Goal: Task Accomplishment & Management: Manage account settings

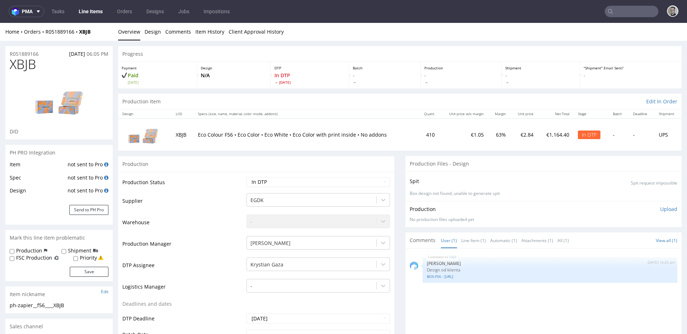
click at [445, 164] on div "Production Files - Design" at bounding box center [544, 164] width 276 height 16
click at [459, 183] on div "Spit Spit request impossible" at bounding box center [544, 181] width 268 height 10
click at [661, 209] on p "Upload" at bounding box center [669, 209] width 17 height 7
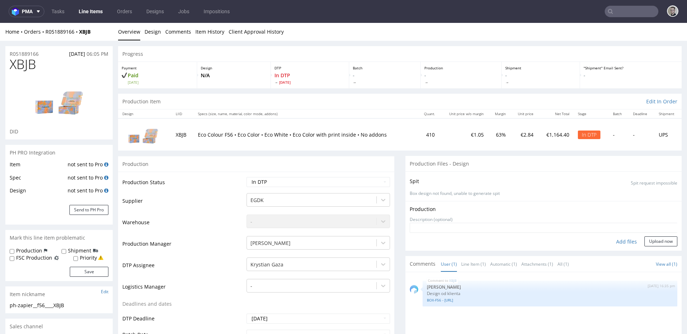
click at [622, 241] on div "Add files" at bounding box center [627, 242] width 36 height 11
type input "C:\fakepath\ph-zapier__f56____XBJB__d0__oR051889166__inside.pdf"
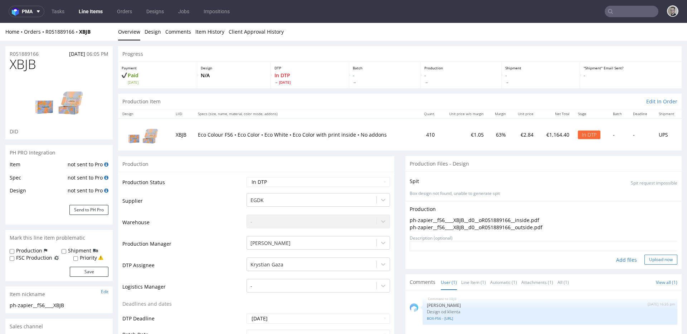
click at [654, 258] on button "Upload now" at bounding box center [661, 260] width 33 height 10
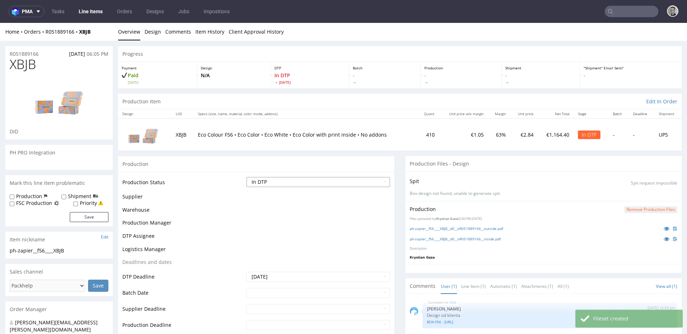
click at [290, 179] on select "Waiting for Artwork Waiting for Diecut Waiting for Mockup Waiting for DTP Waiti…" at bounding box center [319, 182] width 144 height 10
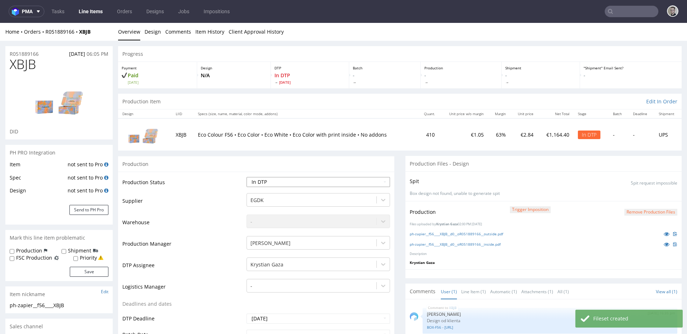
select select "dtp_production_ready"
click at [247, 177] on select "Waiting for Artwork Waiting for Diecut Waiting for Mockup Waiting for DTP Waiti…" at bounding box center [319, 182] width 144 height 10
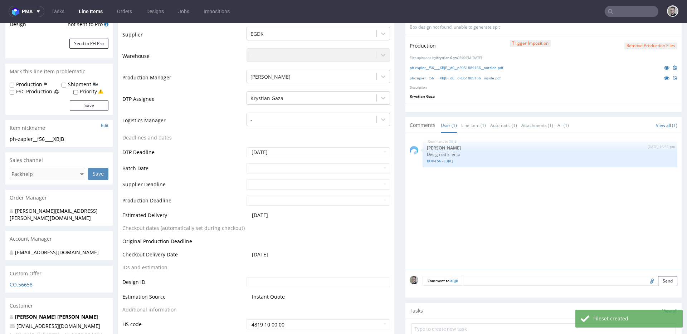
scroll to position [248, 0]
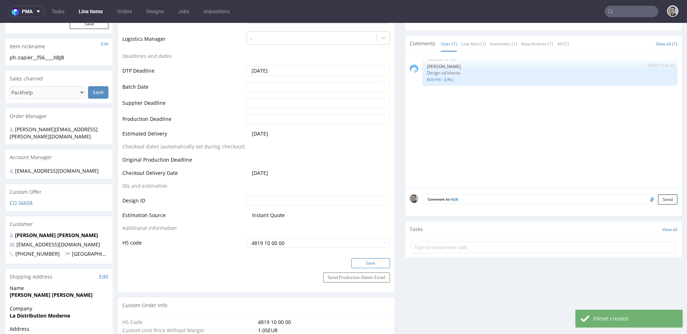
click at [364, 265] on button "Save" at bounding box center [371, 264] width 39 height 10
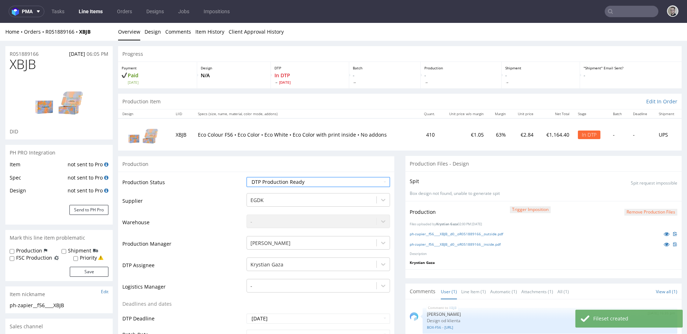
click at [21, 64] on span "XBJB" at bounding box center [23, 64] width 26 height 14
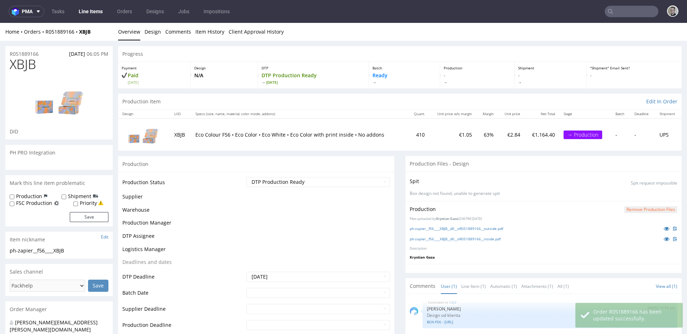
click at [24, 64] on span "XBJB" at bounding box center [23, 64] width 26 height 14
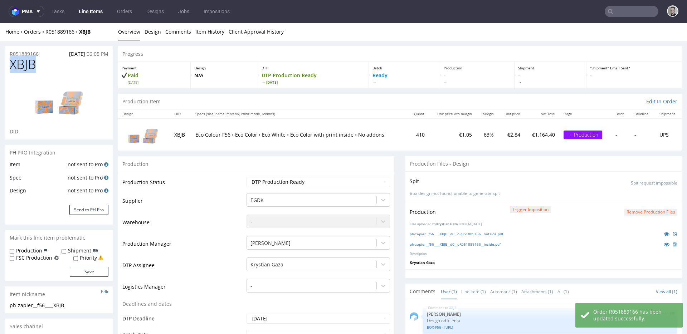
click at [24, 64] on span "XBJB" at bounding box center [23, 64] width 26 height 14
copy span "XBJB"
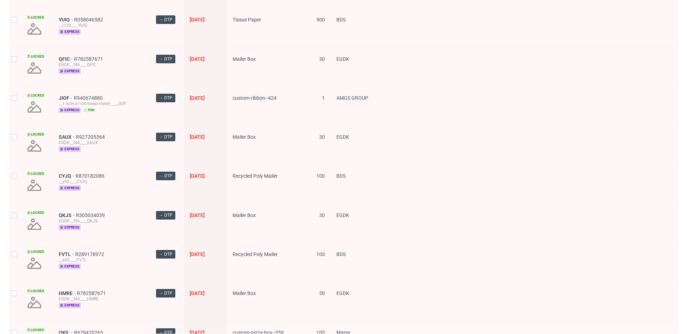
scroll to position [995, 0]
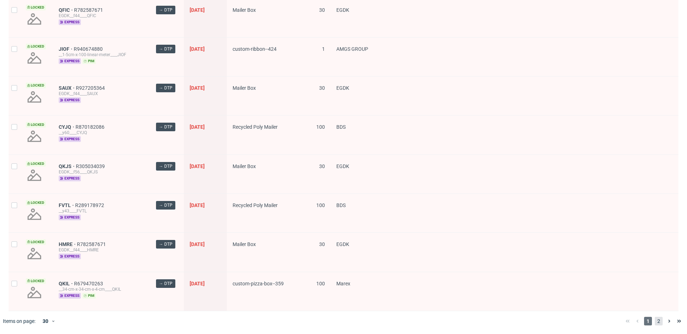
click at [656, 321] on span "2" at bounding box center [659, 321] width 8 height 9
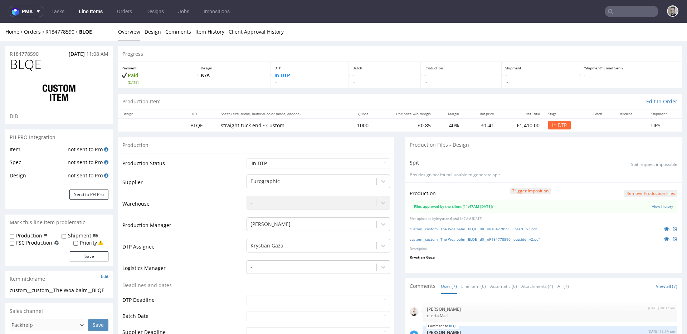
scroll to position [58, 0]
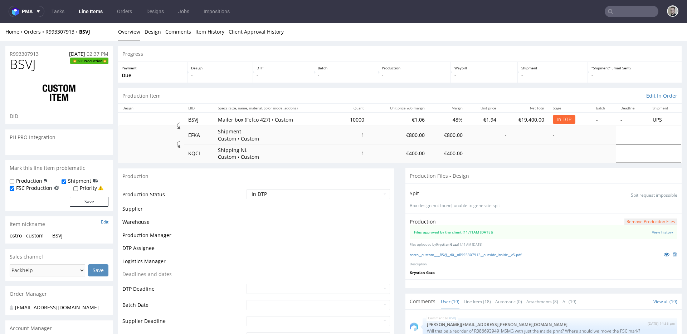
scroll to position [554, 0]
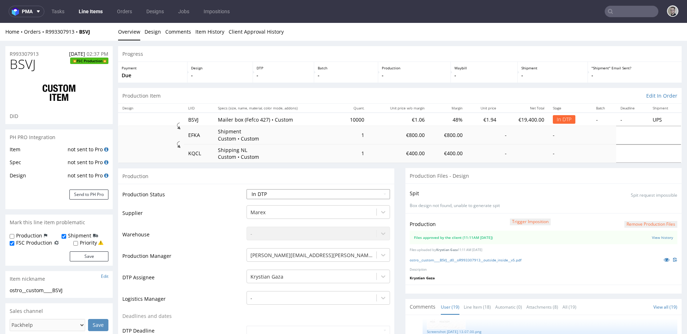
click at [274, 192] on select "Waiting for Artwork Waiting for Diecut Waiting for Mockup Waiting for DTP Waiti…" at bounding box center [319, 194] width 144 height 10
select select "dtp_waiting_for_double_check"
click at [247, 189] on select "Waiting for Artwork Waiting for Diecut Waiting for Mockup Waiting for DTP Waiti…" at bounding box center [319, 194] width 144 height 10
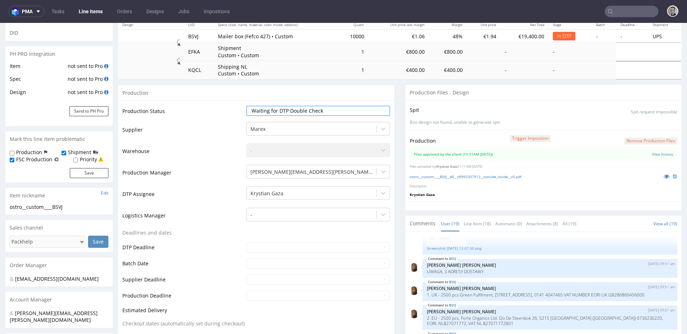
scroll to position [235, 0]
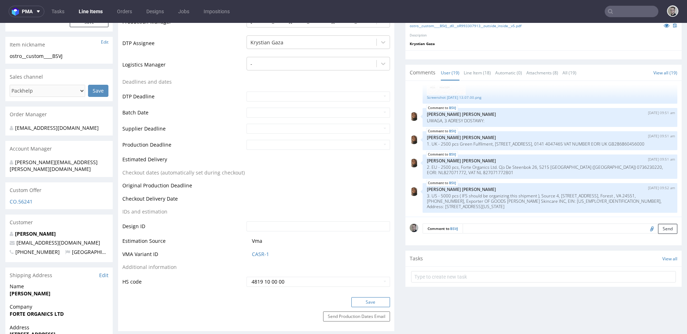
click at [374, 300] on button "Save" at bounding box center [371, 303] width 39 height 10
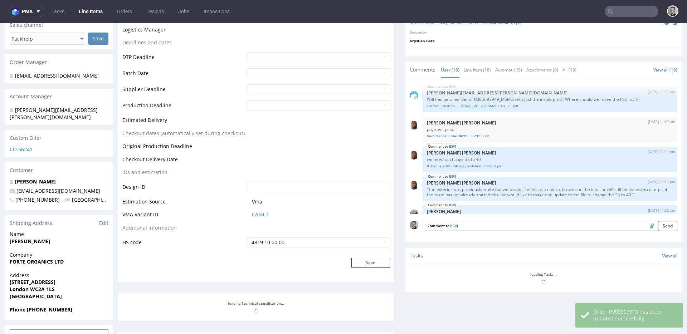
scroll to position [554, 0]
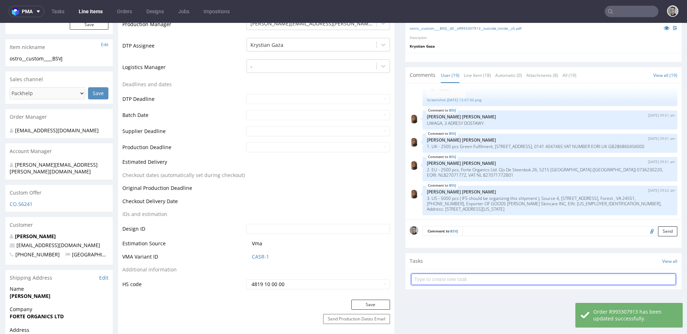
click at [477, 277] on input "text" at bounding box center [543, 279] width 265 height 11
type input "custom dc"
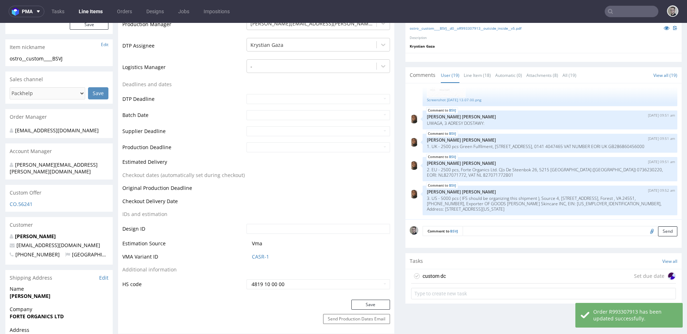
click at [484, 274] on div "custom dc Set due date" at bounding box center [543, 277] width 265 height 14
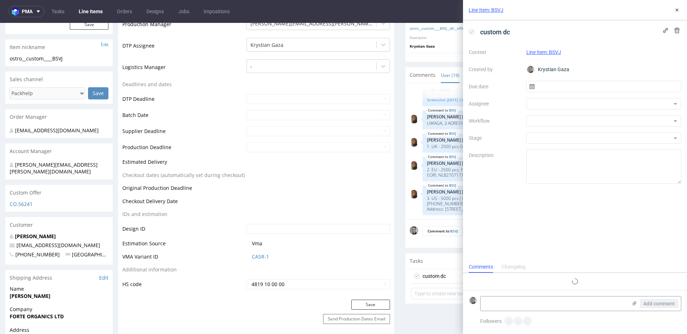
scroll to position [6, 0]
click at [634, 87] on input "text" at bounding box center [604, 86] width 155 height 11
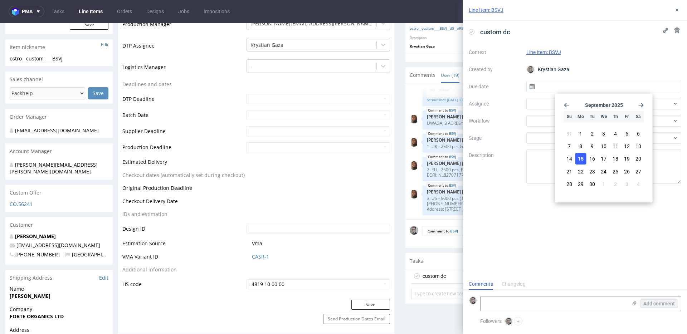
click at [578, 159] on span "15" at bounding box center [581, 158] width 6 height 7
type input "[DATE]"
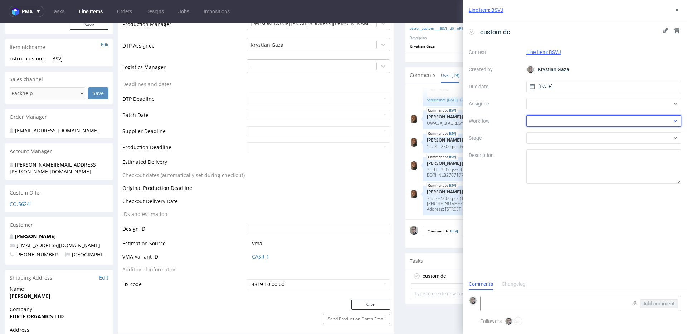
click at [575, 119] on div at bounding box center [604, 120] width 155 height 11
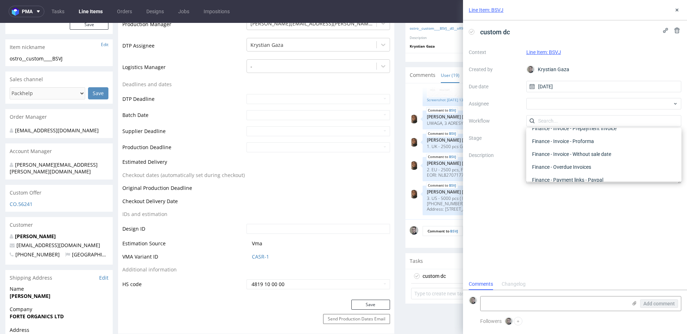
scroll to position [0, 0]
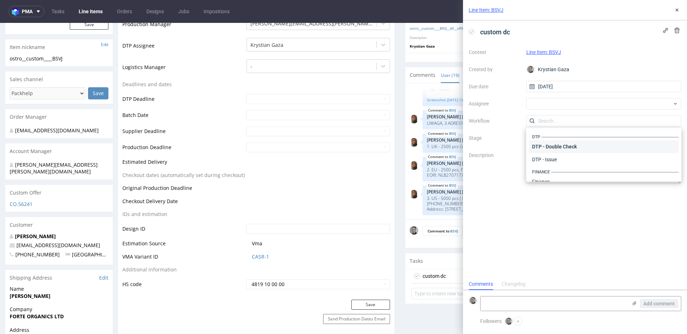
click at [581, 145] on div "DTP - Double Check" at bounding box center [605, 146] width 150 height 13
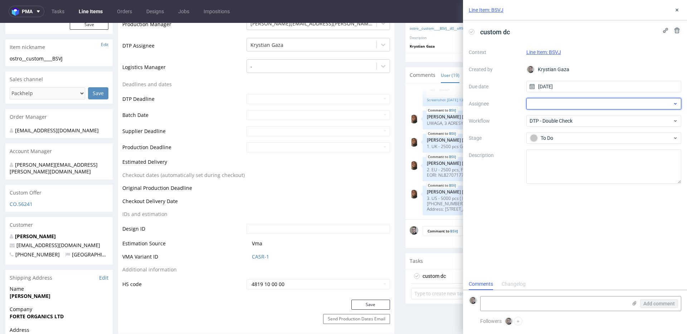
click at [575, 102] on div at bounding box center [604, 103] width 155 height 11
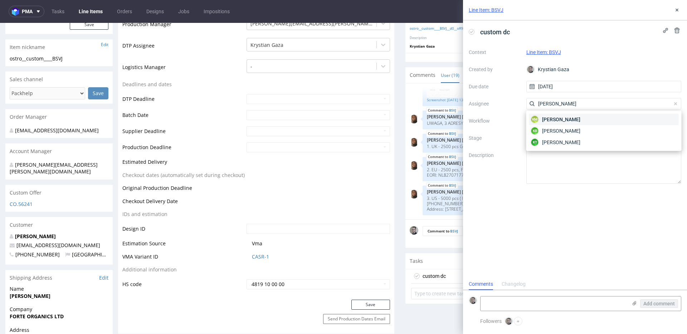
type input "karol"
click at [580, 118] on div "KM Karol Markowski" at bounding box center [605, 119] width 150 height 11
drag, startPoint x: 678, startPoint y: 9, endPoint x: 667, endPoint y: 15, distance: 13.3
click at [678, 9] on use at bounding box center [677, 10] width 3 height 3
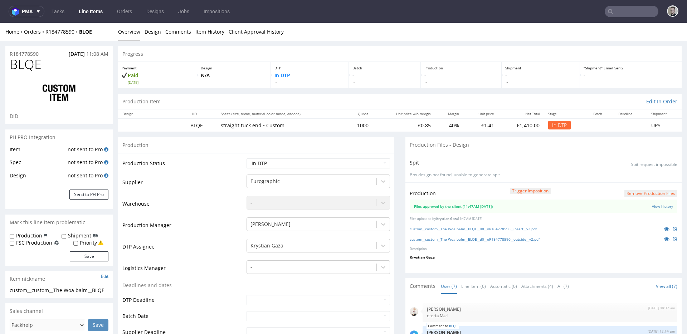
scroll to position [58, 0]
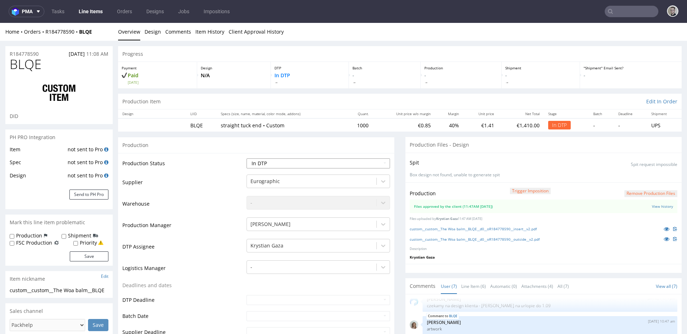
click at [332, 160] on select "Waiting for Artwork Waiting for Diecut Waiting for Mockup Waiting for DTP Waiti…" at bounding box center [319, 164] width 144 height 10
select select "dtp_waiting_for_double_check"
click at [247, 159] on select "Waiting for Artwork Waiting for Diecut Waiting for Mockup Waiting for DTP Waiti…" at bounding box center [319, 164] width 144 height 10
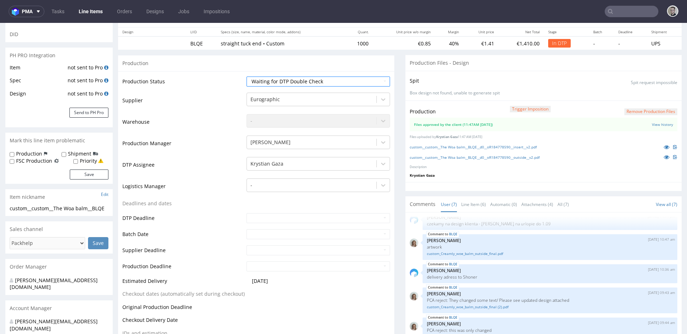
scroll to position [216, 0]
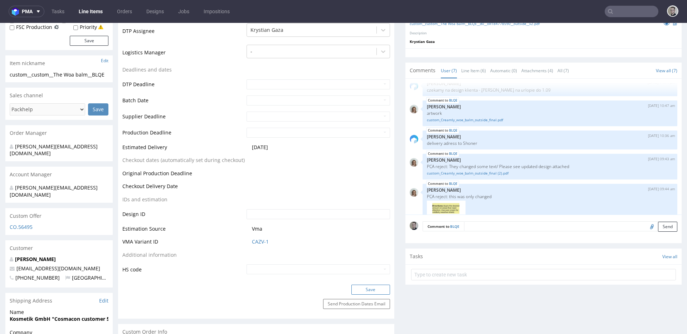
click at [377, 289] on button "Save" at bounding box center [371, 290] width 39 height 10
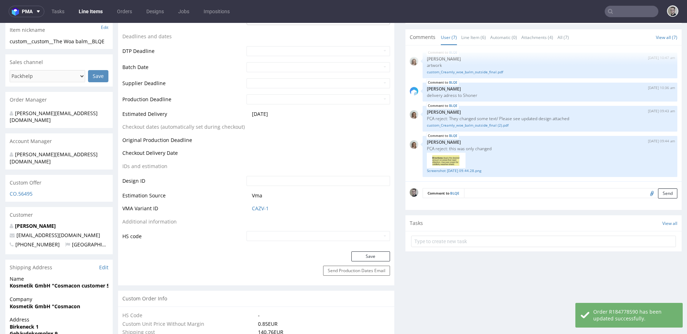
scroll to position [269, 0]
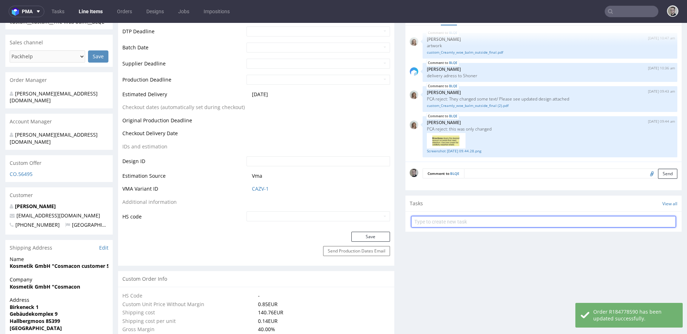
click at [463, 224] on input "text" at bounding box center [543, 221] width 265 height 11
type input "custom dc"
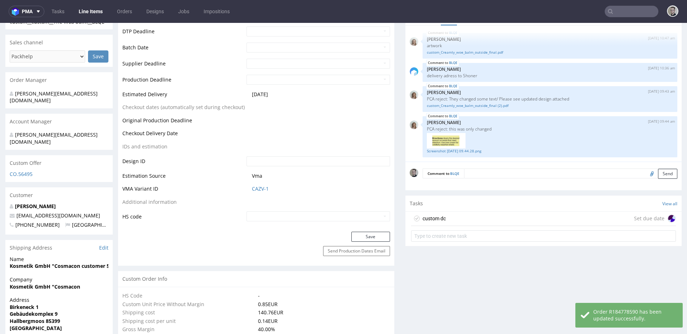
click at [462, 223] on div "custom dc Set due date" at bounding box center [543, 219] width 265 height 14
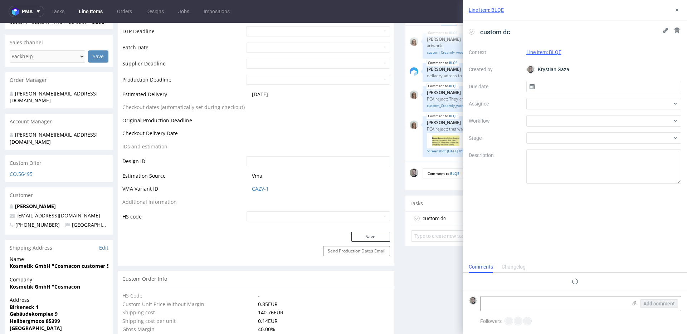
scroll to position [6, 0]
click at [602, 83] on input "text" at bounding box center [604, 86] width 155 height 11
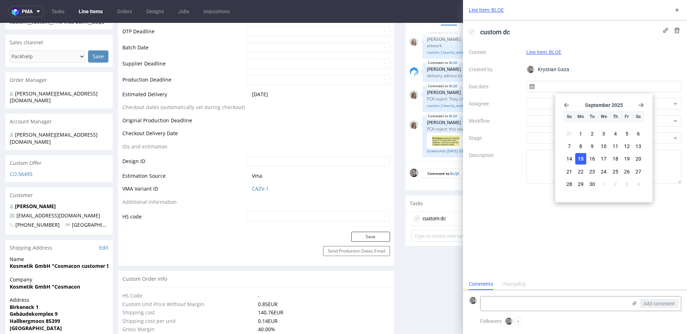
click at [584, 157] on span "15" at bounding box center [581, 158] width 6 height 7
type input "[DATE]"
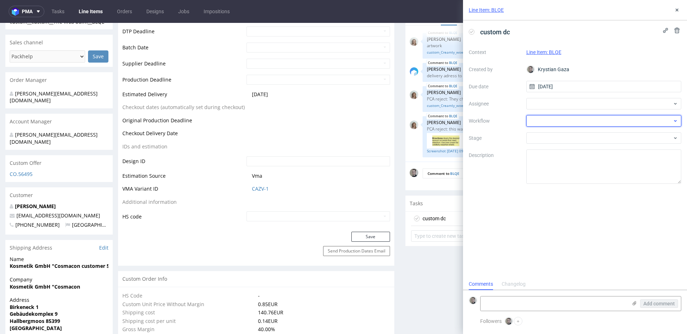
click at [584, 120] on div at bounding box center [604, 120] width 155 height 11
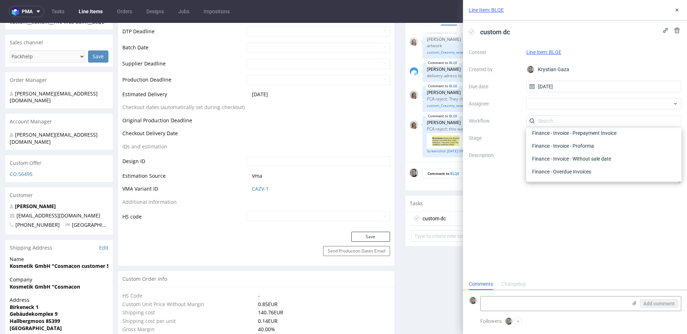
scroll to position [0, 0]
click at [580, 141] on div "DTP - Double Check" at bounding box center [605, 146] width 150 height 13
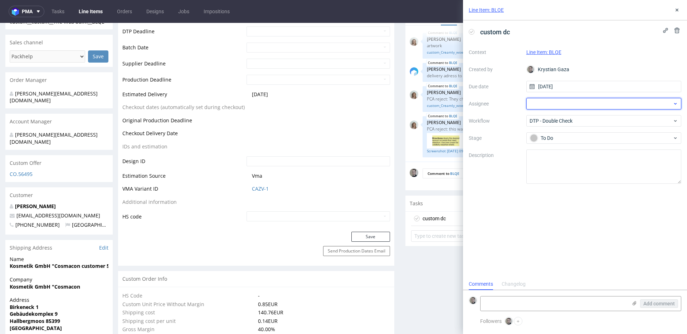
click at [571, 108] on div at bounding box center [604, 103] width 155 height 11
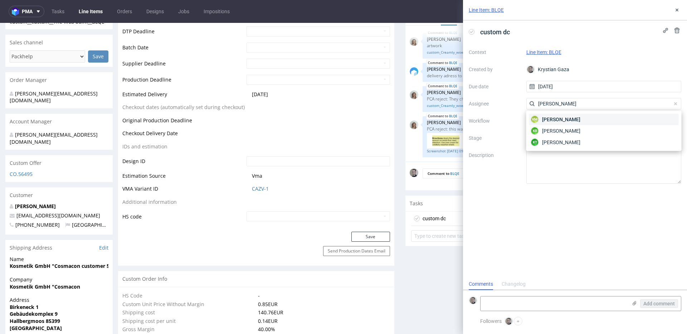
type input "karol"
click at [574, 115] on div "KM Karol Markowski" at bounding box center [605, 119] width 150 height 11
click at [679, 7] on button at bounding box center [677, 10] width 9 height 9
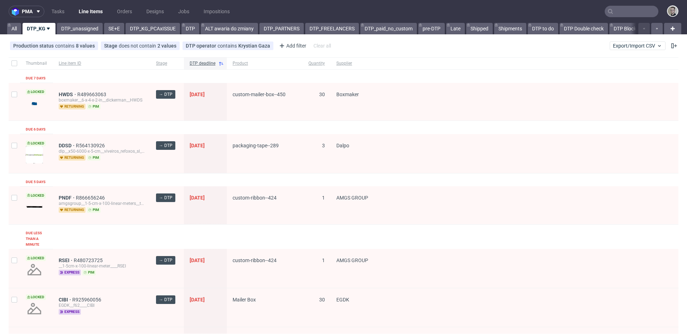
click at [123, 187] on div "PNDF R866656246 amgsgroup__1-5-cm-x-100-linear-meters__ts_telimena_stachnik__PN…" at bounding box center [101, 206] width 97 height 38
drag, startPoint x: 90, startPoint y: 26, endPoint x: 77, endPoint y: 25, distance: 12.6
click at [90, 26] on link "DTP_unassigned" at bounding box center [80, 28] width 46 height 11
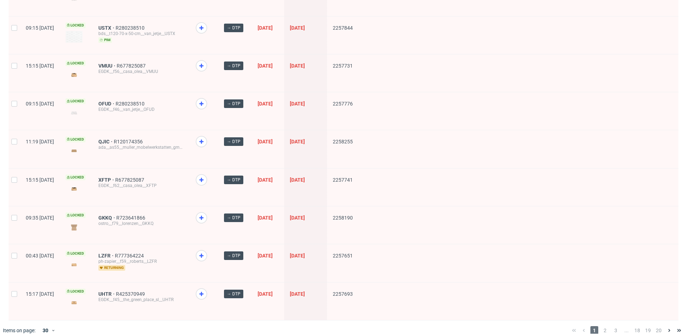
scroll to position [924, 0]
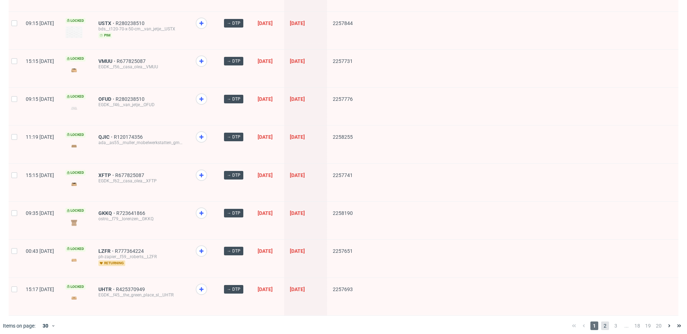
click at [602, 322] on span "2" at bounding box center [606, 326] width 8 height 9
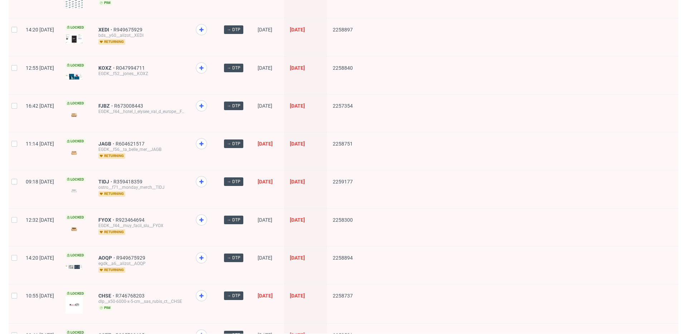
scroll to position [925, 0]
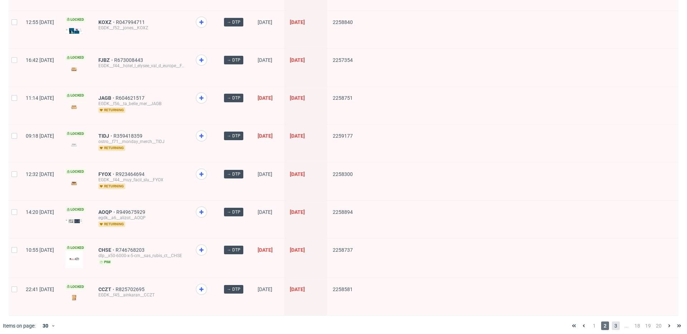
click at [612, 322] on span "3" at bounding box center [616, 326] width 8 height 9
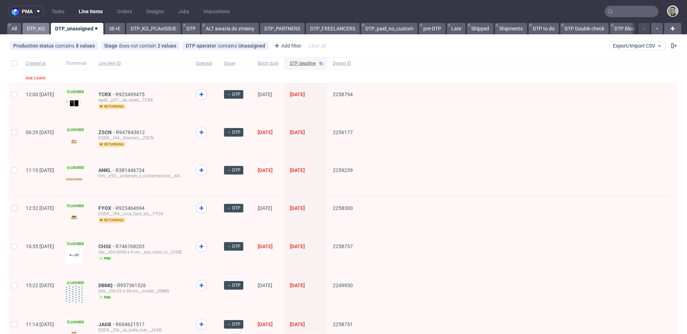
click at [35, 28] on link "DTP_KG" at bounding box center [36, 28] width 27 height 11
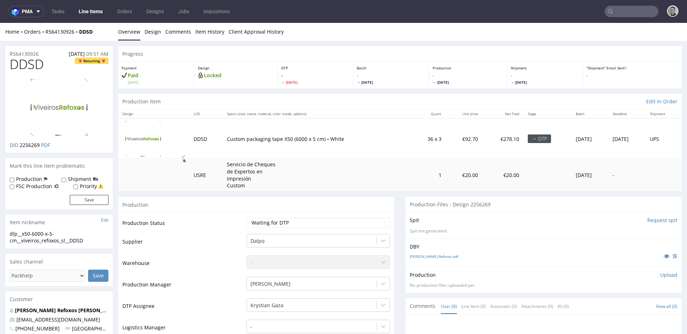
click at [651, 218] on input "Request spit" at bounding box center [663, 220] width 30 height 7
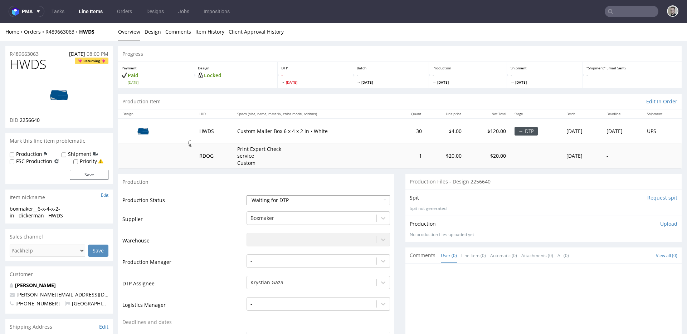
click at [358, 200] on select "Waiting for Artwork Waiting for Diecut Waiting for Mockup Waiting for DTP Waiti…" at bounding box center [319, 200] width 144 height 10
select select "dtp_in_process"
click at [247, 195] on select "Waiting for Artwork Waiting for Diecut Waiting for Mockup Waiting for DTP Waiti…" at bounding box center [319, 200] width 144 height 10
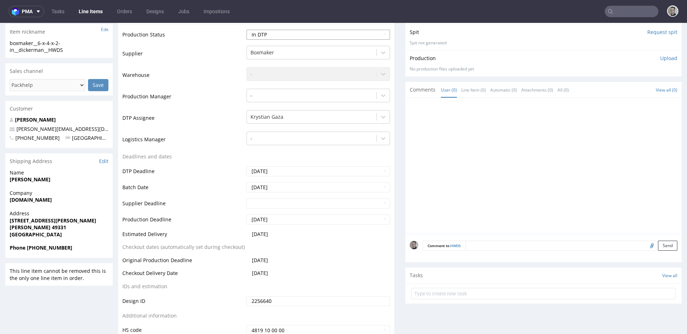
scroll to position [240, 0]
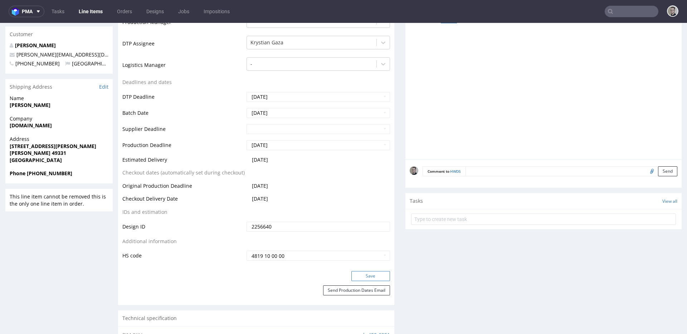
click at [374, 276] on button "Save" at bounding box center [371, 276] width 39 height 10
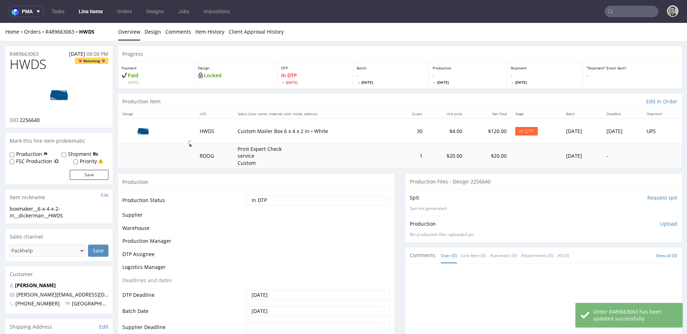
scroll to position [0, 0]
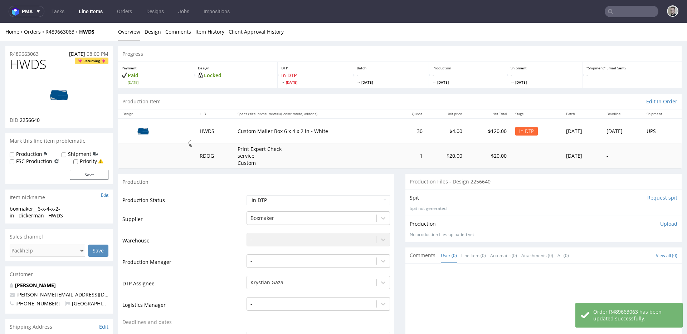
click at [41, 210] on div "boxmaker__6-x-4-x-2-in__dickerman__HWDS" at bounding box center [59, 213] width 99 height 14
copy div "boxmaker__6-x-4-x-2-in__dickerman__HWDS Update"
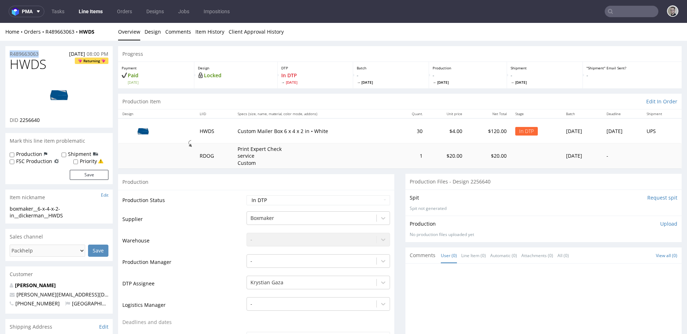
drag, startPoint x: 45, startPoint y: 54, endPoint x: 0, endPoint y: 41, distance: 47.3
copy p "R489663063"
click at [63, 97] on img at bounding box center [58, 95] width 57 height 32
click at [151, 31] on link "Design" at bounding box center [153, 32] width 16 height 18
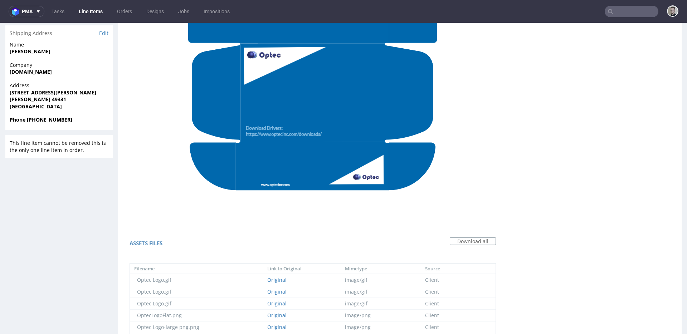
scroll to position [460, 0]
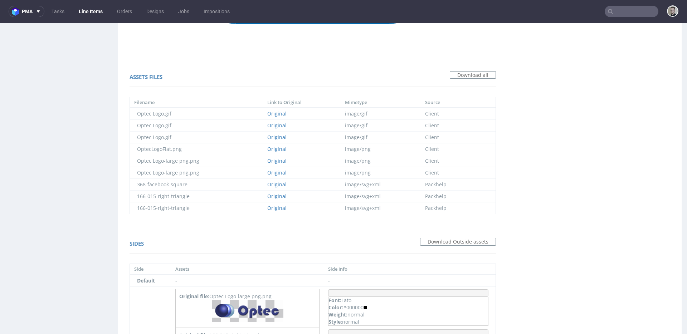
drag, startPoint x: 271, startPoint y: 96, endPoint x: 260, endPoint y: 87, distance: 14.3
copy tr "support@optecinc.com Made in the USA of U.S. and imported parts"
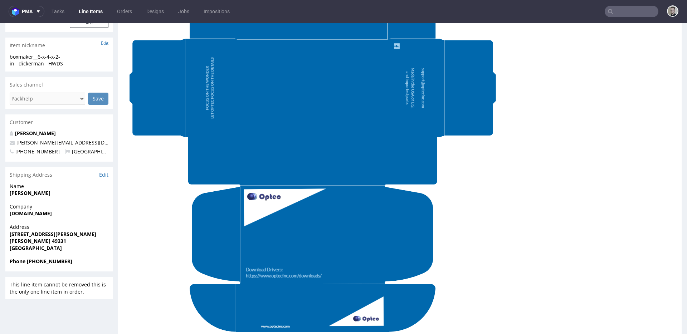
scroll to position [0, 0]
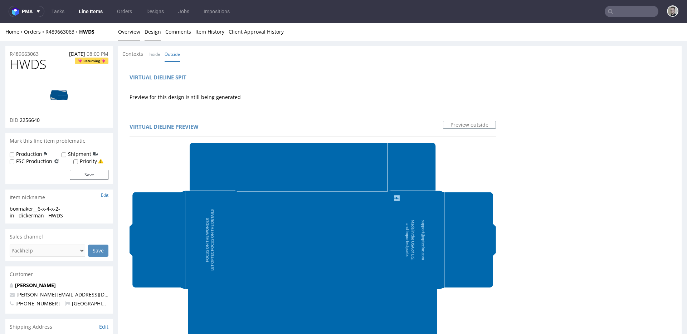
click at [127, 31] on link "Overview" at bounding box center [129, 32] width 22 height 18
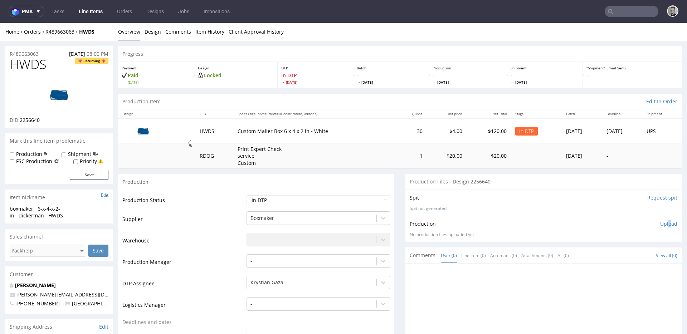
click at [661, 223] on p "Upload" at bounding box center [669, 224] width 17 height 7
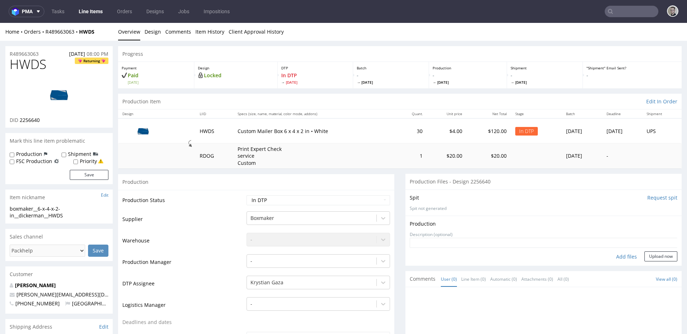
click at [617, 257] on div "Add files" at bounding box center [627, 257] width 36 height 11
type input "C:\fakepath\boxmaker__6-x-4-x-2-in__dickerman__HWDS__d2256640__oR489663063__out…"
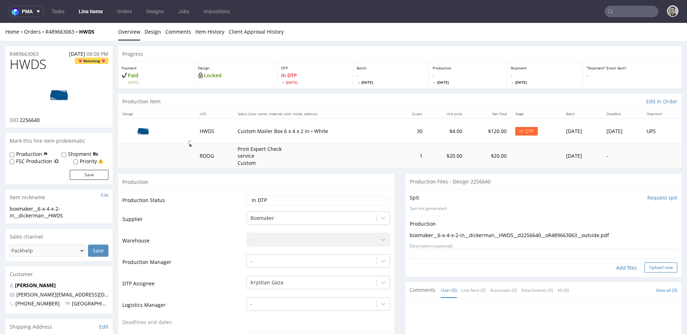
click at [658, 272] on button "Upload now" at bounding box center [661, 268] width 33 height 10
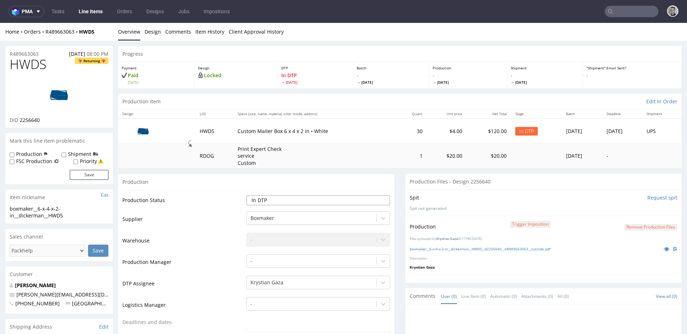
click at [302, 197] on select "Waiting for Artwork Waiting for Diecut Waiting for Mockup Waiting for DTP Waiti…" at bounding box center [319, 200] width 144 height 10
select select "dtp_production_ready"
click at [247, 195] on select "Waiting for Artwork Waiting for Diecut Waiting for Mockup Waiting for DTP Waiti…" at bounding box center [319, 200] width 144 height 10
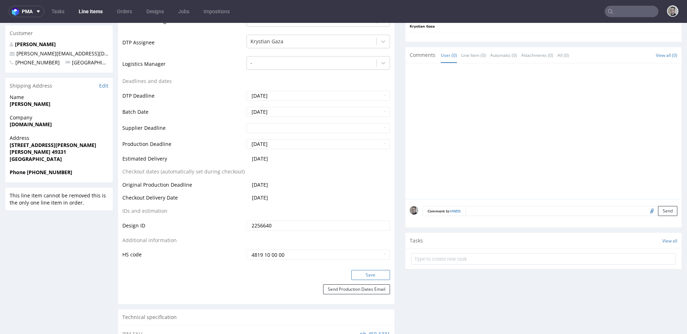
click at [376, 275] on button "Save" at bounding box center [371, 275] width 39 height 10
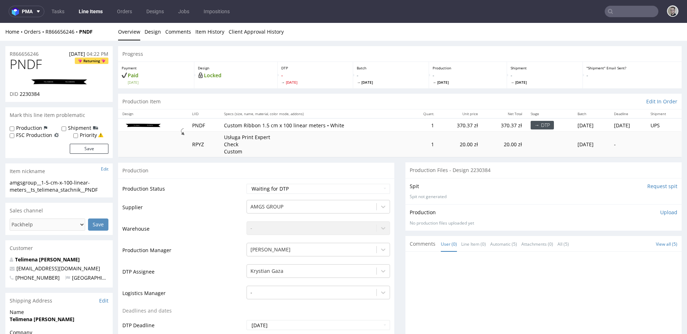
click at [648, 185] on input "Request spit" at bounding box center [663, 186] width 30 height 7
click at [452, 198] on p "Generating spit..." at bounding box center [544, 197] width 268 height 6
click at [410, 138] on td "1" at bounding box center [424, 144] width 29 height 25
click at [51, 187] on div "amgsgroup__1-5-cm-x-100-linear-meters__ts_telimena_stachnik__PNDF" at bounding box center [59, 186] width 99 height 14
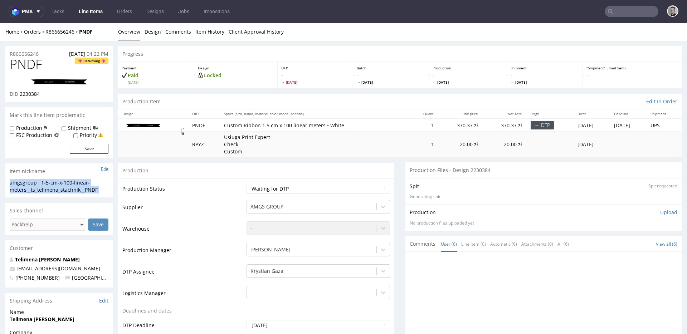
click at [51, 187] on div "amgsgroup__1-5-cm-x-100-linear-meters__ts_telimena_stachnik__PNDF" at bounding box center [59, 186] width 99 height 14
copy div "amgsgroup__1-5-cm-x-100-linear-meters__ts_telimena_stachnik__PNDF Update"
drag, startPoint x: 46, startPoint y: 53, endPoint x: 0, endPoint y: 48, distance: 46.1
copy p "R866656246"
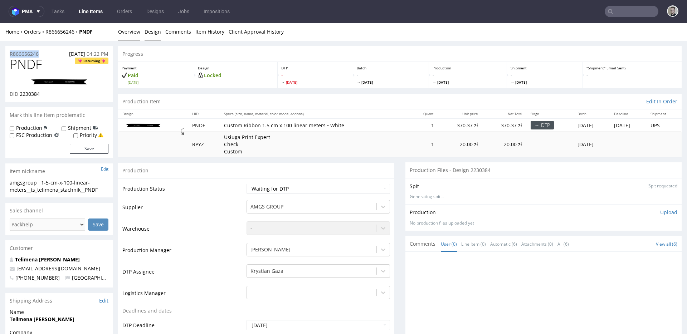
click at [159, 34] on link "Design" at bounding box center [153, 32] width 16 height 18
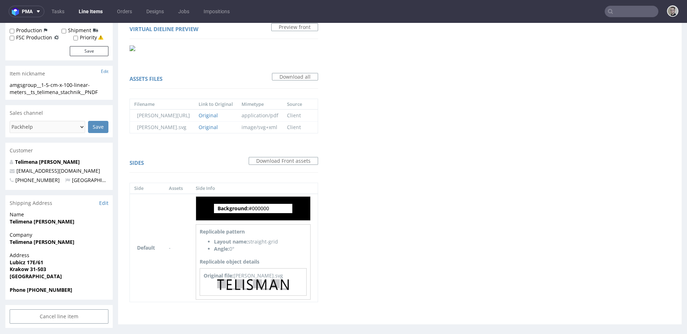
scroll to position [102, 0]
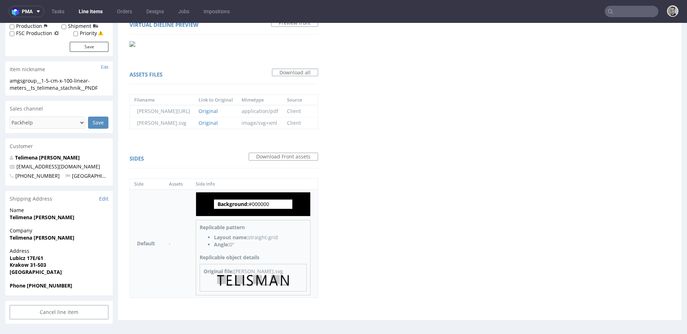
click at [243, 278] on img at bounding box center [253, 280] width 72 height 11
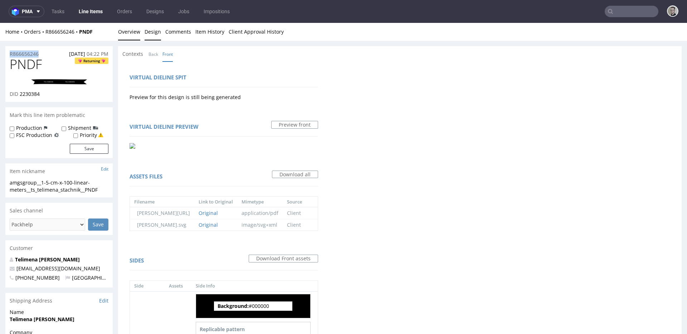
click at [126, 33] on link "Overview" at bounding box center [129, 32] width 22 height 18
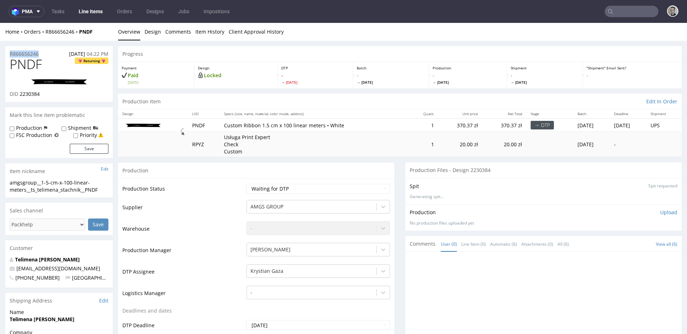
click at [62, 82] on img at bounding box center [58, 82] width 57 height 6
click at [313, 189] on select "Waiting for Artwork Waiting for Diecut Waiting for Mockup Waiting for DTP Waiti…" at bounding box center [319, 189] width 144 height 10
select select "dtp_in_process"
click at [247, 184] on select "Waiting for Artwork Waiting for Diecut Waiting for Mockup Waiting for DTP Waiti…" at bounding box center [319, 189] width 144 height 10
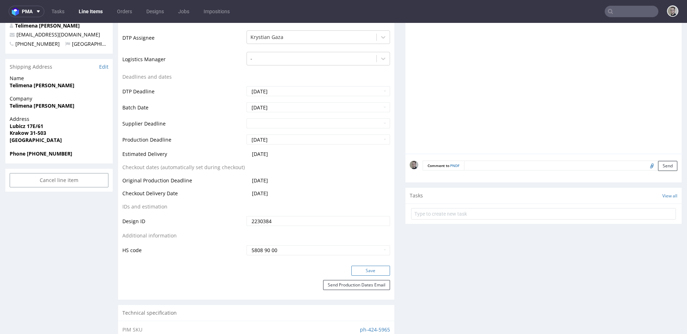
click at [380, 270] on button "Save" at bounding box center [371, 271] width 39 height 10
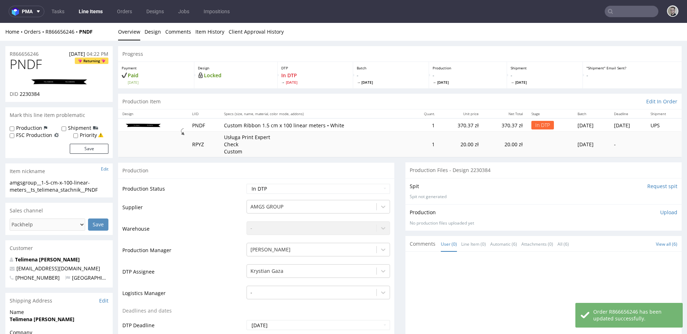
click at [661, 215] on p "Upload" at bounding box center [669, 212] width 17 height 7
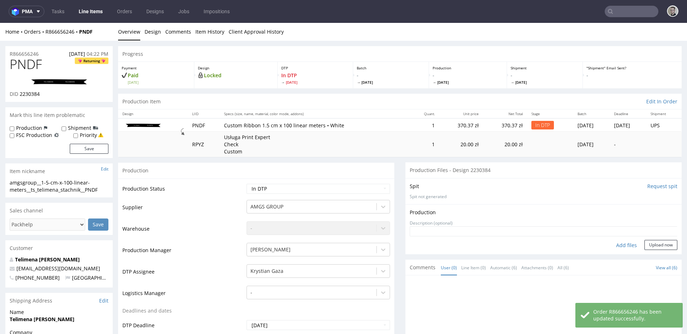
click at [617, 246] on div "Add files" at bounding box center [627, 245] width 36 height 11
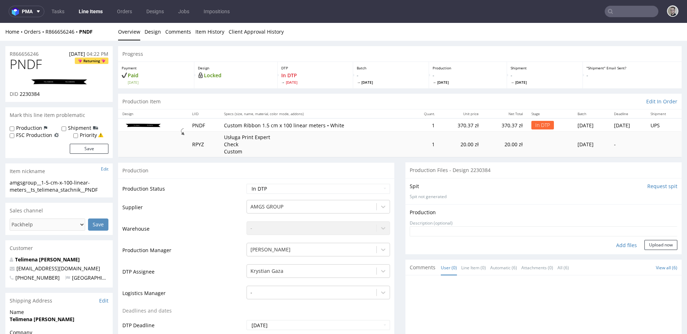
type input "C:\fakepath\amgsgroup__1-5-cm-x-100-linear-meters__ts_telimena_stachnik__PNDF__…"
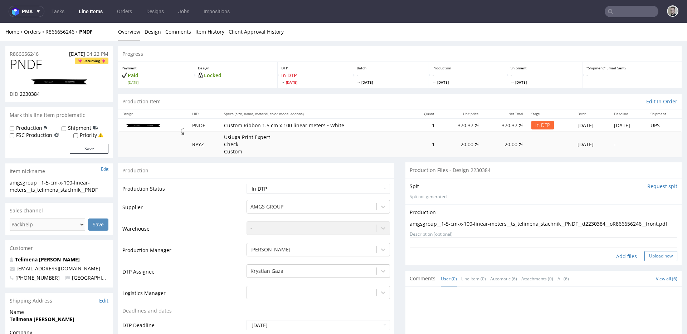
click at [654, 261] on button "Upload now" at bounding box center [661, 256] width 33 height 10
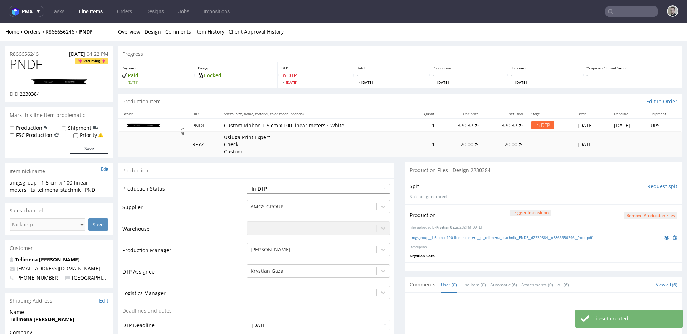
click at [309, 186] on select "Waiting for Artwork Waiting for Diecut Waiting for Mockup Waiting for DTP Waiti…" at bounding box center [319, 189] width 144 height 10
select select "dtp_production_ready"
click at [247, 184] on select "Waiting for Artwork Waiting for Diecut Waiting for Mockup Waiting for DTP Waiti…" at bounding box center [319, 189] width 144 height 10
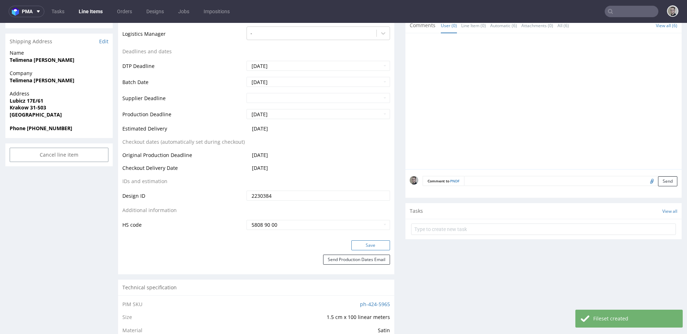
click at [372, 241] on button "Save" at bounding box center [371, 246] width 39 height 10
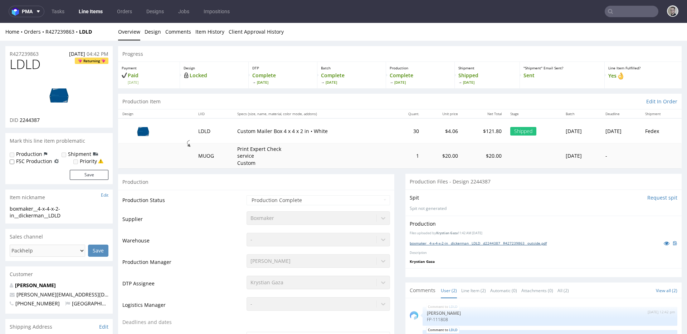
click at [458, 244] on link "boxmaker__4-x-4-x-2-in__dickerman__LDLD__d2244387__R427239863__outside.pdf" at bounding box center [478, 243] width 137 height 5
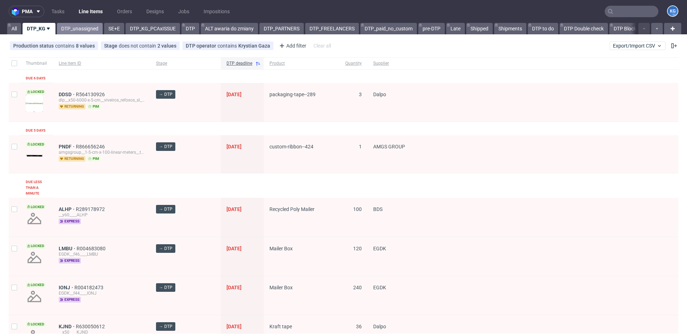
click at [79, 32] on link "DTP_unassigned" at bounding box center [80, 28] width 46 height 11
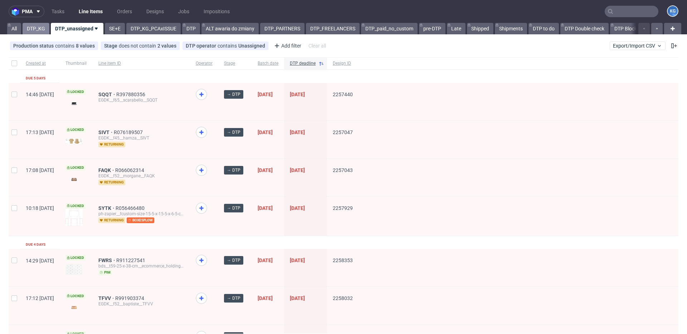
click at [37, 27] on link "DTP_KG" at bounding box center [36, 28] width 27 height 11
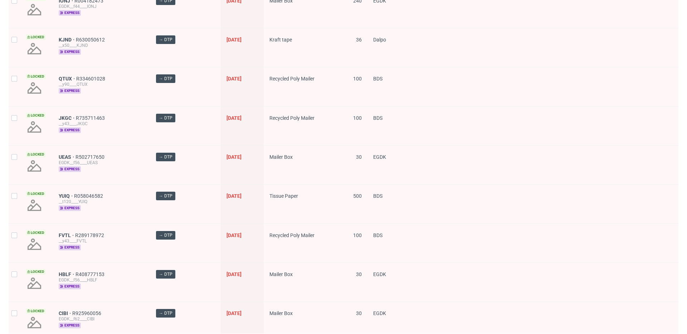
scroll to position [977, 0]
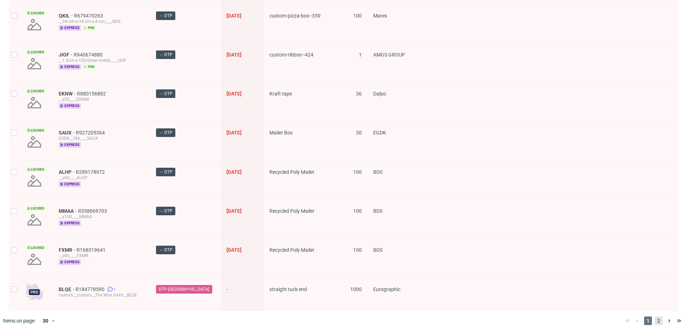
click at [657, 322] on span "2" at bounding box center [659, 321] width 8 height 9
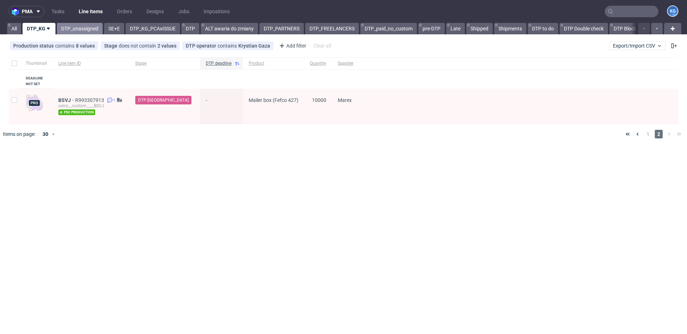
click at [77, 32] on link "DTP_unassigned" at bounding box center [80, 28] width 46 height 11
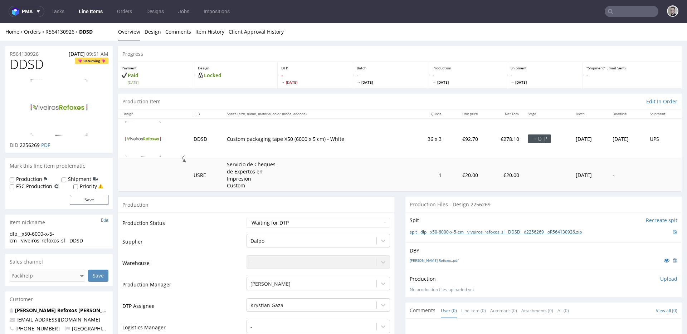
click at [463, 234] on link "spit__dlp__x50-6000-x-5-cm__viveiros_refoxos_sl__DDSD__d2256269__oR564130926.zip" at bounding box center [496, 233] width 172 height 6
click at [340, 223] on select "Waiting for Artwork Waiting for Diecut Waiting for Mockup Waiting for DTP Waiti…" at bounding box center [319, 223] width 144 height 10
click at [247, 218] on select "Waiting for Artwork Waiting for Diecut Waiting for Mockup Waiting for DTP Waiti…" at bounding box center [319, 223] width 144 height 10
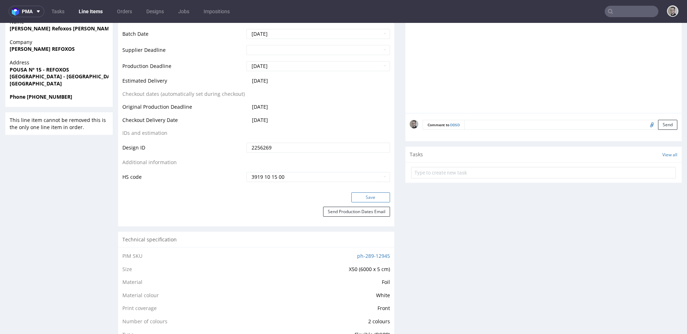
click at [381, 197] on button "Save" at bounding box center [371, 198] width 39 height 10
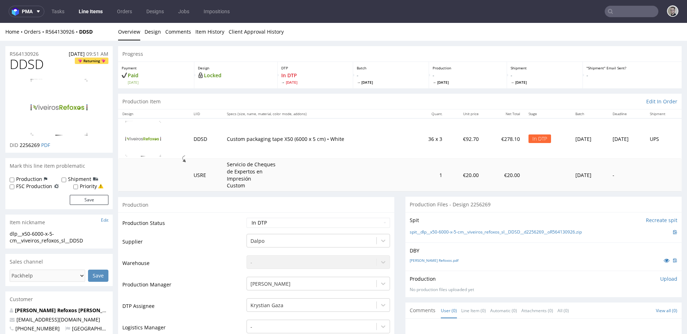
click at [334, 223] on select "Waiting for Artwork Waiting for Diecut Waiting for Mockup Waiting for DTP Waiti…" at bounding box center [319, 223] width 144 height 10
select select "dtp_ca_needed"
click at [247, 218] on select "Waiting for Artwork Waiting for Diecut Waiting for Mockup Waiting for DTP Waiti…" at bounding box center [319, 223] width 144 height 10
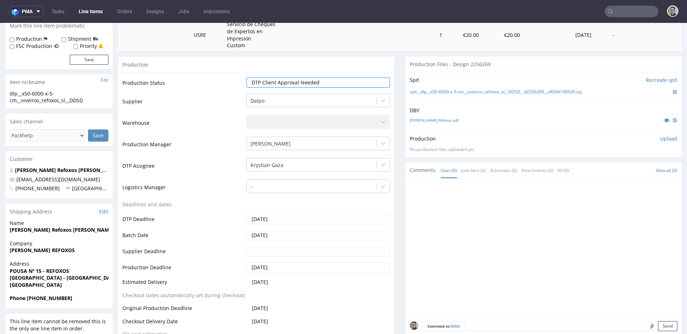
scroll to position [348, 0]
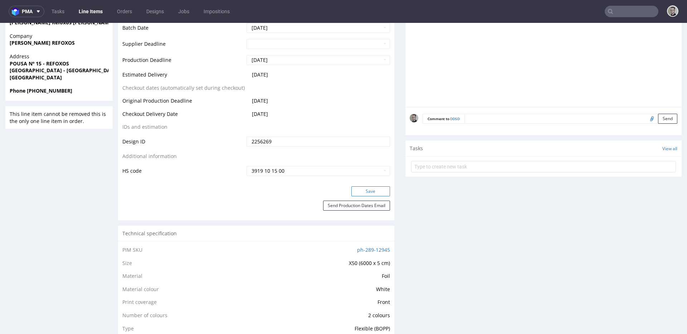
click at [381, 189] on button "Save" at bounding box center [371, 192] width 39 height 10
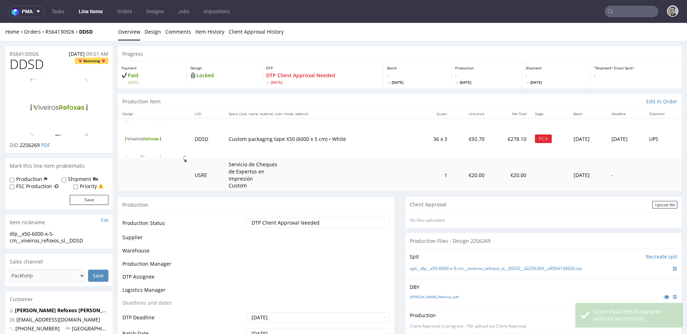
scroll to position [100, 0]
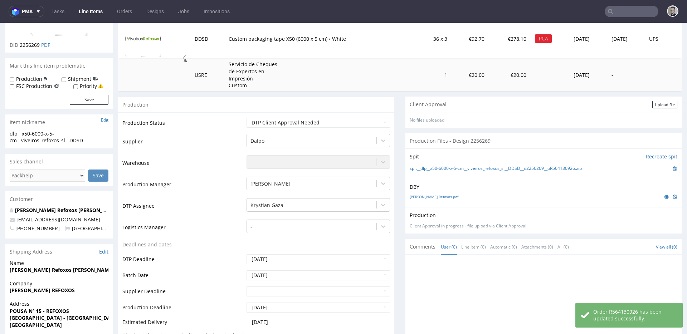
drag, startPoint x: 646, startPoint y: 100, endPoint x: 650, endPoint y: 100, distance: 4.0
click at [646, 100] on div "Client Approval Upload file" at bounding box center [544, 105] width 276 height 16
click at [650, 100] on div "Client Approval Upload file" at bounding box center [544, 105] width 276 height 16
click at [653, 103] on div "Upload file" at bounding box center [665, 105] width 25 height 8
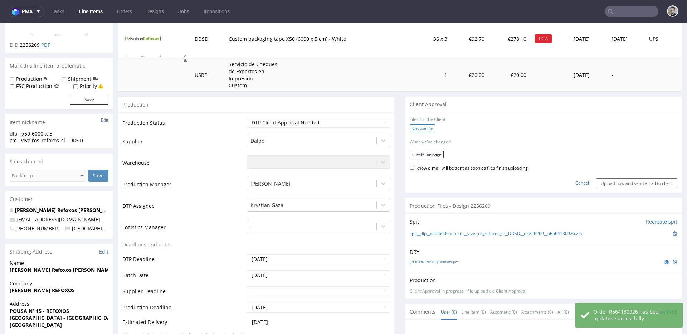
click at [418, 129] on label "Choose file" at bounding box center [422, 129] width 25 height 8
click at [0, 23] on input "Choose file" at bounding box center [0, 23] width 0 height 0
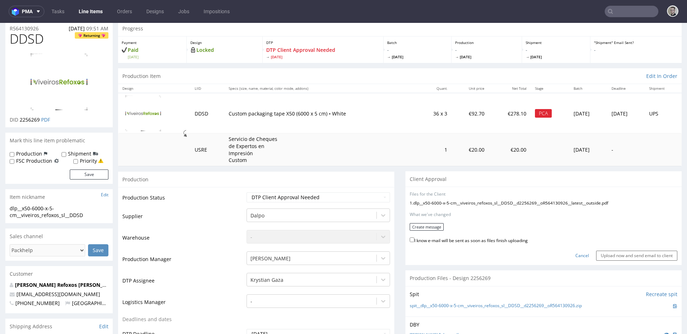
scroll to position [0, 0]
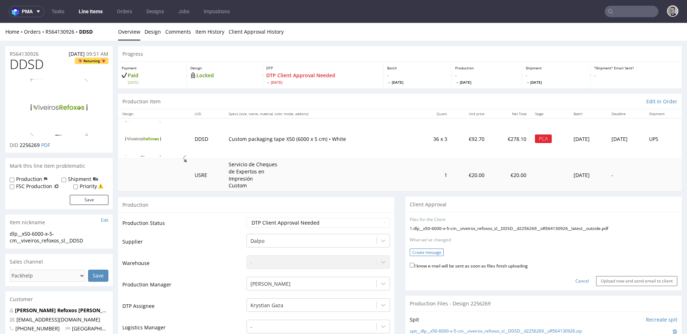
click at [425, 249] on button "Create message" at bounding box center [427, 253] width 34 height 8
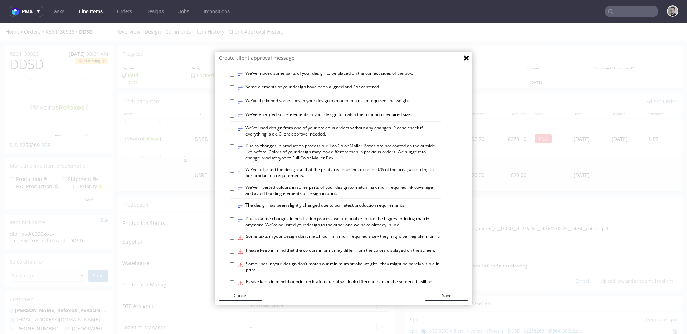
scroll to position [267, 0]
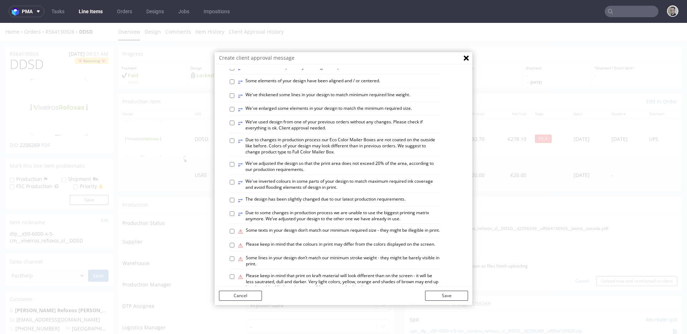
click at [302, 222] on label "⥂ Due to some changes in production process we are unable to use the biggest pr…" at bounding box center [339, 216] width 203 height 12
click at [235, 216] on input "⥂ Due to some changes in production process we are unable to use the biggest pr…" at bounding box center [232, 214] width 5 height 5
checkbox input "true"
click at [453, 294] on button "Save" at bounding box center [446, 296] width 43 height 10
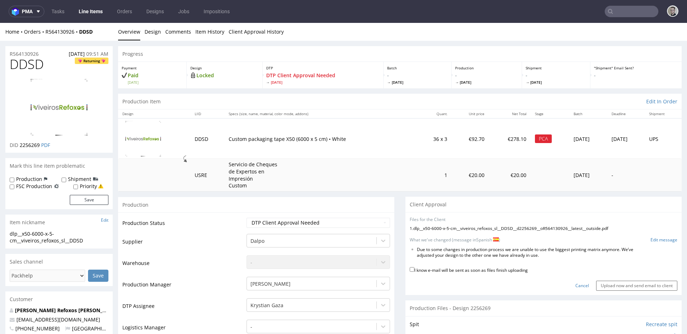
click at [508, 272] on label "I know e-mail will be sent as soon as files finish uploading" at bounding box center [469, 270] width 118 height 8
click at [415, 272] on input "I know e-mail will be sent as soon as files finish uploading" at bounding box center [412, 269] width 5 height 5
checkbox input "true"
click at [612, 285] on input "Upload now and send email to client" at bounding box center [636, 286] width 81 height 10
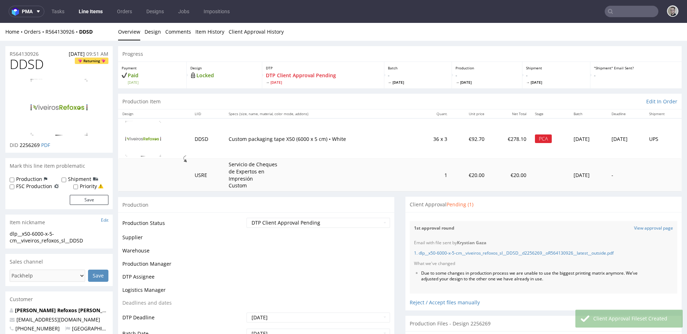
scroll to position [0, 0]
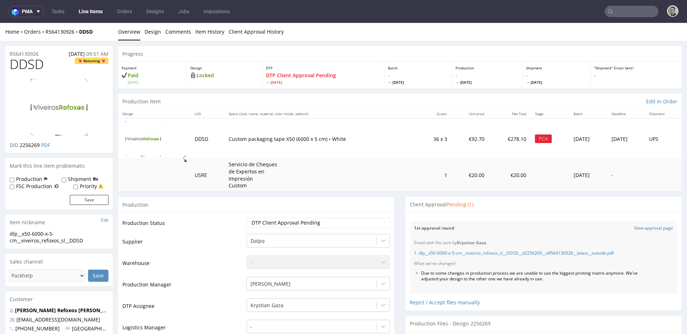
click at [26, 60] on span "DDSD" at bounding box center [27, 64] width 34 height 14
copy span "DDSD"
click at [501, 277] on li "Due to some changes in production process we are unable to use the biggest prin…" at bounding box center [534, 277] width 227 height 12
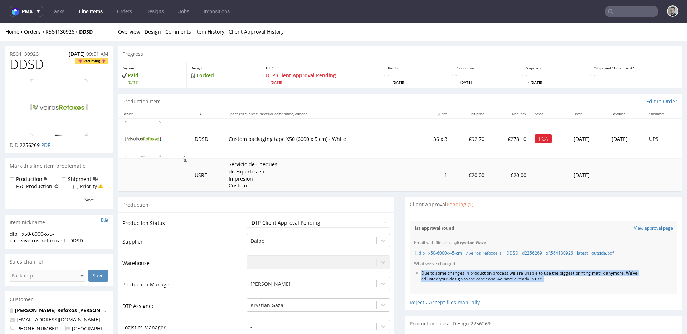
click at [501, 277] on li "Due to some changes in production process we are unable to use the biggest prin…" at bounding box center [534, 277] width 227 height 12
copy li "Due to some changes in production process we are unable to use the biggest prin…"
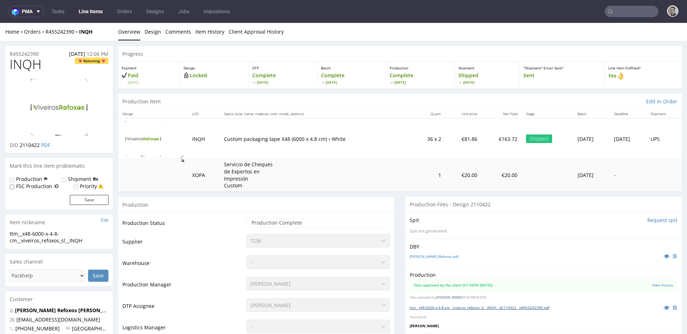
click at [484, 309] on link "ttm__x48-6000-x-4-8-cm__viveiros_refoxos_sl__INQH__d2110422__oR455242390.pdf" at bounding box center [480, 307] width 140 height 5
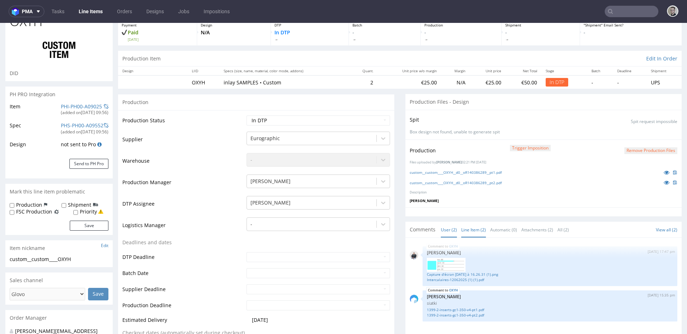
click at [472, 227] on link "Line Item (2)" at bounding box center [474, 229] width 25 height 15
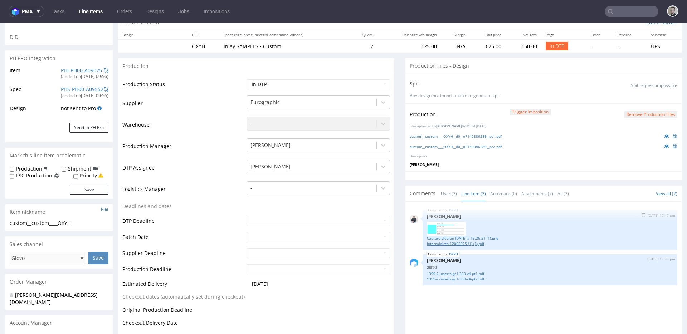
scroll to position [107, 0]
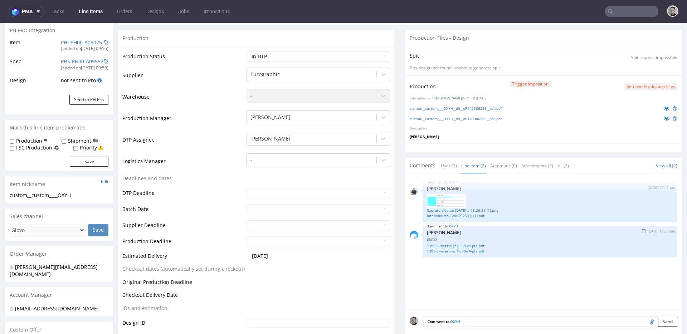
click at [478, 252] on link "1399-2-inserts-gc1-350-v4-pt2.pdf" at bounding box center [550, 251] width 246 height 5
click at [467, 246] on link "1399-2-inserts-gc1-350-v4-pt1.pdf" at bounding box center [550, 245] width 246 height 5
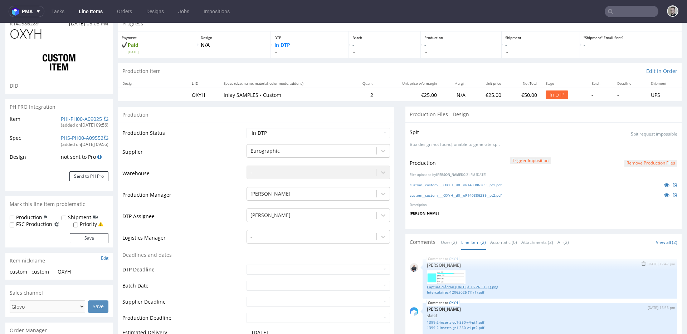
scroll to position [30, 0]
click at [474, 292] on link "Intercalaires-12062025 (1) (1).pdf" at bounding box center [550, 292] width 246 height 5
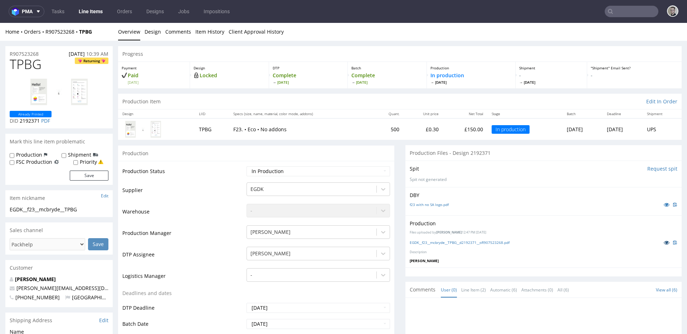
click at [664, 242] on icon at bounding box center [667, 242] width 6 height 5
click at [629, 207] on div "f23 with no SA logo.pdf" at bounding box center [544, 205] width 268 height 8
click at [151, 30] on link "Design" at bounding box center [153, 32] width 16 height 18
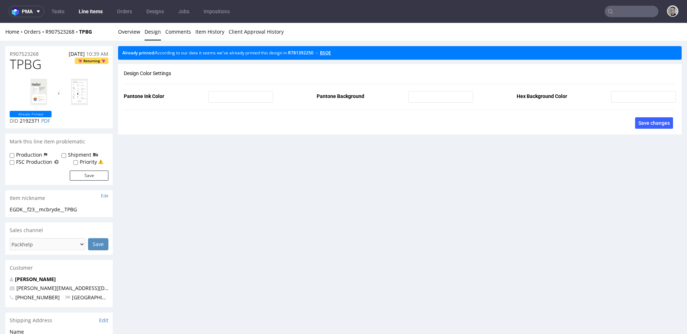
click at [329, 50] on link "BSQE" at bounding box center [325, 53] width 11 height 6
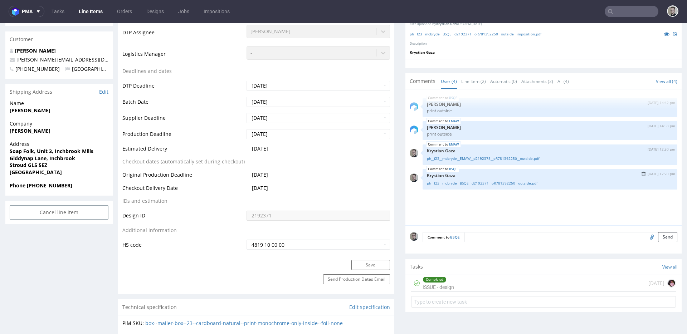
scroll to position [176, 0]
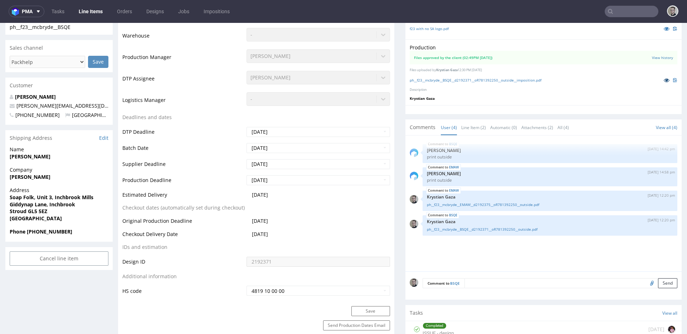
click at [664, 80] on icon at bounding box center [667, 80] width 6 height 5
click at [465, 122] on link "Line Item (2)" at bounding box center [474, 127] width 25 height 15
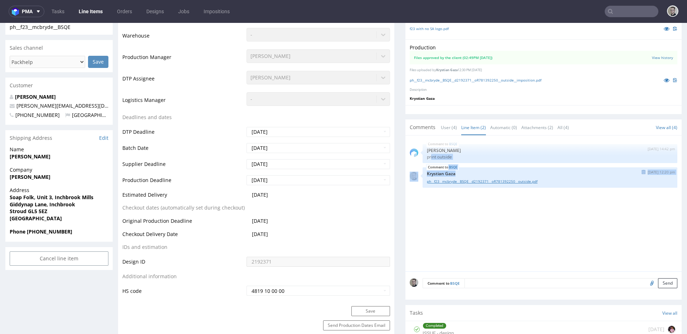
drag, startPoint x: 426, startPoint y: 158, endPoint x: 645, endPoint y: 181, distance: 220.0
click at [602, 177] on div "BSQE 4th Apr 25 | 14:42 pm Jan Kocik print outside BSQE 7th Apr 25 | 12:20 pm K…" at bounding box center [546, 206] width 272 height 132
click at [492, 157] on p "print outside" at bounding box center [550, 156] width 246 height 5
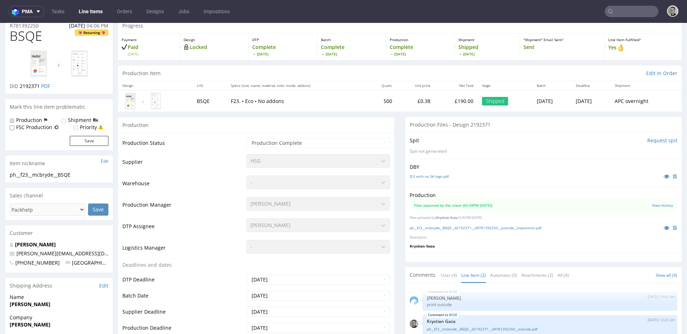
scroll to position [0, 0]
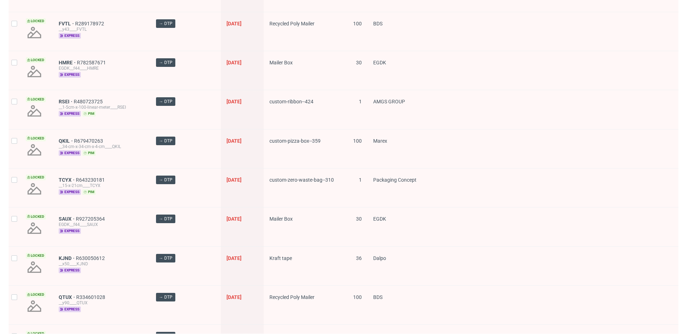
scroll to position [657, 0]
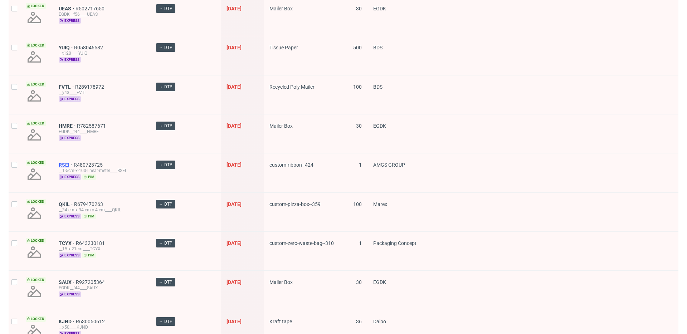
click at [64, 164] on span "RSEI" at bounding box center [66, 165] width 15 height 6
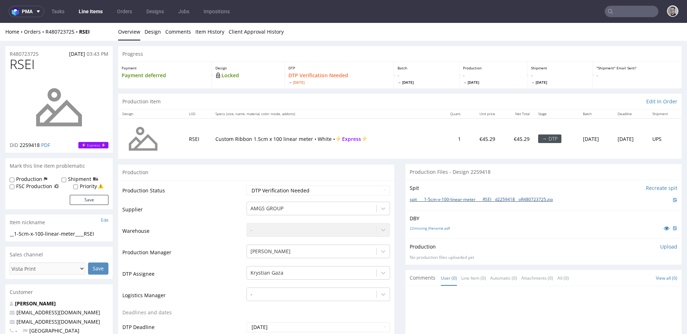
click at [465, 199] on link "spit____1-5cm-x-100-linear-meter____RSEI__d2259418__oR480723725.zip" at bounding box center [481, 200] width 143 height 6
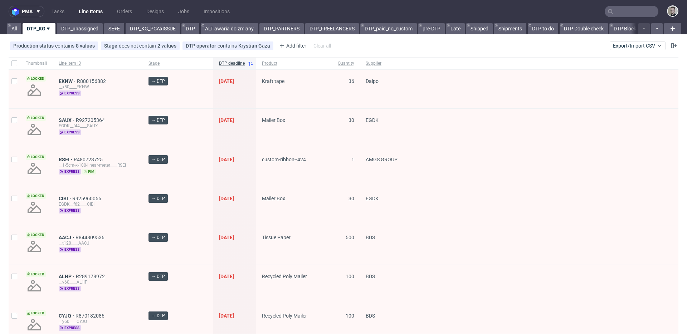
click at [10, 62] on div at bounding box center [14, 63] width 11 height 12
checkbox input "true"
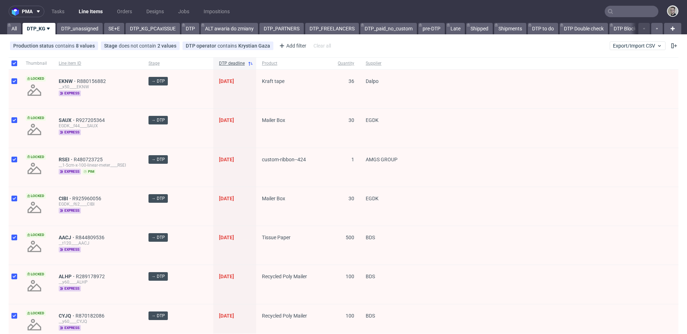
checkbox input "true"
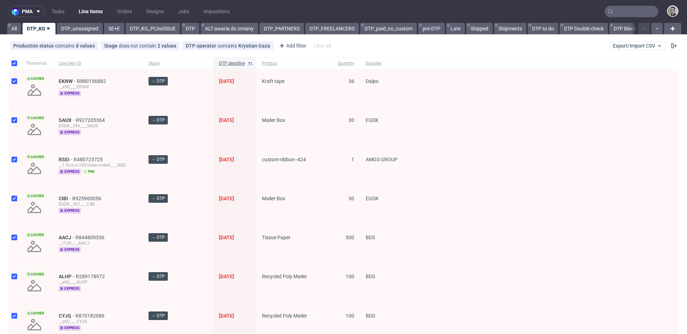
checkbox input "true"
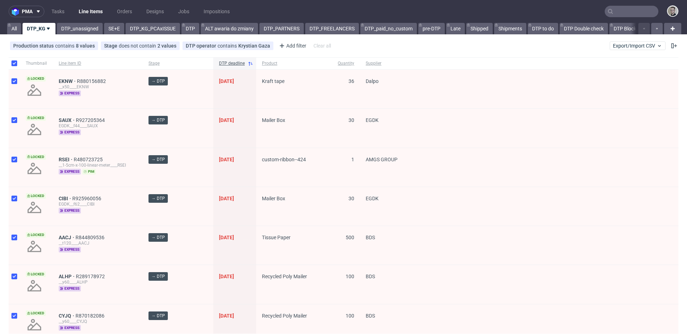
checkbox input "true"
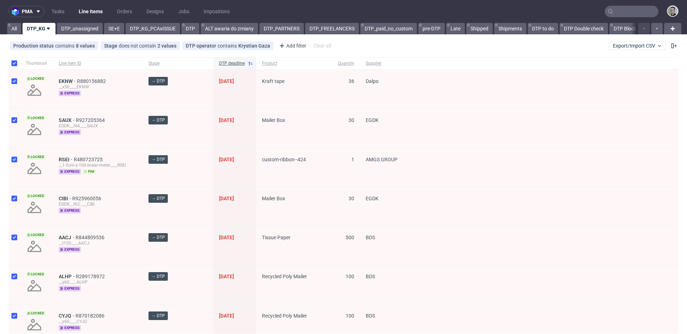
checkbox input "true"
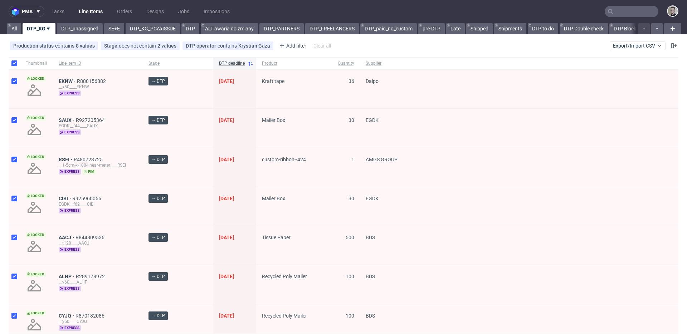
checkbox input "true"
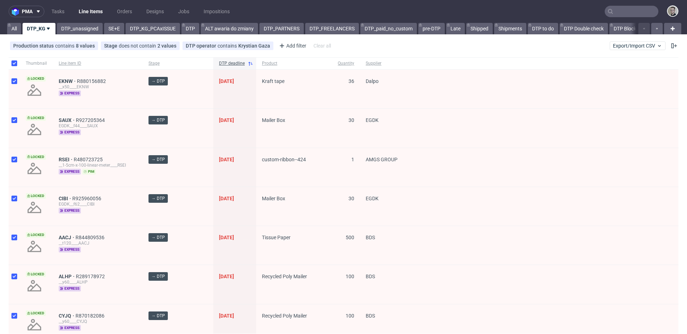
checkbox input "true"
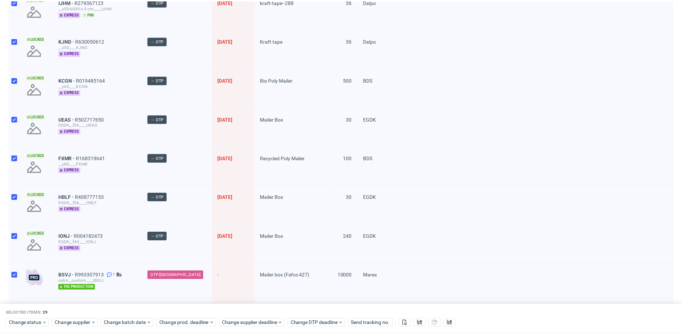
scroll to position [913, 0]
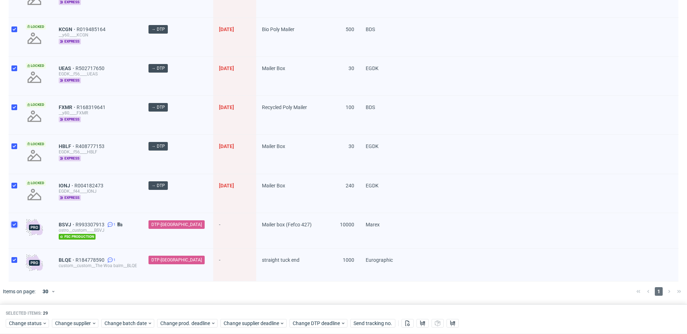
click at [14, 226] on input "checkbox" at bounding box center [14, 225] width 6 height 6
checkbox input "false"
click at [16, 259] on input "checkbox" at bounding box center [14, 260] width 6 height 6
checkbox input "false"
click at [40, 322] on span "Change status" at bounding box center [25, 323] width 33 height 7
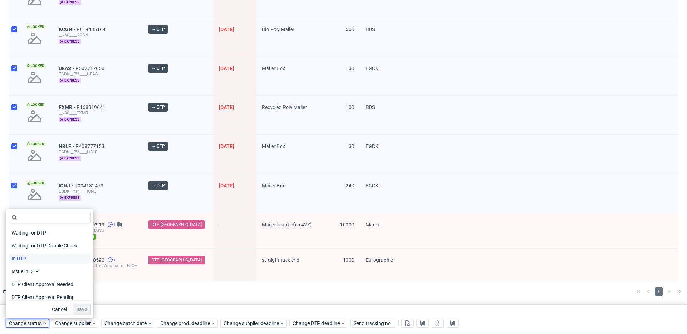
click at [48, 260] on div "In DTP" at bounding box center [50, 259] width 82 height 10
click at [78, 310] on span "Save" at bounding box center [81, 309] width 11 height 5
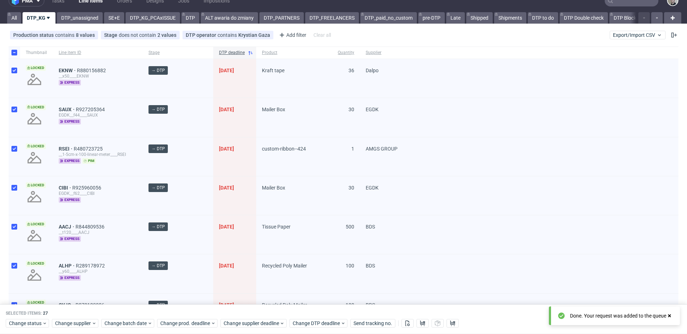
scroll to position [0, 0]
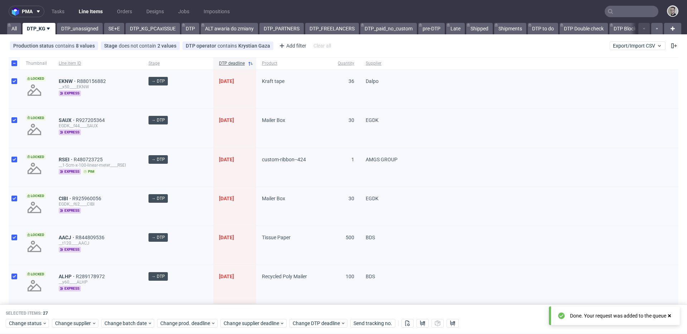
click at [262, 63] on span "Product" at bounding box center [294, 64] width 64 height 6
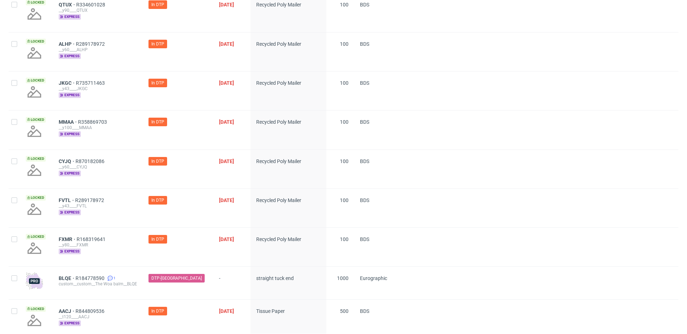
scroll to position [904, 0]
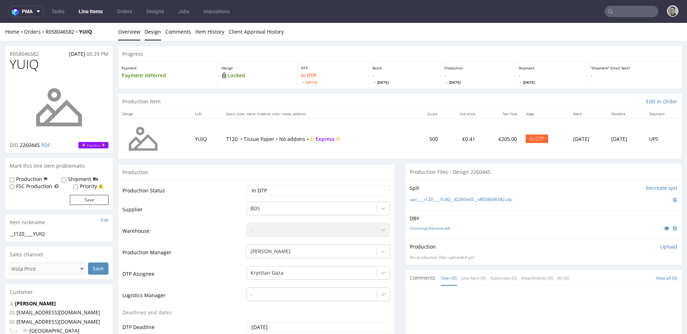
click at [150, 32] on link "Design" at bounding box center [153, 32] width 16 height 18
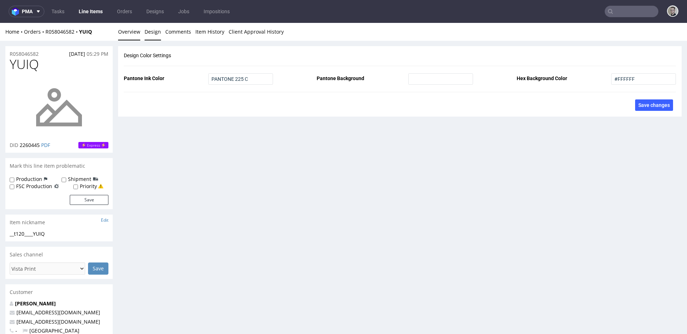
click at [130, 34] on link "Overview" at bounding box center [129, 32] width 22 height 18
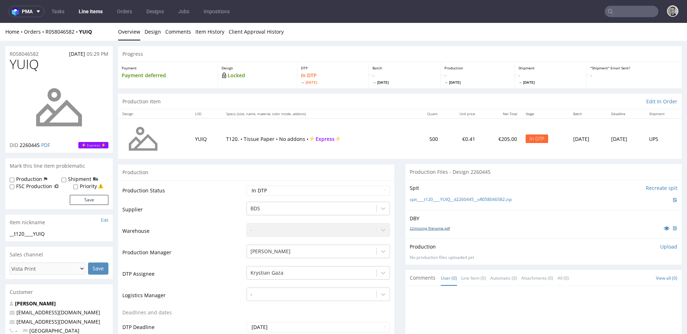
click at [430, 227] on link "22missing_filename.pdf" at bounding box center [430, 228] width 40 height 5
click at [472, 197] on link "spit____t120____YUIQ__d2260445__oR058046582.zip" at bounding box center [461, 200] width 102 height 6
drag, startPoint x: 661, startPoint y: 248, endPoint x: 652, endPoint y: 251, distance: 9.2
click at [661, 248] on p "Upload" at bounding box center [669, 246] width 17 height 7
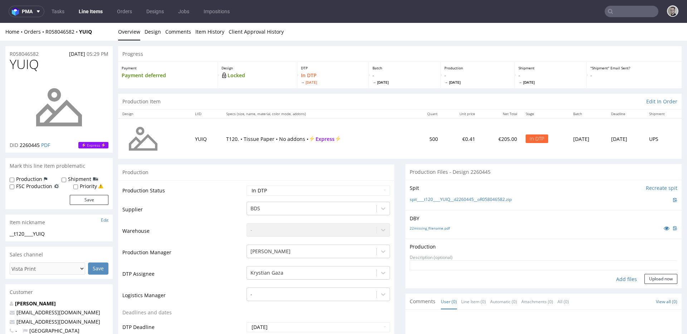
click at [615, 279] on div "Add files" at bounding box center [627, 279] width 36 height 11
type input "C:\fakepath\__t120____YUIQ__d2260445__oR058046582__latest__outside.pdf"
click at [651, 293] on button "Upload now" at bounding box center [661, 291] width 33 height 10
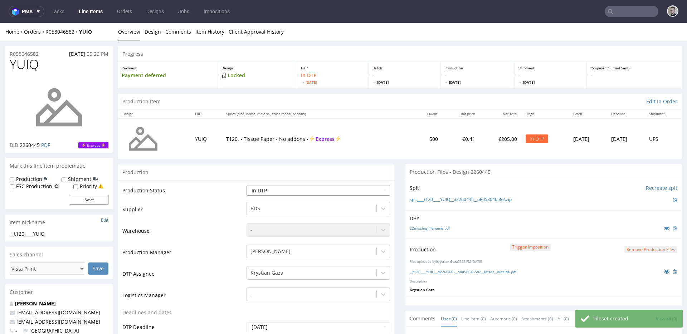
click at [295, 191] on select "Waiting for Artwork Waiting for Diecut Waiting for Mockup Waiting for DTP Waiti…" at bounding box center [319, 191] width 144 height 10
select select "dtp_production_ready"
click at [247, 186] on select "Waiting for Artwork Waiting for Diecut Waiting for Mockup Waiting for DTP Waiti…" at bounding box center [319, 191] width 144 height 10
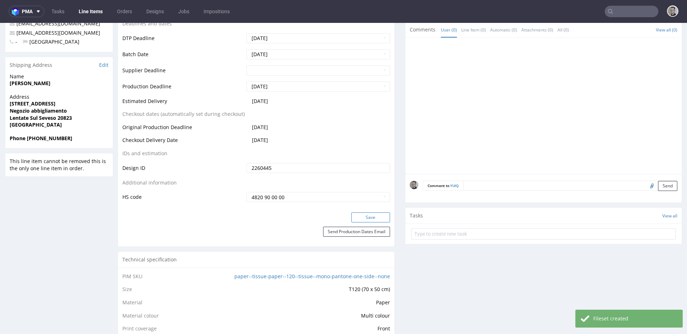
click at [374, 218] on button "Save" at bounding box center [371, 218] width 39 height 10
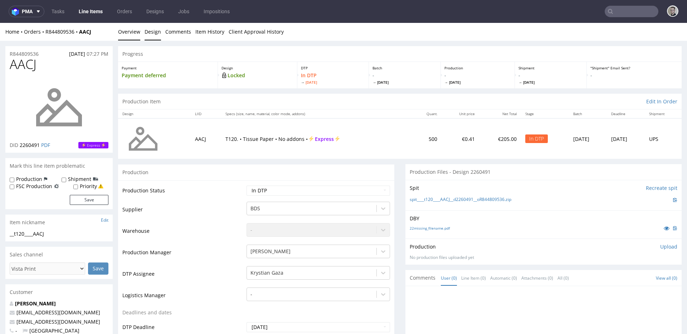
click at [154, 24] on link "Design" at bounding box center [153, 32] width 16 height 18
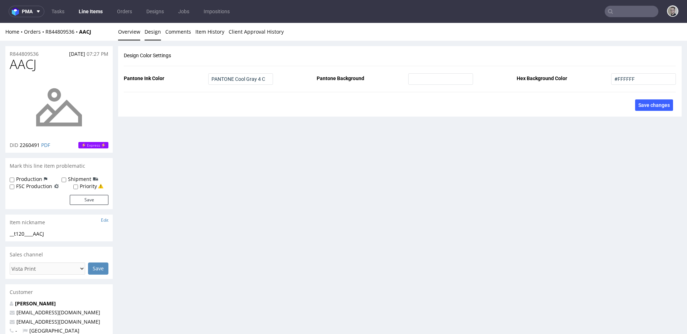
click at [127, 34] on link "Overview" at bounding box center [129, 32] width 22 height 18
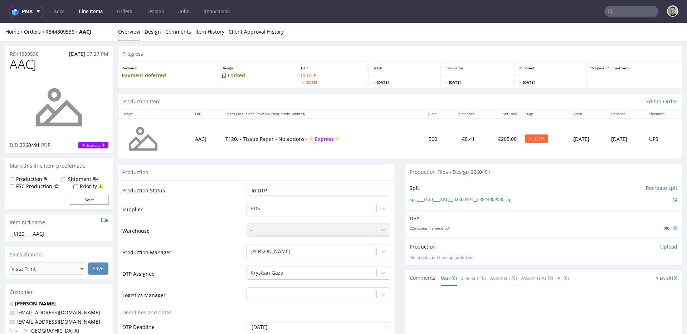
click at [437, 227] on link "22missing_filename.pdf" at bounding box center [430, 228] width 40 height 5
click at [469, 198] on link "spit____t120____AACJ__d2260491__oR844809536.zip" at bounding box center [461, 200] width 102 height 6
drag, startPoint x: 657, startPoint y: 240, endPoint x: 658, endPoint y: 248, distance: 8.3
click at [657, 240] on div "Production Upload No production files uploaded yet Description (optional) Add f…" at bounding box center [544, 252] width 276 height 26
click at [661, 249] on p "Upload" at bounding box center [669, 246] width 17 height 7
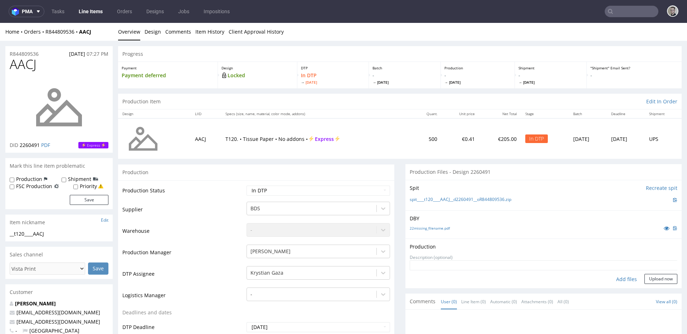
click at [624, 277] on div "Add files" at bounding box center [627, 279] width 36 height 11
type input "C:\fakepath\__t120____AACJ__d2260491__oR844809536__latest__outside.pdf"
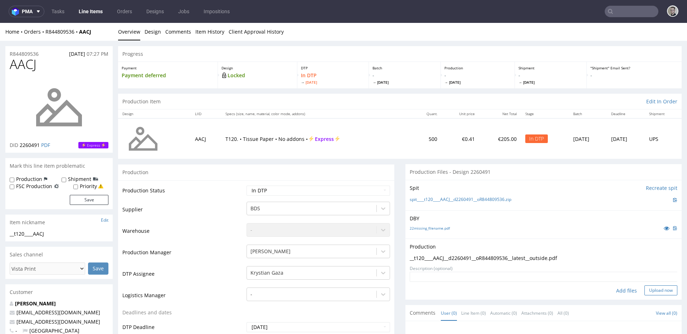
click at [649, 290] on button "Upload now" at bounding box center [661, 291] width 33 height 10
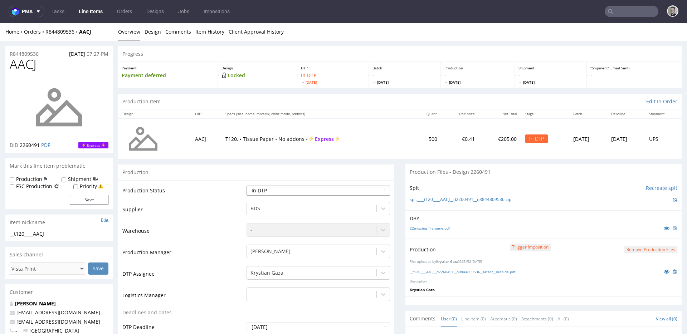
click at [304, 191] on select "Waiting for Artwork Waiting for Diecut Waiting for Mockup Waiting for DTP Waiti…" at bounding box center [319, 191] width 144 height 10
select select "dtp_production_ready"
click at [247, 186] on select "Waiting for Artwork Waiting for Diecut Waiting for Mockup Waiting for DTP Waiti…" at bounding box center [319, 191] width 144 height 10
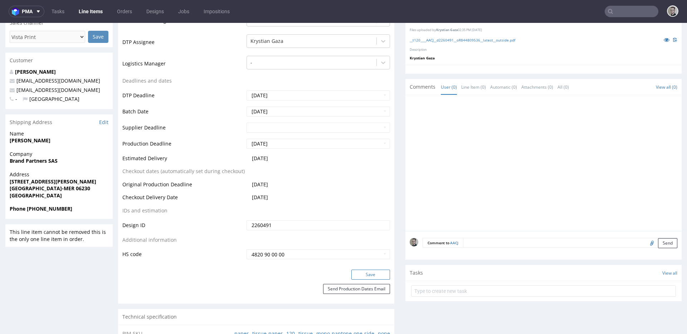
click at [377, 276] on button "Save" at bounding box center [371, 275] width 39 height 10
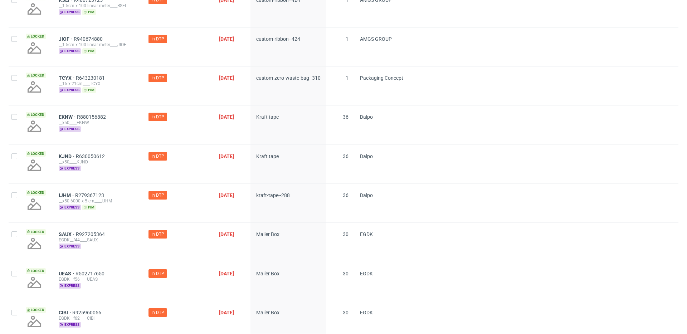
scroll to position [187, 0]
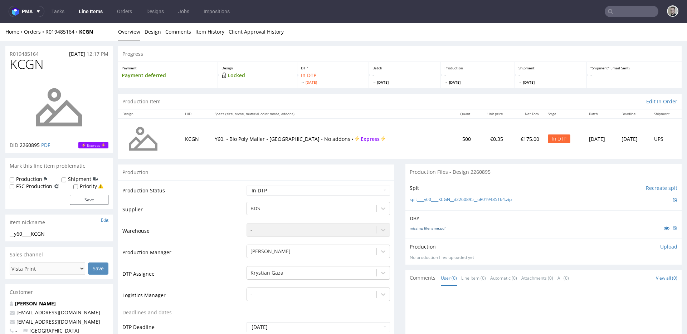
click at [430, 229] on link "missing_filename.pdf" at bounding box center [428, 228] width 36 height 5
click at [493, 198] on link "spit____y60____KCGN__d2260895__oR019485164.zip" at bounding box center [461, 200] width 102 height 6
click at [151, 28] on link "Design" at bounding box center [153, 32] width 16 height 18
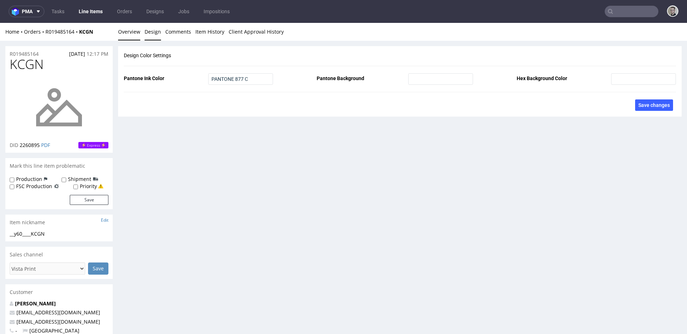
click at [127, 34] on link "Overview" at bounding box center [129, 32] width 22 height 18
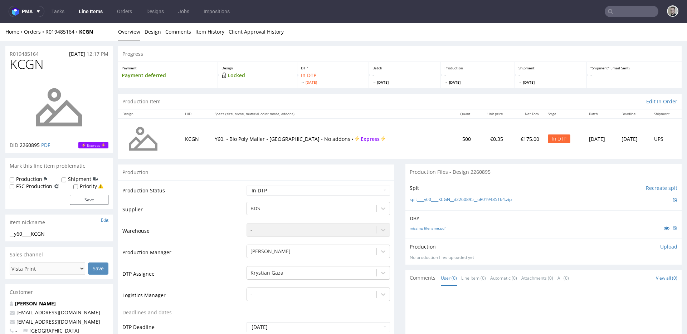
click at [661, 245] on p "Upload" at bounding box center [669, 246] width 17 height 7
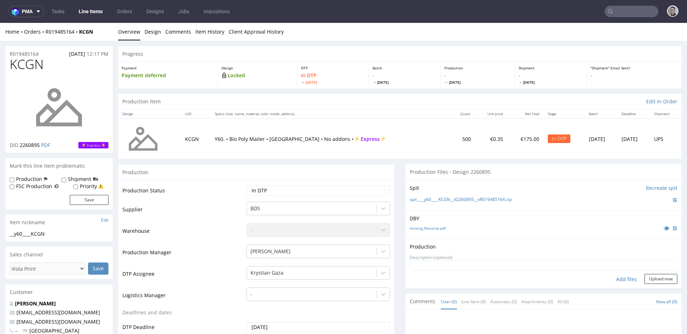
click at [617, 278] on div "Add files" at bounding box center [627, 279] width 36 height 11
type input "C:\fakepath\__y60____KCGN__d2260895__oR019485164__latest__outside.pdf"
click at [645, 290] on button "Upload now" at bounding box center [661, 291] width 33 height 10
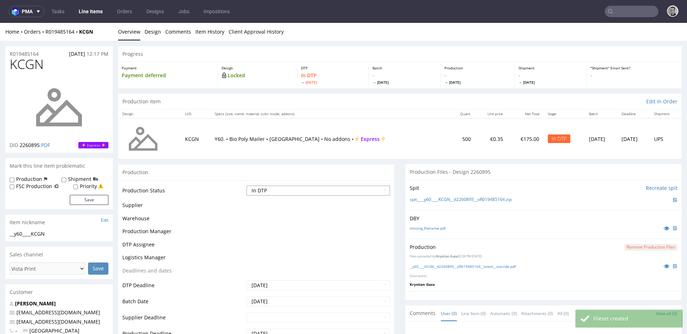
click at [313, 195] on select "Waiting for Artwork Waiting for Diecut Waiting for Mockup Waiting for DTP Waiti…" at bounding box center [319, 191] width 144 height 10
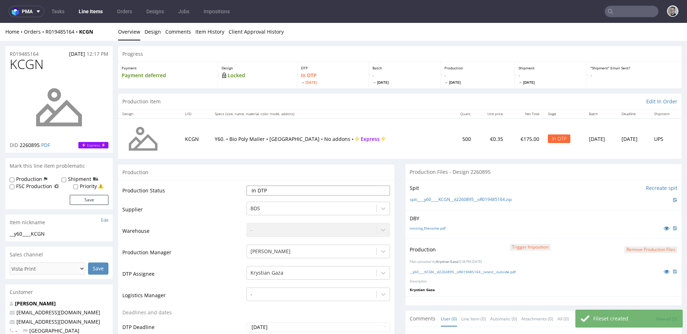
select select "dtp_production_ready"
click at [247, 186] on select "Waiting for Artwork Waiting for Diecut Waiting for Mockup Waiting for DTP Waiti…" at bounding box center [319, 191] width 144 height 10
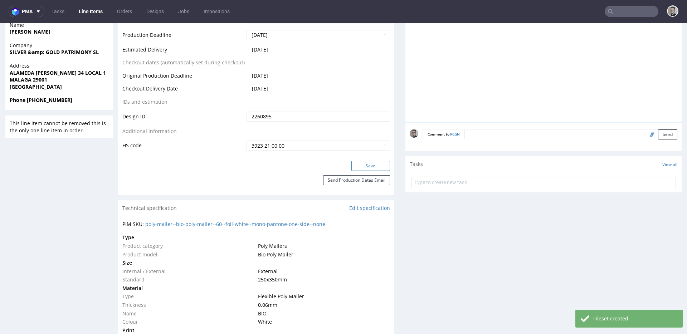
click at [375, 165] on button "Save" at bounding box center [371, 166] width 39 height 10
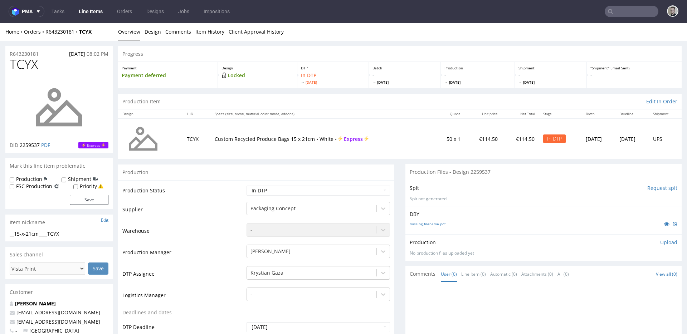
click at [651, 189] on input "Request spit" at bounding box center [663, 188] width 30 height 7
click at [424, 221] on div "missing_filename.pdf" at bounding box center [544, 224] width 268 height 8
click at [427, 225] on link "missing_filename.pdf" at bounding box center [428, 224] width 36 height 5
click at [52, 233] on div "__15-x-21cm____TCYX" at bounding box center [59, 234] width 99 height 7
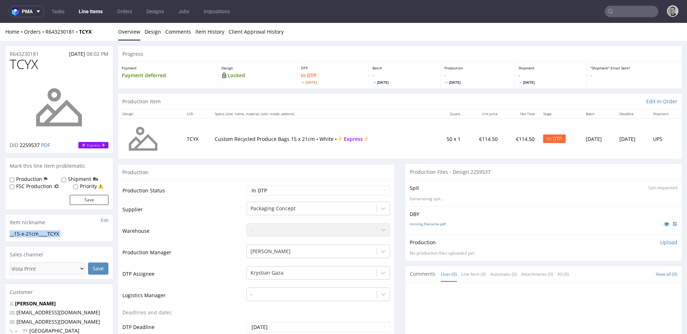
click at [52, 234] on div "__15-x-21cm____TCYX" at bounding box center [59, 234] width 99 height 7
copy div "__15-x-21cm____TCYX Update"
click at [33, 146] on span "2259537" at bounding box center [30, 145] width 20 height 7
copy span "2259537"
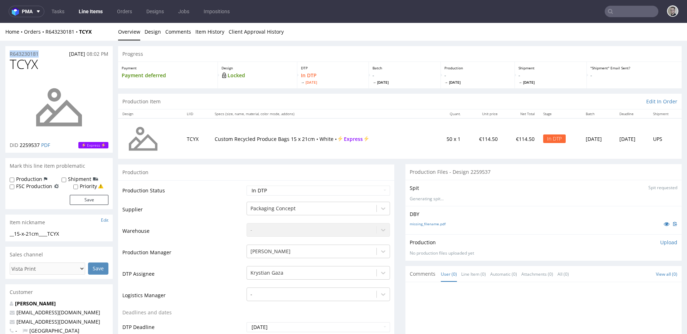
drag, startPoint x: 49, startPoint y: 53, endPoint x: 0, endPoint y: 51, distance: 48.8
copy p "R643230181"
click at [665, 241] on p "Upload" at bounding box center [669, 242] width 17 height 7
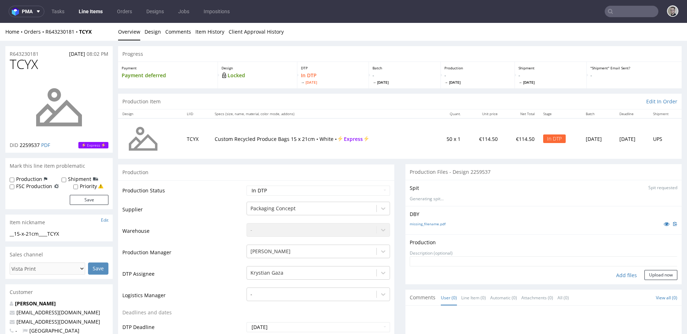
click at [618, 280] on div "Add files" at bounding box center [627, 275] width 36 height 11
type input "C:\fakepath\__15-x-21cm____TCYX__d2259537__oR643230181__outside.pdf"
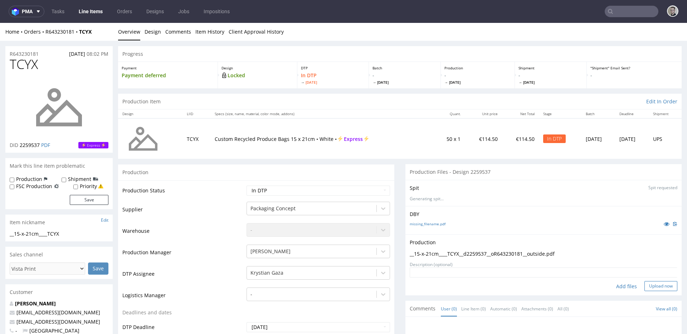
click at [645, 286] on button "Upload now" at bounding box center [661, 286] width 33 height 10
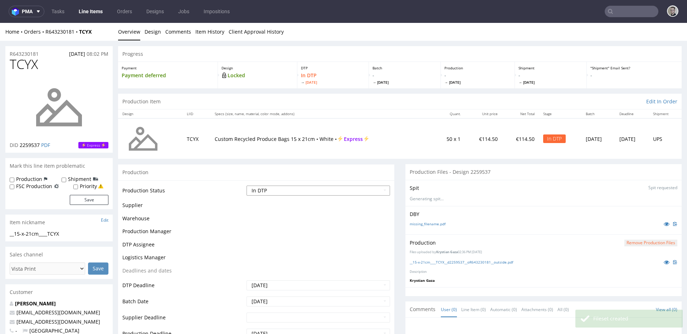
click at [303, 192] on select "Waiting for Artwork Waiting for Diecut Waiting for Mockup Waiting for DTP Waiti…" at bounding box center [319, 191] width 144 height 10
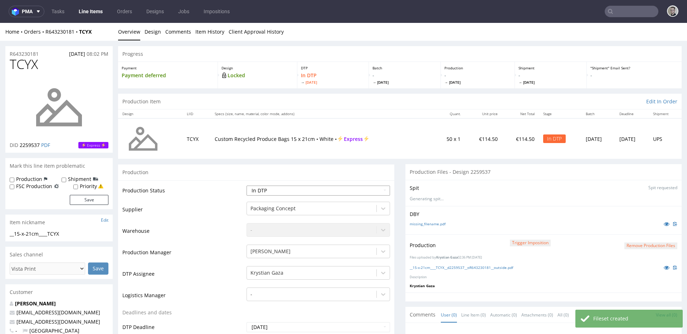
select select "dtp_production_ready"
click at [247, 186] on select "Waiting for Artwork Waiting for Diecut Waiting for Mockup Waiting for DTP Waiti…" at bounding box center [319, 191] width 144 height 10
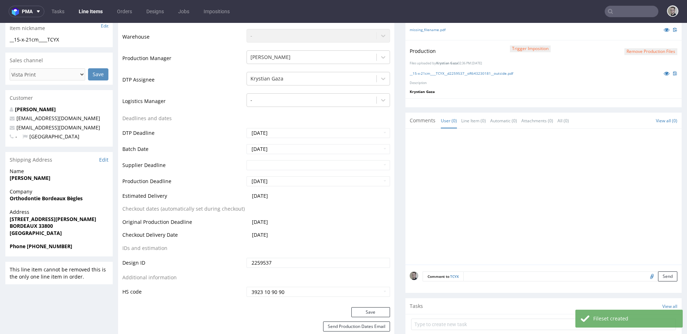
scroll to position [209, 0]
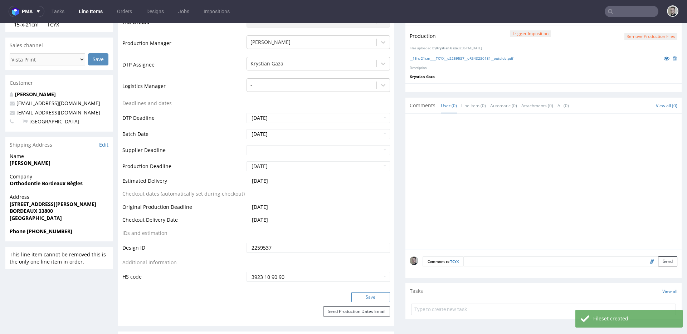
click at [372, 296] on button "Save" at bounding box center [371, 298] width 39 height 10
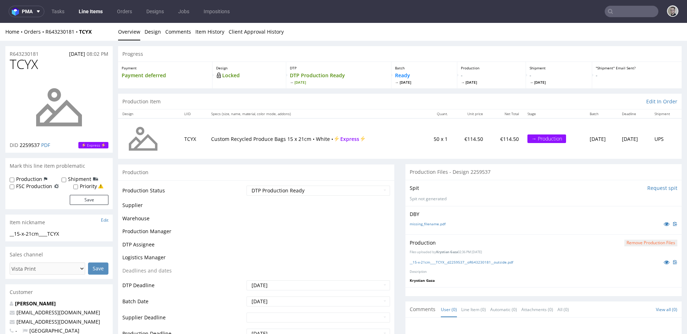
scroll to position [0, 0]
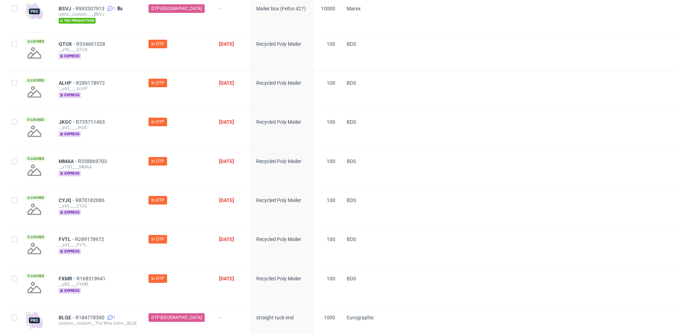
scroll to position [748, 0]
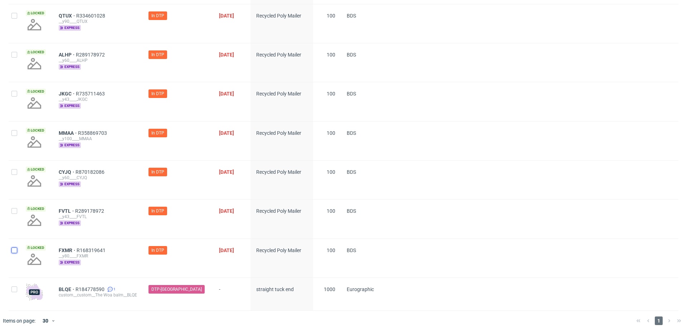
click at [14, 249] on input "checkbox" at bounding box center [14, 251] width 6 height 6
checkbox input "true"
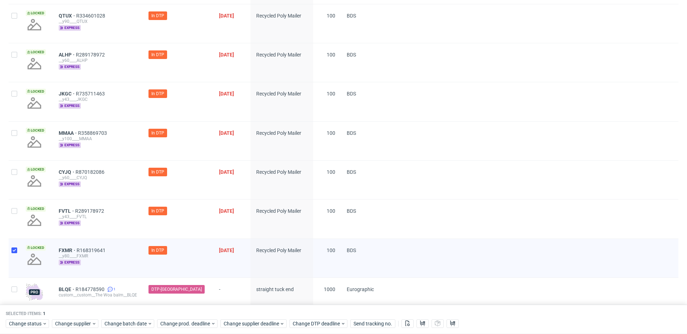
click at [19, 208] on div at bounding box center [14, 219] width 11 height 39
checkbox input "true"
click at [16, 176] on div at bounding box center [14, 180] width 11 height 39
checkbox input "true"
click at [14, 134] on input "checkbox" at bounding box center [14, 133] width 6 height 6
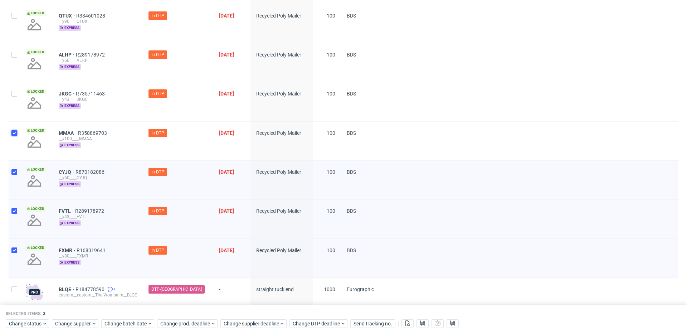
checkbox input "true"
click at [11, 101] on div at bounding box center [14, 101] width 11 height 39
checkbox input "true"
click at [14, 64] on div at bounding box center [14, 62] width 11 height 39
checkbox input "true"
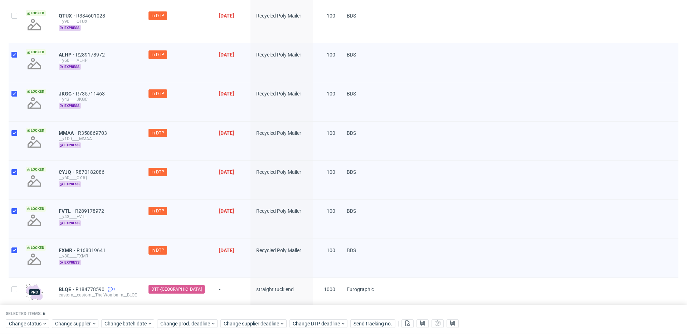
click at [19, 33] on div at bounding box center [14, 23] width 11 height 39
checkbox input "true"
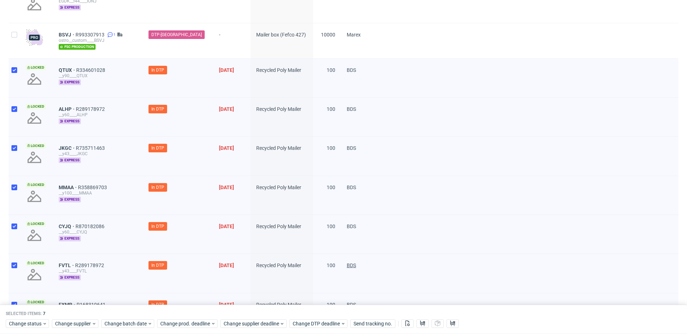
scroll to position [777, 0]
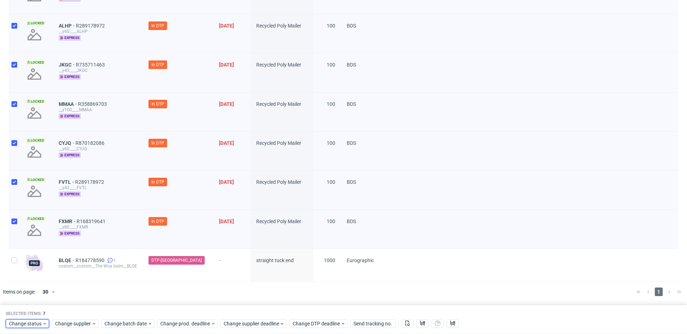
click at [38, 322] on span "Change status" at bounding box center [25, 323] width 33 height 7
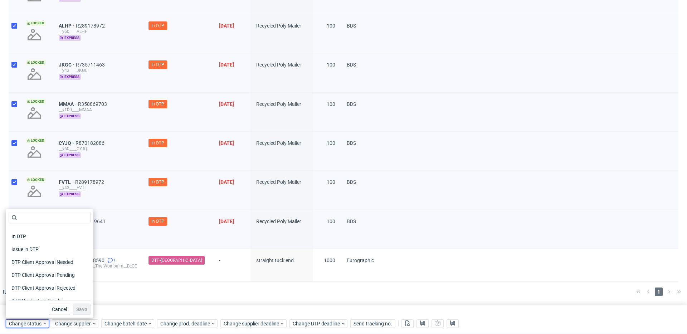
scroll to position [57, 0]
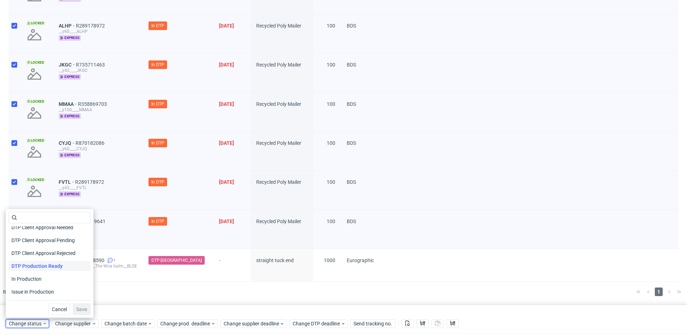
click at [62, 262] on span "DTP Production Ready" at bounding box center [37, 266] width 57 height 10
click at [78, 310] on span "Save" at bounding box center [81, 309] width 11 height 5
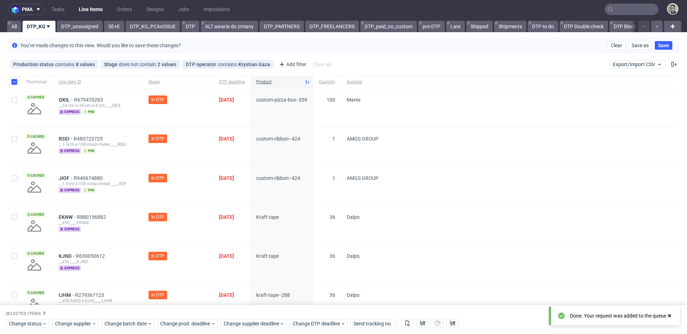
scroll to position [0, 0]
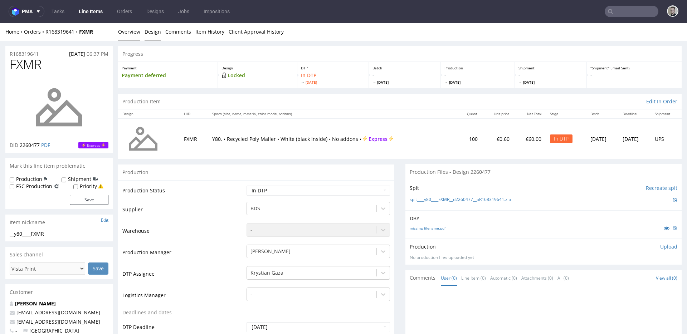
click at [153, 32] on link "Design" at bounding box center [153, 32] width 16 height 18
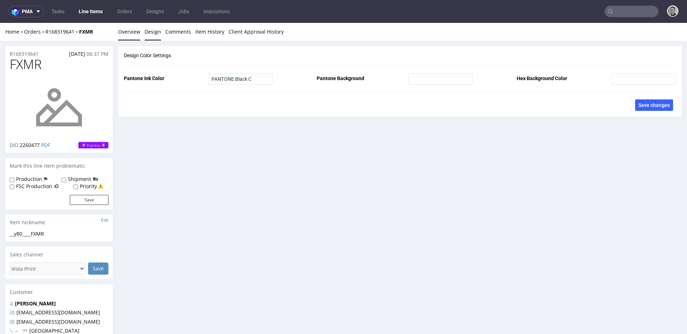
click at [129, 37] on link "Overview" at bounding box center [129, 32] width 22 height 18
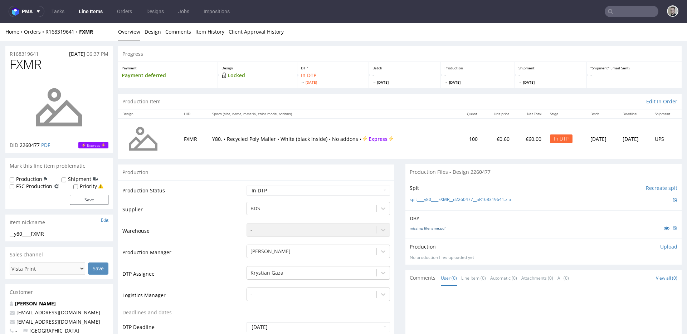
click at [435, 230] on link "missing_filename.pdf" at bounding box center [428, 228] width 36 height 5
click at [470, 198] on link "spit____y80____FXMR__d2260477__oR168319641.zip" at bounding box center [460, 200] width 101 height 6
drag, startPoint x: 660, startPoint y: 245, endPoint x: 644, endPoint y: 256, distance: 19.3
click at [661, 245] on p "Upload" at bounding box center [669, 246] width 17 height 7
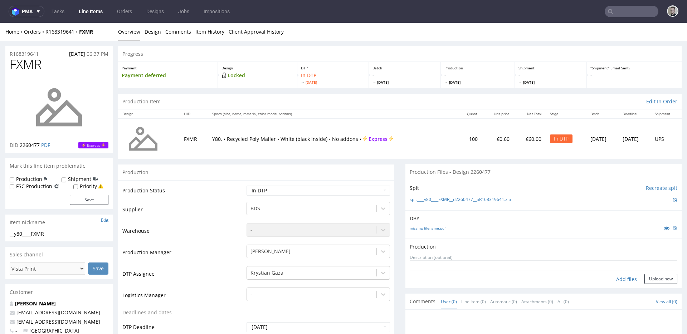
click at [620, 280] on div "Add files" at bounding box center [627, 279] width 36 height 11
type input "C:\fakepath\__y80____FXMR__d2260477__oR168319641__latest__outside.pdf"
click at [657, 294] on button "Upload now" at bounding box center [661, 291] width 33 height 10
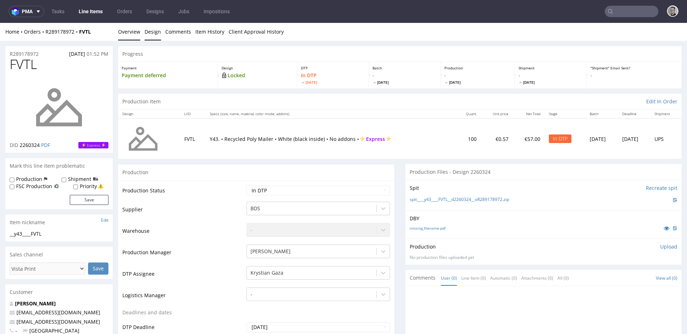
click at [156, 31] on link "Design" at bounding box center [153, 32] width 16 height 18
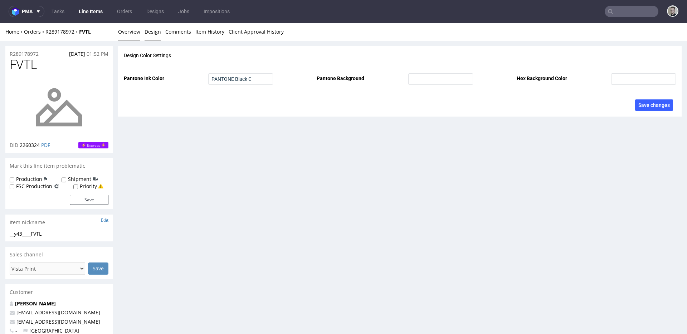
click at [127, 34] on link "Overview" at bounding box center [129, 32] width 22 height 18
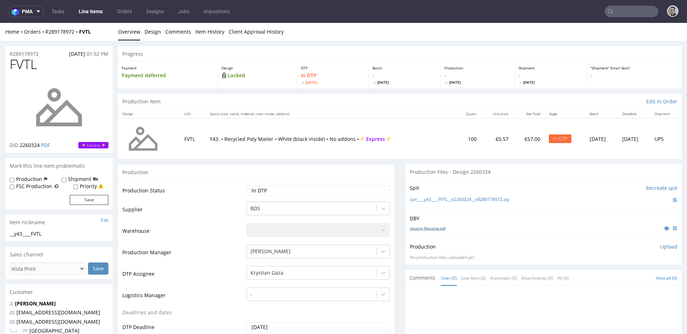
click at [434, 230] on link "missing_filename.pdf" at bounding box center [428, 228] width 36 height 5
click at [479, 199] on link "spit____y43____FVTL__d2260324__oR289178972.zip" at bounding box center [460, 200] width 100 height 6
click at [661, 247] on p "Upload" at bounding box center [669, 246] width 17 height 7
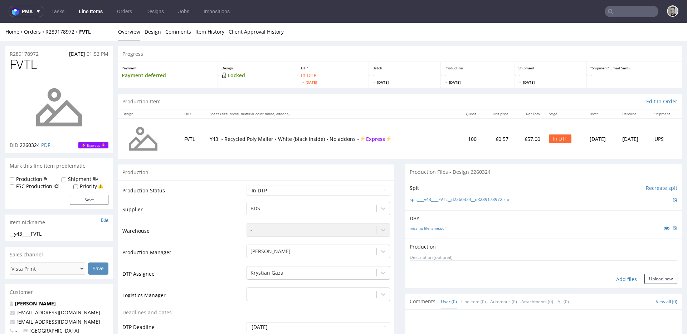
click at [615, 279] on div "Add files" at bounding box center [627, 279] width 36 height 11
type input "C:\fakepath\__y43____FVTL__d2260324__oR289178972__latest__outside.pdf"
click at [645, 288] on button "Upload now" at bounding box center [661, 291] width 33 height 10
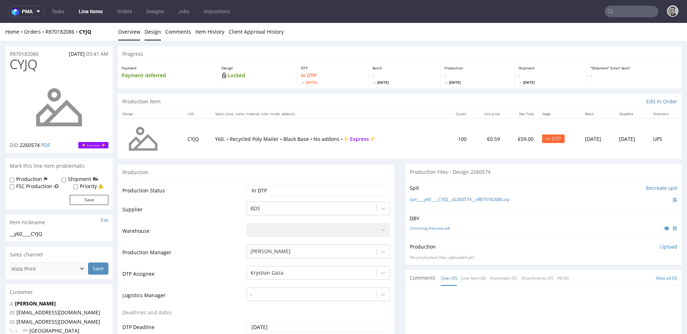
click at [154, 33] on link "Design" at bounding box center [153, 32] width 16 height 18
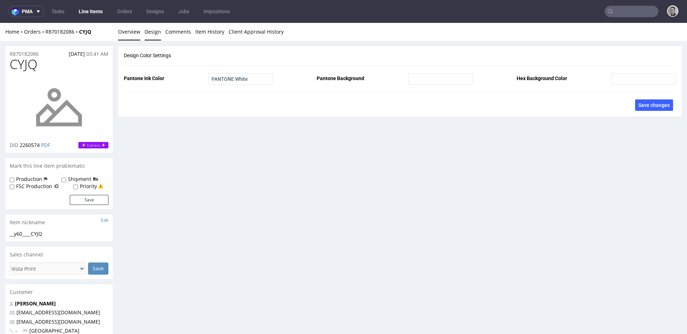
click at [131, 35] on link "Overview" at bounding box center [129, 32] width 22 height 18
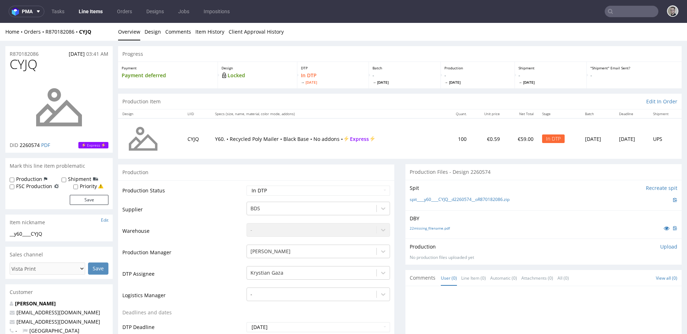
click at [32, 178] on label "Production" at bounding box center [29, 179] width 26 height 7
click at [14, 178] on input "Production" at bounding box center [12, 180] width 5 height 6
checkbox input "true"
click at [89, 189] on label "Priority" at bounding box center [88, 186] width 17 height 7
click at [78, 189] on input "Priority" at bounding box center [75, 187] width 5 height 6
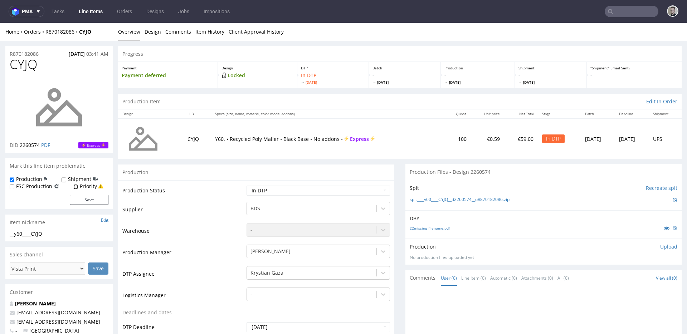
checkbox input "true"
click at [91, 196] on button "Save" at bounding box center [89, 200] width 39 height 10
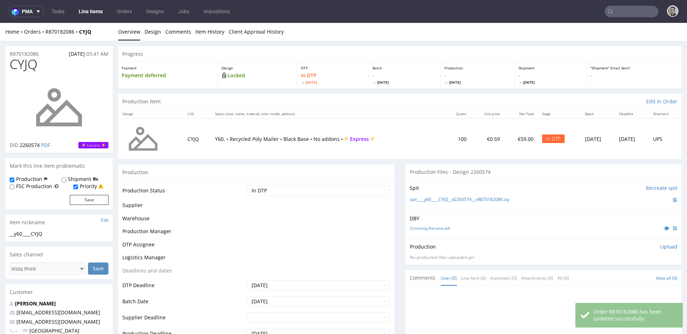
click at [88, 186] on label "Priority" at bounding box center [88, 186] width 17 height 7
click at [78, 186] on input "Priority" at bounding box center [75, 187] width 5 height 6
checkbox input "false"
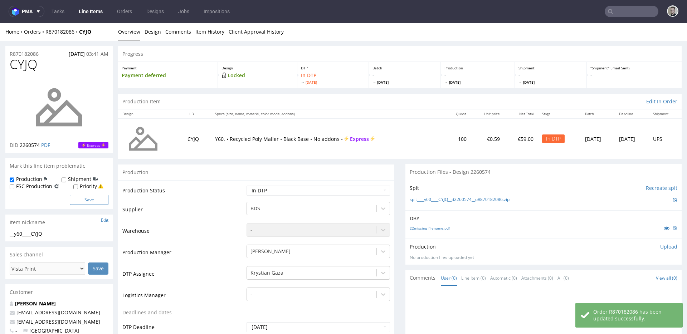
click at [90, 199] on button "Save" at bounding box center [89, 200] width 39 height 10
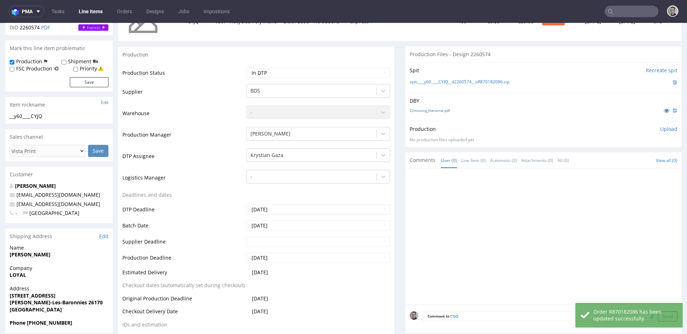
scroll to position [146, 0]
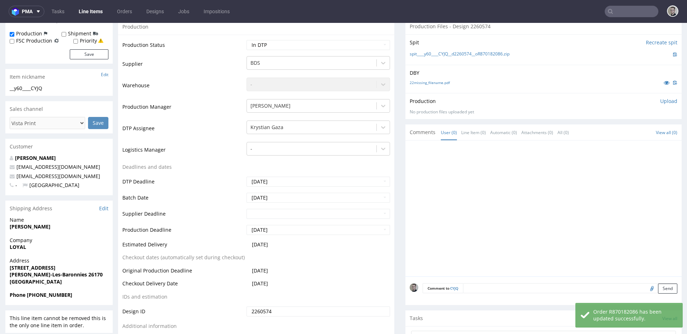
click at [497, 291] on textarea at bounding box center [570, 289] width 214 height 10
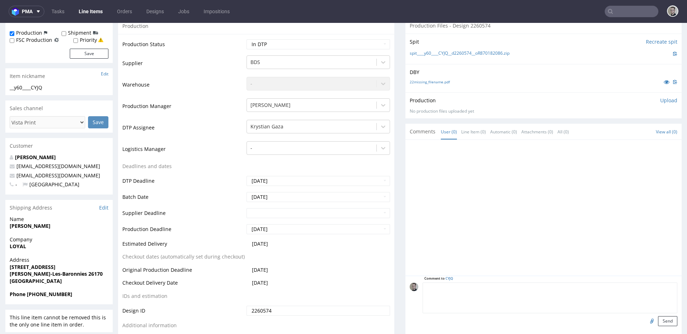
scroll to position [147, 0]
paste textarea "Print Color - Pantone White (set as 100% Magenta named Pantone White for design…"
type textarea "Print Color - Pantone White (set as 100% Magenta named Pantone White for design…"
click at [658, 321] on button "Send" at bounding box center [667, 321] width 19 height 10
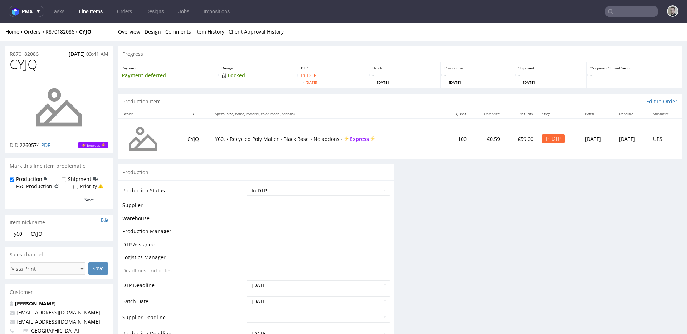
scroll to position [0, 0]
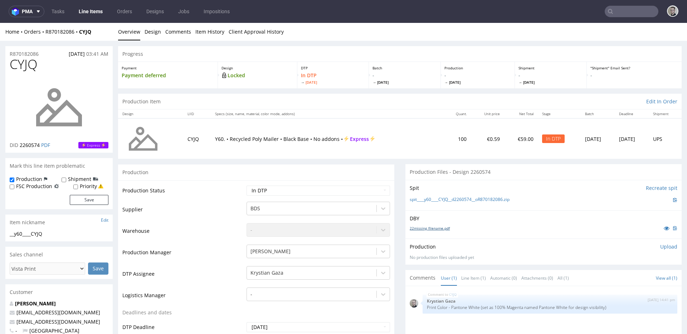
click at [426, 228] on link "22missing_filename.pdf" at bounding box center [430, 228] width 40 height 5
click at [444, 200] on link "spit____y60____CYJQ__d2260574__oR870182086.zip" at bounding box center [460, 200] width 100 height 6
click at [661, 244] on p "Upload" at bounding box center [669, 246] width 17 height 7
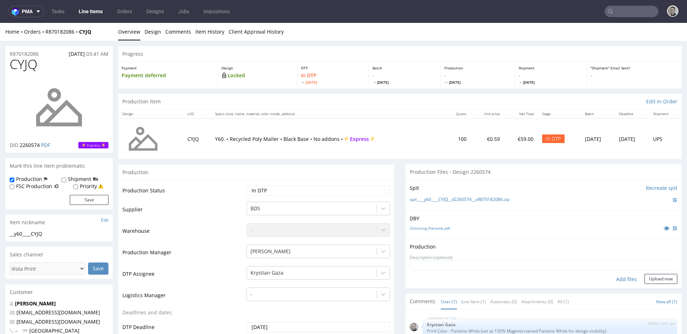
click at [613, 280] on div "Add files" at bounding box center [627, 279] width 36 height 11
type input "C:\fakepath\__y60____CYJQ__d2260574__oR870182086__latest__outside.pdf"
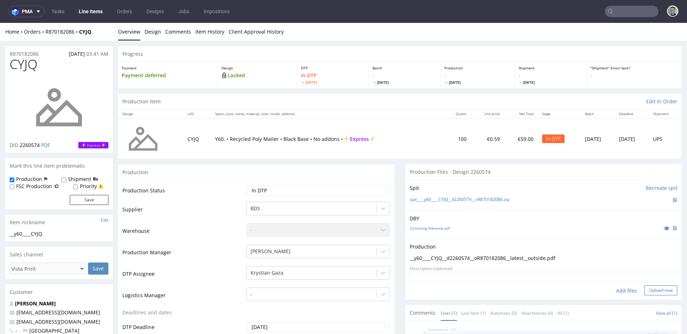
click at [659, 293] on button "Upload now" at bounding box center [661, 291] width 33 height 10
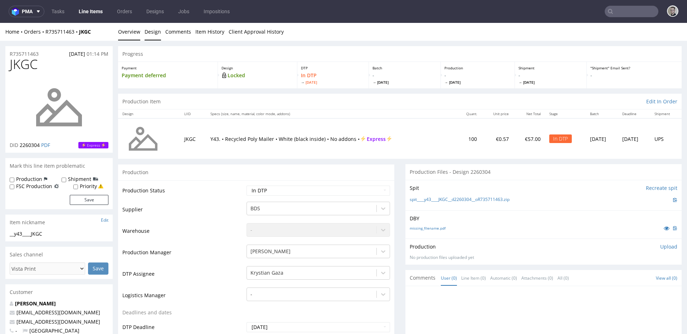
drag, startPoint x: 155, startPoint y: 34, endPoint x: 147, endPoint y: 33, distance: 7.5
click at [155, 34] on link "Design" at bounding box center [153, 32] width 16 height 18
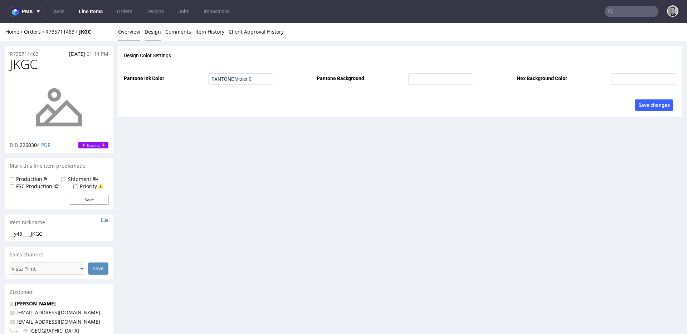
click at [129, 34] on link "Overview" at bounding box center [129, 32] width 22 height 18
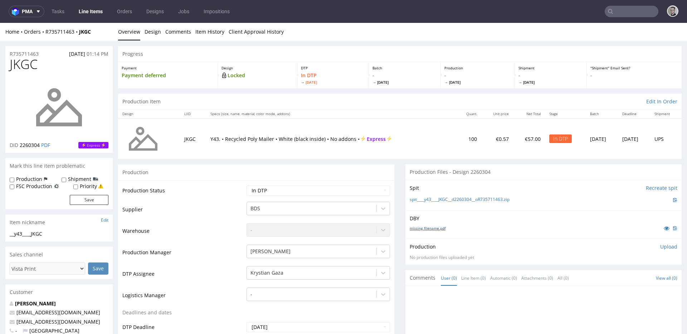
click at [424, 230] on link "missing_filename.pdf" at bounding box center [428, 228] width 36 height 5
click at [454, 201] on link "spit____y43____JKGC__d2260304__oR735711463.zip" at bounding box center [460, 200] width 100 height 6
click at [661, 246] on p "Upload" at bounding box center [669, 246] width 17 height 7
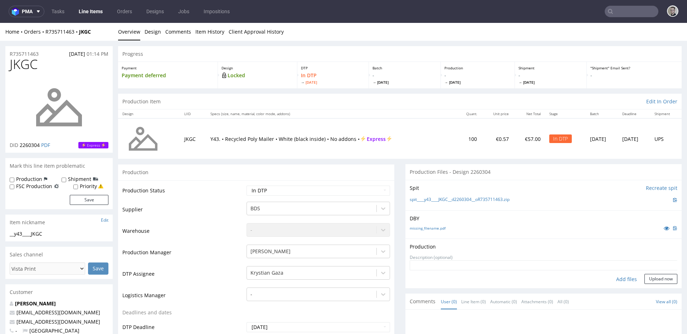
click at [612, 278] on div "Add files" at bounding box center [627, 279] width 36 height 11
type input "C:\fakepath\__y43____JKGC__d2260304__oR735711463__latest__outside.pdf"
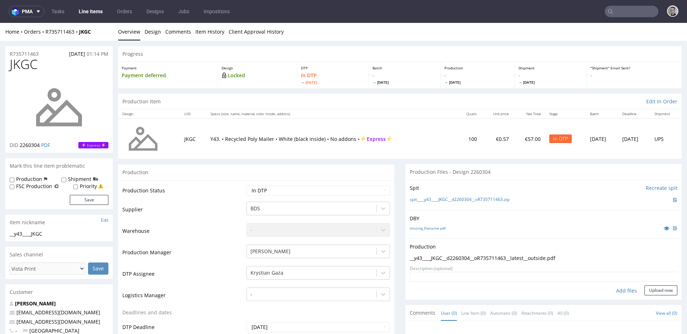
click at [668, 295] on div "Production Upload __y43____JKGC__d2260304__oR735711463__latest__outside.pdf No …" at bounding box center [544, 269] width 276 height 61
click at [655, 289] on button "Upload now" at bounding box center [661, 291] width 33 height 10
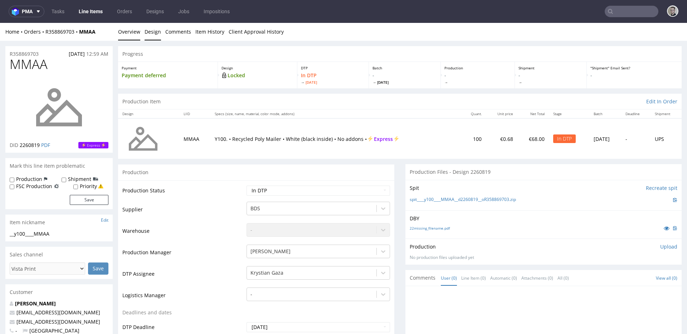
click at [151, 29] on link "Design" at bounding box center [153, 32] width 16 height 18
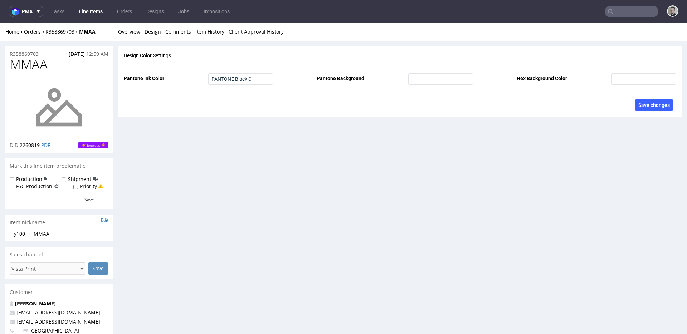
click at [131, 37] on link "Overview" at bounding box center [129, 32] width 22 height 18
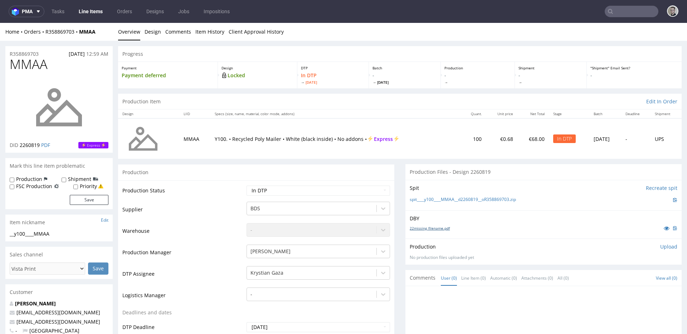
click at [431, 230] on link "22missing_filename.pdf" at bounding box center [430, 228] width 40 height 5
click at [453, 200] on link "spit____y100____MMAA__d2260819__oR358869703.zip" at bounding box center [463, 200] width 106 height 6
click at [661, 246] on p "Upload" at bounding box center [669, 246] width 17 height 7
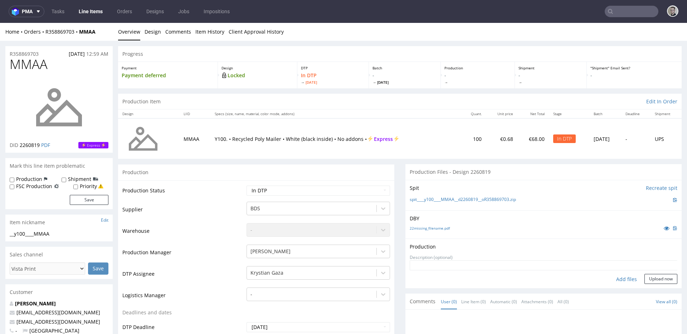
click at [617, 277] on div "Add files" at bounding box center [627, 279] width 36 height 11
type input "C:\fakepath\__y100____MMAA__d2260819__oR358869703__latest__outside.pdf"
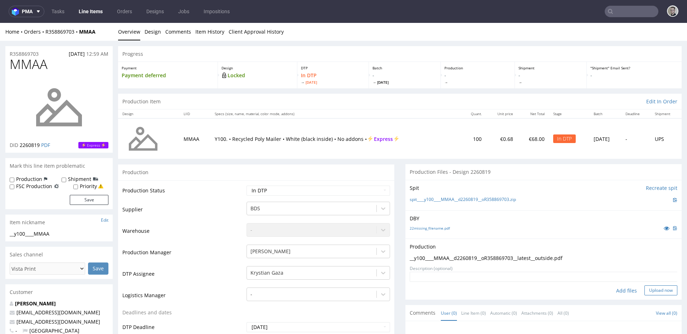
click at [656, 290] on button "Upload now" at bounding box center [661, 291] width 33 height 10
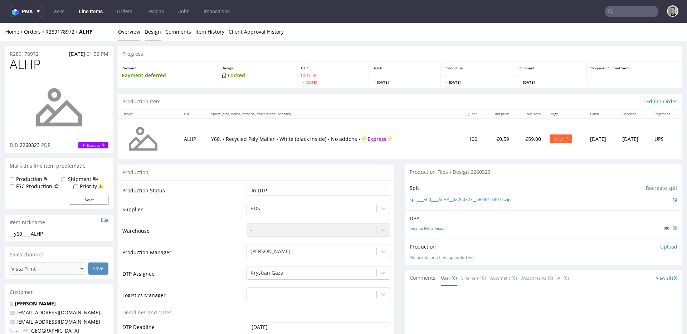
click at [158, 39] on link "Design" at bounding box center [153, 32] width 16 height 18
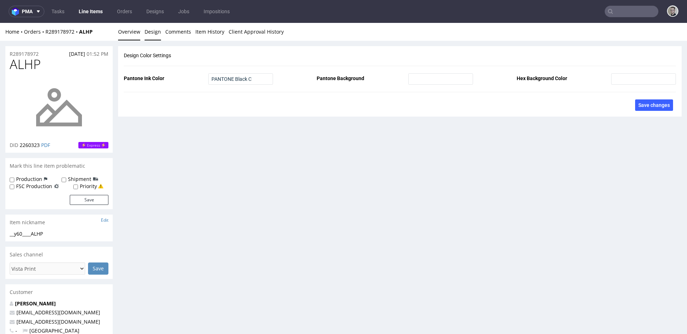
click at [127, 37] on link "Overview" at bounding box center [129, 32] width 22 height 18
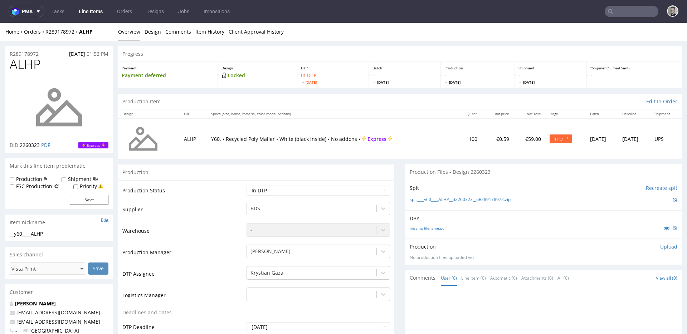
click at [431, 231] on div "missing_filename.pdf" at bounding box center [544, 228] width 268 height 8
click at [437, 229] on link "missing_filename.pdf" at bounding box center [428, 228] width 36 height 5
click at [459, 197] on link "spit____y60____ALHP__d2260323__oR289178972.zip" at bounding box center [460, 200] width 101 height 6
click at [661, 247] on p "Upload" at bounding box center [669, 246] width 17 height 7
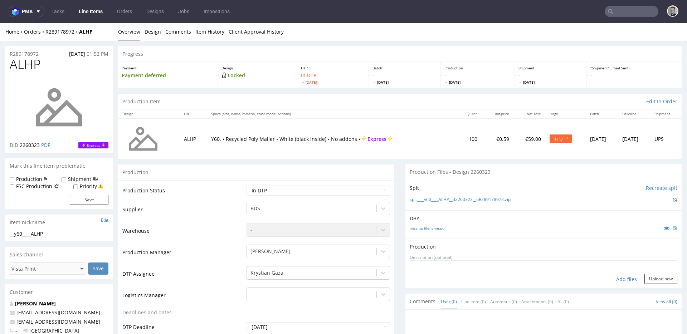
click at [621, 279] on div "Add files" at bounding box center [627, 279] width 36 height 11
type input "C:\fakepath\__y60____ALHP__d2260323__oR289178972__latest__outside.pdf"
click at [645, 288] on button "Upload now" at bounding box center [661, 291] width 33 height 10
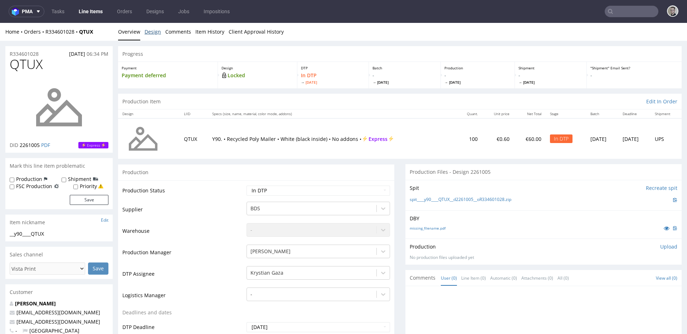
drag, startPoint x: 156, startPoint y: 32, endPoint x: 143, endPoint y: 33, distance: 13.7
click at [156, 32] on link "Design" at bounding box center [153, 32] width 16 height 18
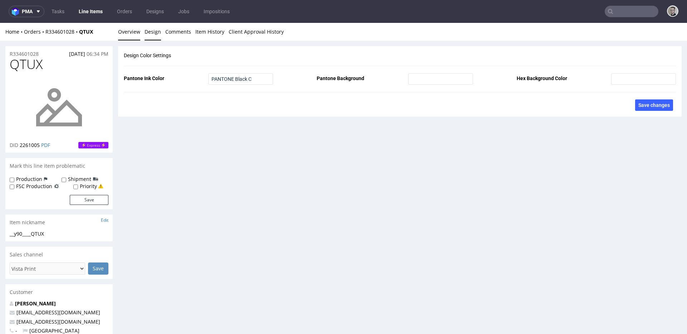
click at [125, 34] on link "Overview" at bounding box center [129, 32] width 22 height 18
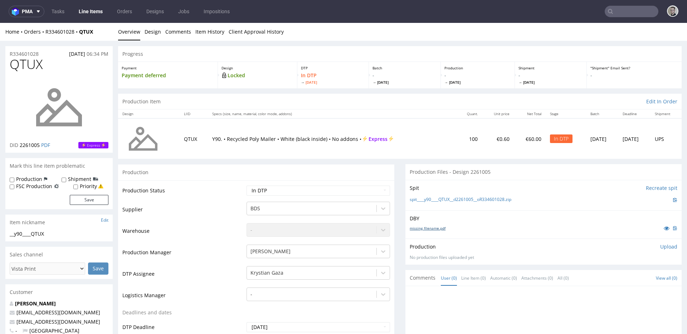
click at [423, 229] on link "missing_filename.pdf" at bounding box center [428, 228] width 36 height 5
click at [462, 197] on link "spit____y90____QTUX__d2261005__oR334601028.zip" at bounding box center [461, 200] width 102 height 6
drag, startPoint x: 655, startPoint y: 246, endPoint x: 640, endPoint y: 258, distance: 19.2
click at [661, 246] on p "Upload" at bounding box center [669, 246] width 17 height 7
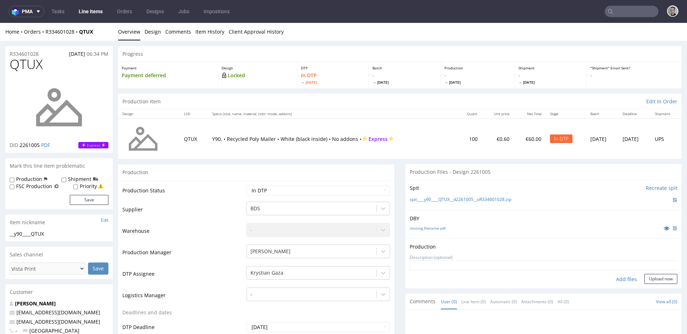
click at [620, 281] on div "Add files" at bounding box center [627, 279] width 36 height 11
type input "C:\fakepath\__y90____QTUX__d2261005__oR334601028__latest__outside.pdf"
click at [658, 293] on button "Upload now" at bounding box center [661, 291] width 33 height 10
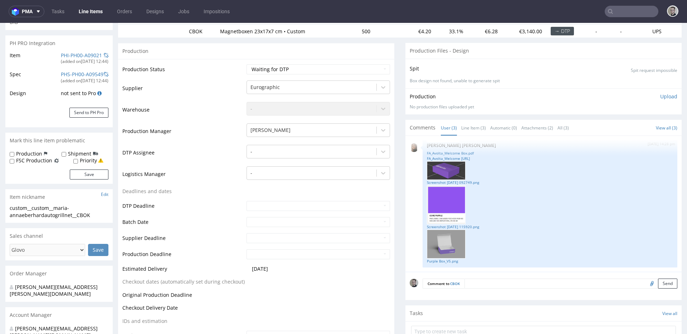
scroll to position [98, 0]
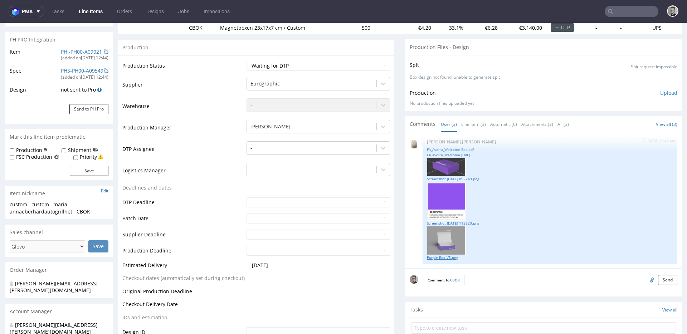
click at [447, 257] on link "Purple Box_V5.png" at bounding box center [550, 257] width 246 height 5
click at [467, 175] on div at bounding box center [550, 167] width 246 height 19
click at [471, 177] on link "Screenshot [DATE] 092749.png" at bounding box center [550, 179] width 246 height 5
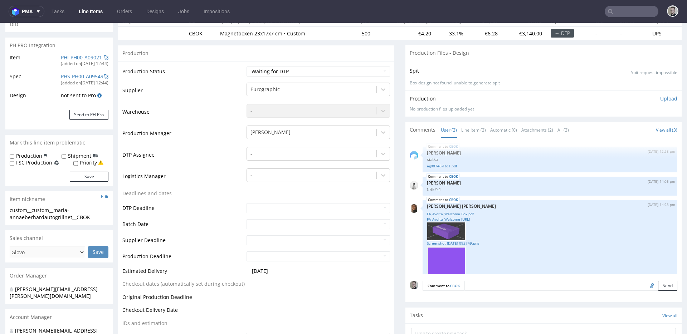
scroll to position [85, 0]
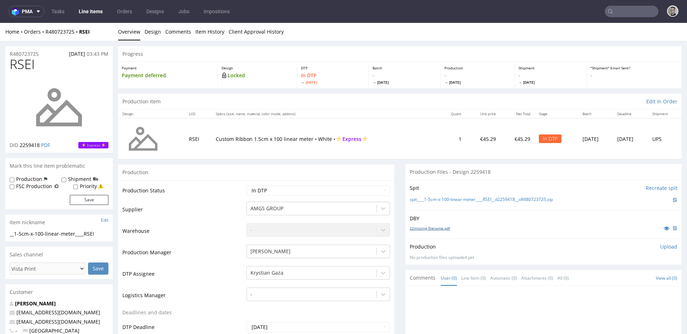
click at [439, 228] on link "22missing_filename.pdf" at bounding box center [430, 228] width 40 height 5
click at [470, 201] on link "spit____1-5cm-x-100-linear-meter____RSEI__d2259418__oR480723725.zip" at bounding box center [481, 200] width 143 height 6
drag, startPoint x: 661, startPoint y: 247, endPoint x: 655, endPoint y: 249, distance: 6.5
click at [661, 247] on p "Upload" at bounding box center [669, 246] width 17 height 7
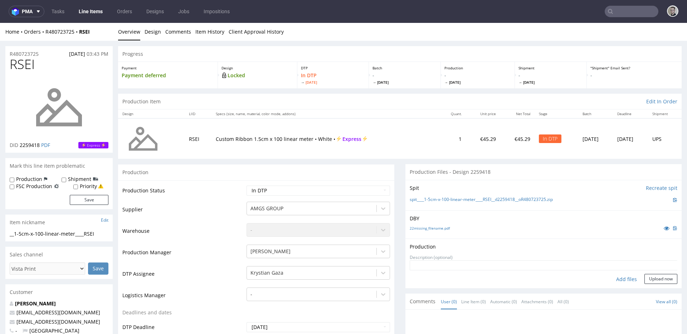
click at [620, 280] on div "Add files" at bounding box center [627, 279] width 36 height 11
type input "C:\fakepath\__1-5cm-x-100-linear-meter____RSEI__d2259418__oR480723725__latest__…"
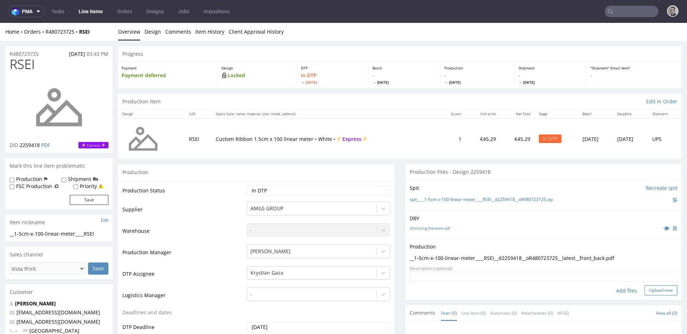
click at [645, 288] on button "Upload now" at bounding box center [661, 291] width 33 height 10
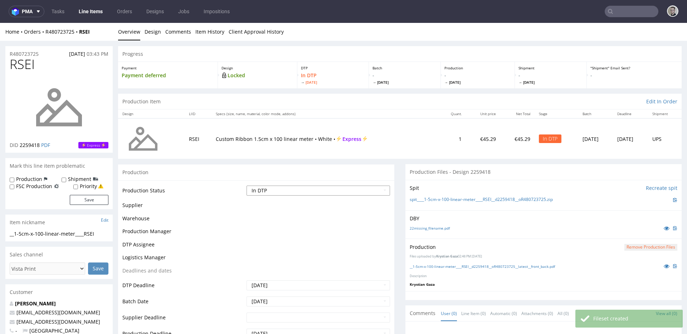
click at [296, 191] on select "Waiting for Artwork Waiting for Diecut Waiting for Mockup Waiting for DTP Waiti…" at bounding box center [319, 191] width 144 height 10
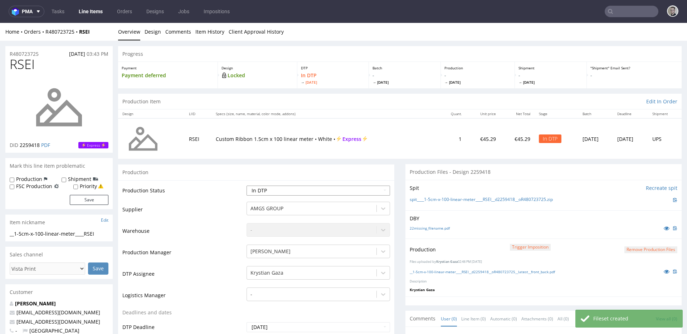
select select "dtp_production_ready"
click at [247, 186] on select "Waiting for Artwork Waiting for Diecut Waiting for Mockup Waiting for DTP Waiti…" at bounding box center [319, 191] width 144 height 10
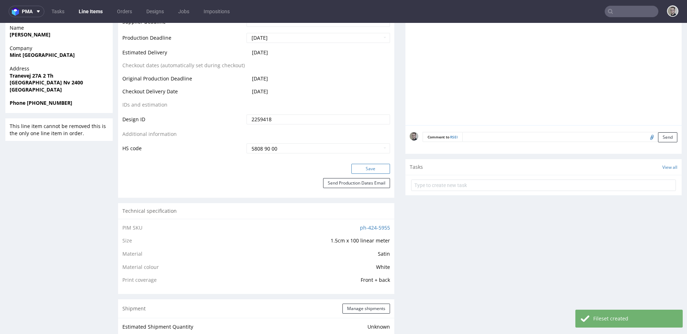
click at [373, 173] on button "Save" at bounding box center [371, 169] width 39 height 10
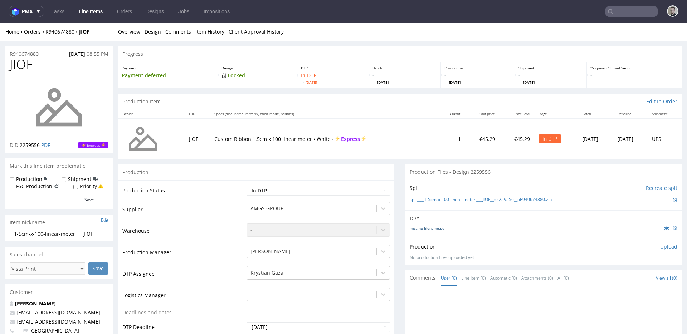
click at [423, 228] on link "missing_filename.pdf" at bounding box center [428, 228] width 36 height 5
click at [455, 199] on link "spit____1-5cm-x-100-linear-meter____JIOF__d2259556__oR940674880.zip" at bounding box center [481, 200] width 142 height 6
click at [657, 250] on div "Production Upload No production files uploaded yet Description (optional) Add f…" at bounding box center [544, 251] width 268 height 17
click at [661, 246] on p "Upload" at bounding box center [669, 246] width 17 height 7
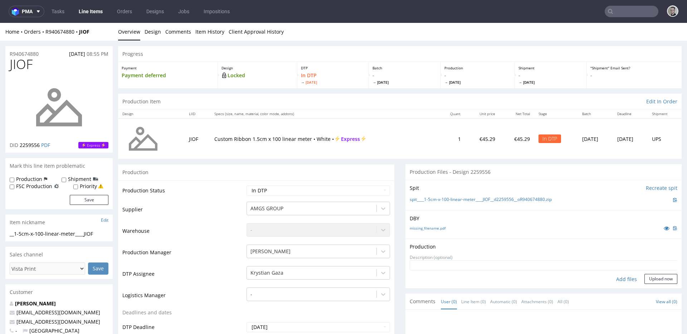
click at [622, 280] on div "Add files" at bounding box center [627, 279] width 36 height 11
type input "C:\fakepath\__1-5cm-x-100-linear-meter____JIOF__d2259556__oR940674880__latest__…"
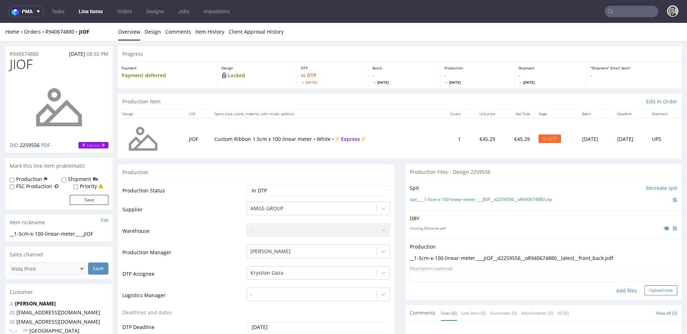
click at [646, 289] on button "Upload now" at bounding box center [661, 291] width 33 height 10
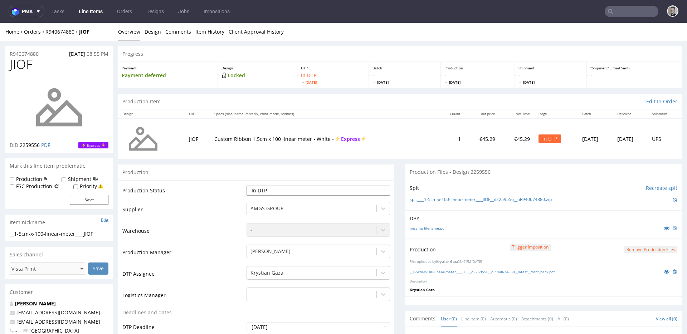
click at [317, 188] on select "Waiting for Artwork Waiting for Diecut Waiting for Mockup Waiting for DTP Waiti…" at bounding box center [319, 191] width 144 height 10
select select "dtp_production_ready"
click at [247, 186] on select "Waiting for Artwork Waiting for Diecut Waiting for Mockup Waiting for DTP Waiti…" at bounding box center [319, 191] width 144 height 10
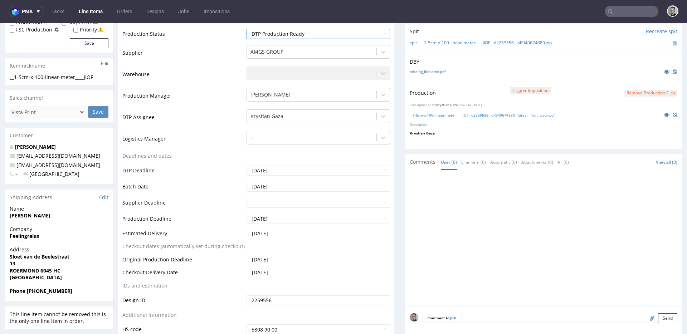
scroll to position [281, 0]
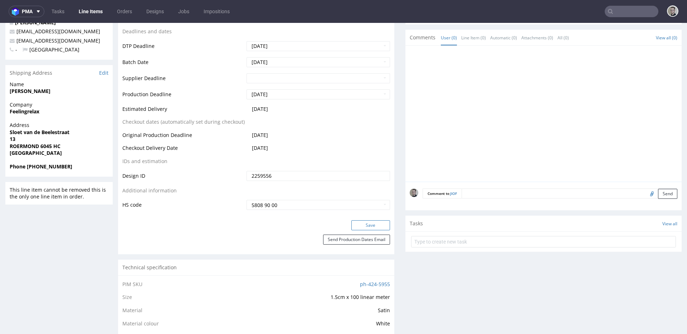
click at [377, 226] on button "Save" at bounding box center [371, 226] width 39 height 10
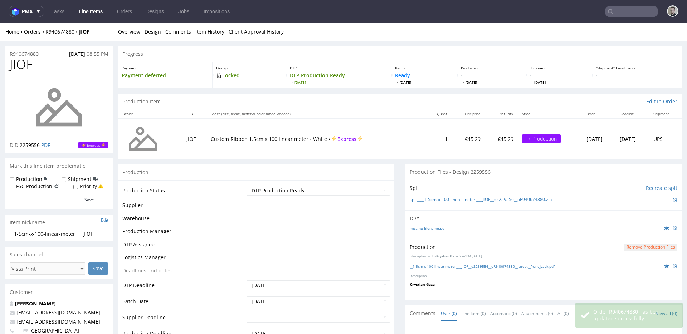
scroll to position [0, 0]
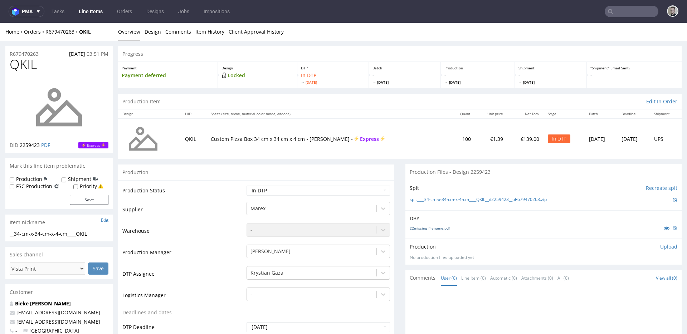
click at [433, 228] on link "22missing_filename.pdf" at bounding box center [430, 228] width 40 height 5
click at [458, 199] on link "spit____34-cm-x-34-cm-x-4-cm____QKIL__d2259423__oR679470263.zip" at bounding box center [478, 200] width 137 height 6
click at [273, 192] on select "Waiting for Artwork Waiting for Diecut Waiting for Mockup Waiting for DTP Waiti…" at bounding box center [319, 191] width 144 height 10
click at [314, 191] on select "Waiting for Artwork Waiting for Diecut Waiting for Mockup Waiting for DTP Waiti…" at bounding box center [319, 191] width 144 height 10
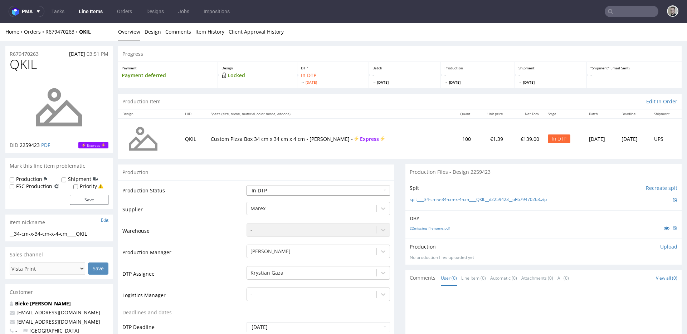
select select "dtp_issue"
click at [247, 186] on select "Waiting for Artwork Waiting for Diecut Waiting for Mockup Waiting for DTP Waiti…" at bounding box center [319, 191] width 144 height 10
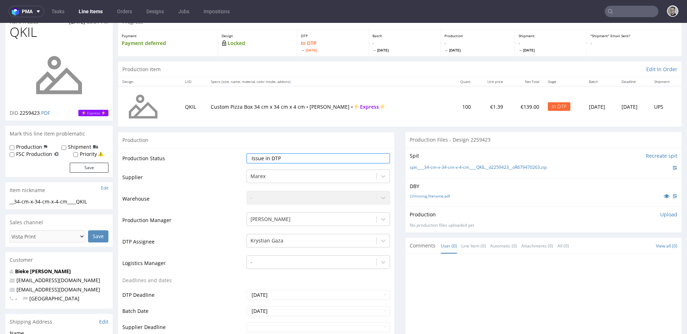
scroll to position [229, 0]
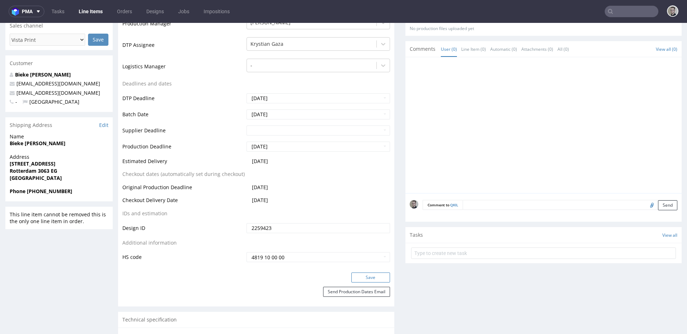
click at [377, 275] on button "Save" at bounding box center [371, 278] width 39 height 10
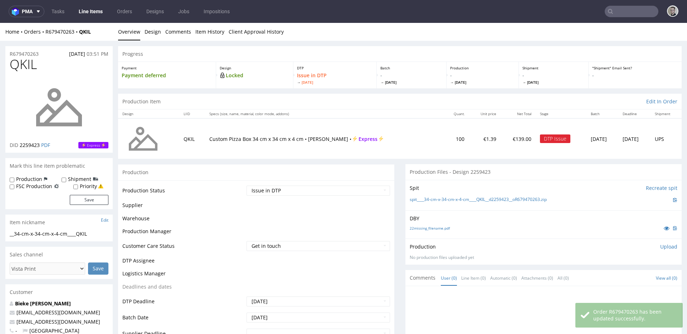
scroll to position [224, 0]
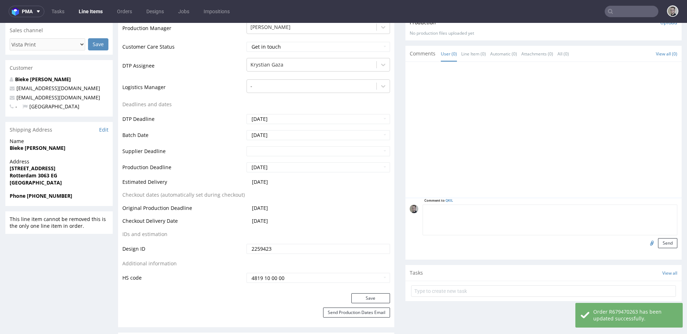
click at [473, 214] on textarea at bounding box center [550, 220] width 255 height 31
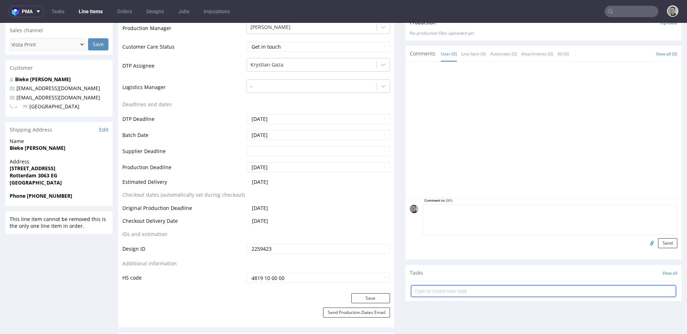
click at [468, 294] on input "text" at bounding box center [543, 291] width 265 height 11
type input "vistaprint issue to cancel"
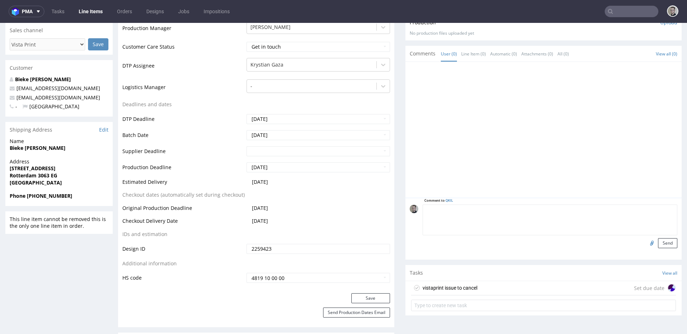
click at [467, 290] on div "vistaprint issue to cancel" at bounding box center [450, 288] width 55 height 9
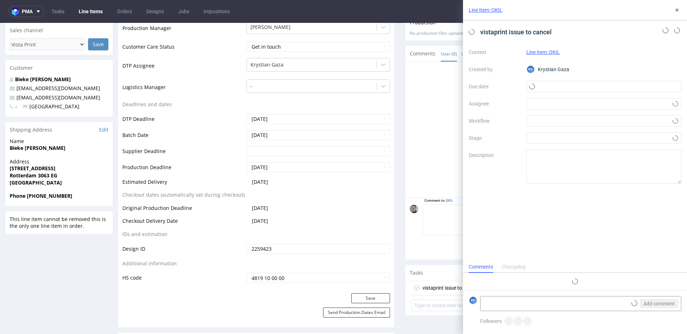
scroll to position [6, 0]
click at [597, 86] on input "text" at bounding box center [604, 86] width 155 height 11
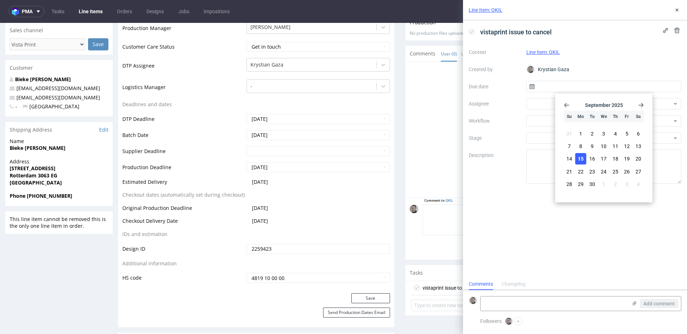
click at [585, 159] on button "15" at bounding box center [581, 158] width 11 height 11
type input "15/09/2025"
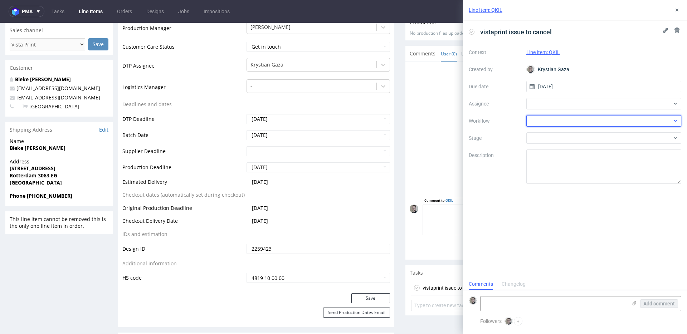
click at [581, 126] on div at bounding box center [604, 120] width 155 height 11
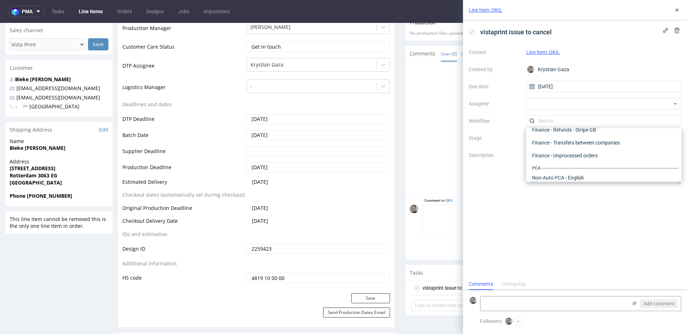
scroll to position [0, 0]
click at [575, 157] on div "DTP - Issue" at bounding box center [605, 159] width 150 height 13
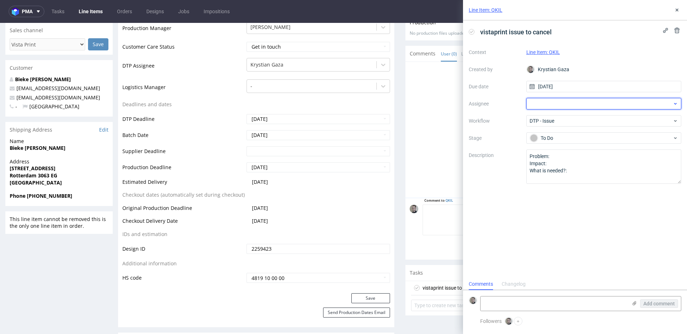
click at [584, 104] on div at bounding box center [604, 103] width 155 height 11
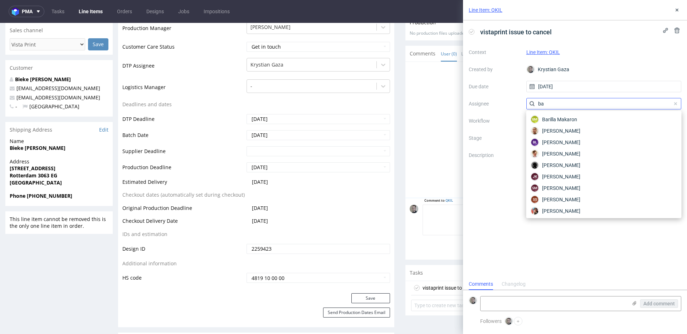
type input "b"
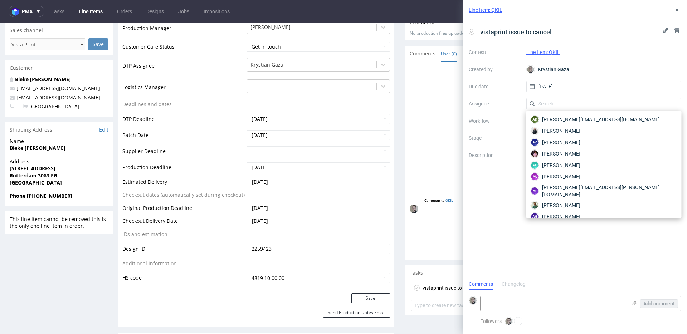
click at [494, 84] on label "Due date" at bounding box center [495, 86] width 52 height 9
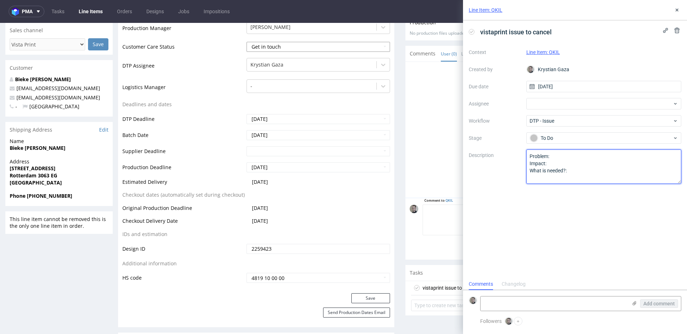
drag, startPoint x: 528, startPoint y: 181, endPoint x: 243, endPoint y: 49, distance: 313.8
type textarea "multicolor print for single color product"
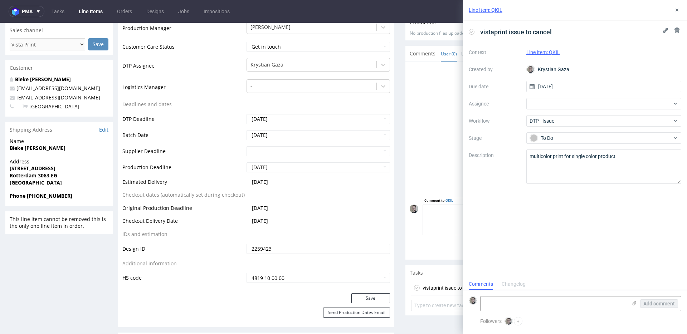
click at [655, 237] on div "vistaprint issue to cancel Context Line Item: QKIL Created by Krystian Gaza Due…" at bounding box center [575, 149] width 224 height 258
click at [677, 7] on icon at bounding box center [678, 10] width 6 height 6
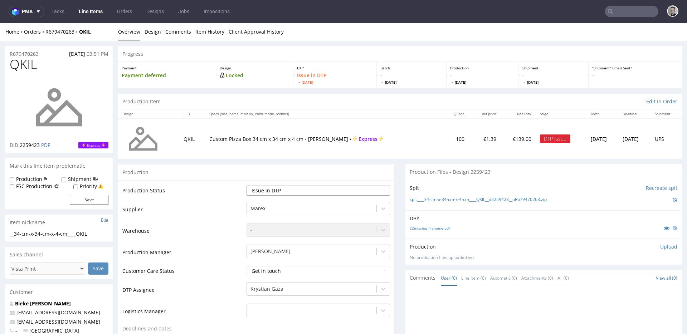
click at [267, 189] on select "Waiting for Artwork Waiting for Diecut Waiting for Mockup Waiting for DTP Waiti…" at bounding box center [319, 191] width 144 height 10
click at [161, 34] on li "Design" at bounding box center [155, 31] width 21 height 7
click at [149, 33] on link "Design" at bounding box center [153, 32] width 16 height 18
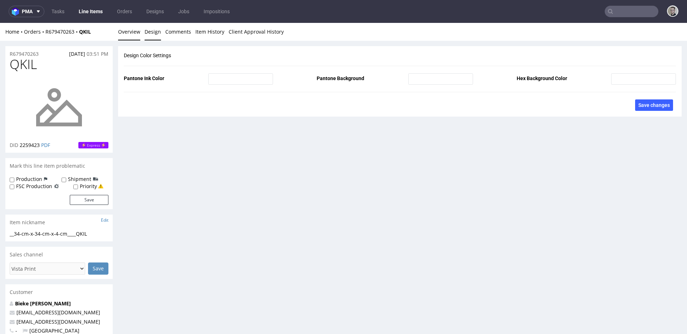
click at [133, 32] on link "Overview" at bounding box center [129, 32] width 22 height 18
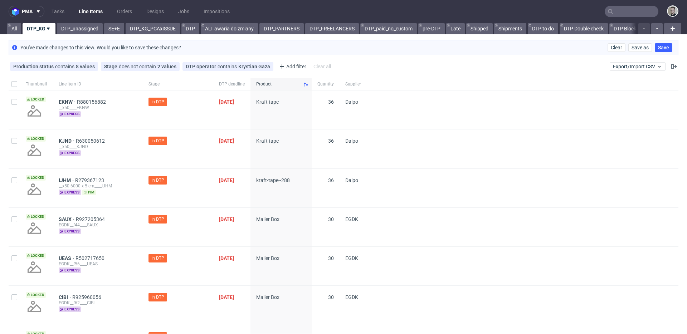
drag, startPoint x: 69, startPoint y: 179, endPoint x: 68, endPoint y: 175, distance: 3.7
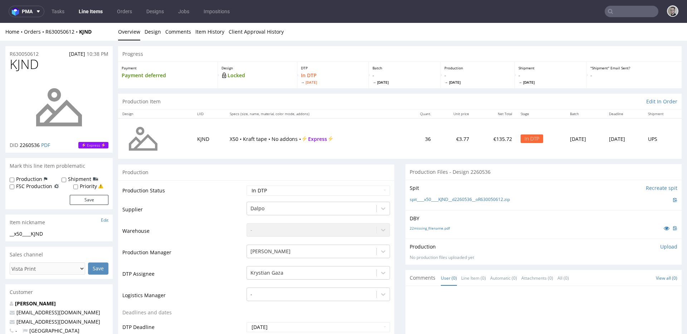
click at [145, 36] on div "Home Orders R630050612 KJND Overview Design Comments Item History Client Approv…" at bounding box center [343, 32] width 687 height 18
click at [150, 34] on link "Design" at bounding box center [153, 32] width 16 height 18
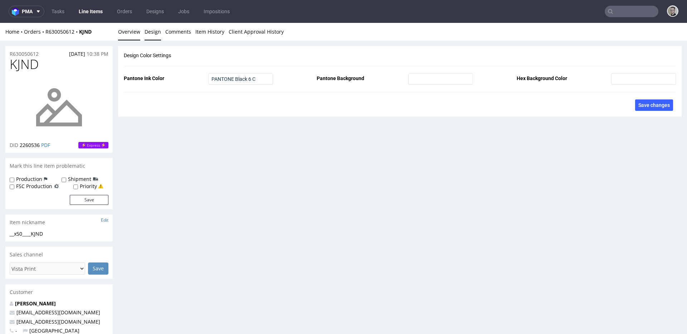
drag, startPoint x: 131, startPoint y: 34, endPoint x: 136, endPoint y: 29, distance: 6.8
click at [131, 34] on link "Overview" at bounding box center [129, 32] width 22 height 18
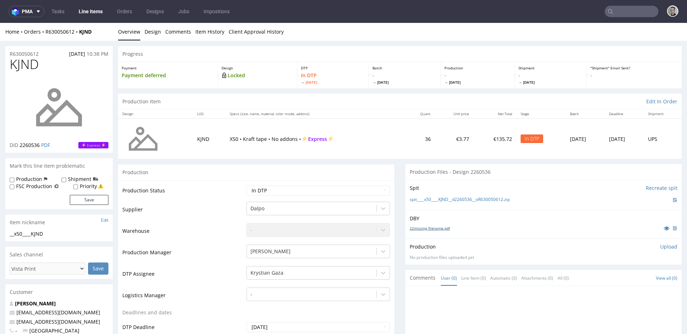
click at [426, 227] on link "22missing_filename.pdf" at bounding box center [430, 228] width 40 height 5
click at [446, 199] on link "spit____x50____KJND__d2260536__oR630050612.zip" at bounding box center [460, 200] width 100 height 6
drag, startPoint x: 654, startPoint y: 248, endPoint x: 653, endPoint y: 252, distance: 4.0
click at [661, 248] on p "Upload" at bounding box center [669, 246] width 17 height 7
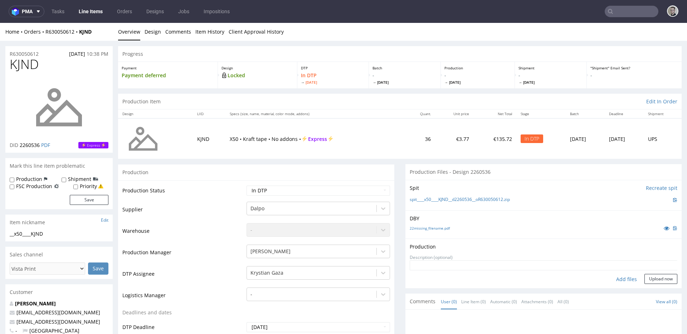
click at [617, 281] on div "Add files" at bounding box center [627, 279] width 36 height 11
type input "C:\fakepath\__x50____KJND__d2260536__oR630050612__latest__outside.pdf"
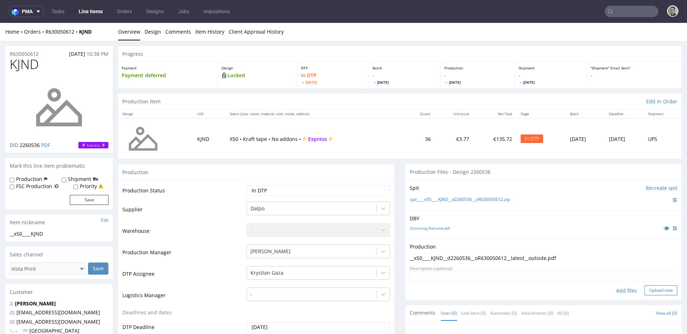
click at [660, 293] on button "Upload now" at bounding box center [661, 291] width 33 height 10
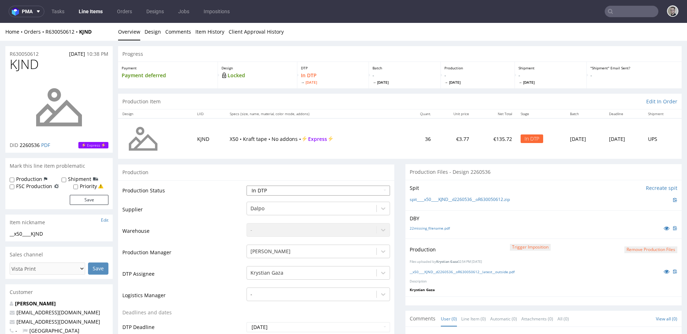
click at [304, 192] on select "Waiting for Artwork Waiting for Diecut Waiting for Mockup Waiting for DTP Waiti…" at bounding box center [319, 191] width 144 height 10
select select "dtp_production_ready"
click at [247, 186] on select "Waiting for Artwork Waiting for Diecut Waiting for Mockup Waiting for DTP Waiti…" at bounding box center [319, 191] width 144 height 10
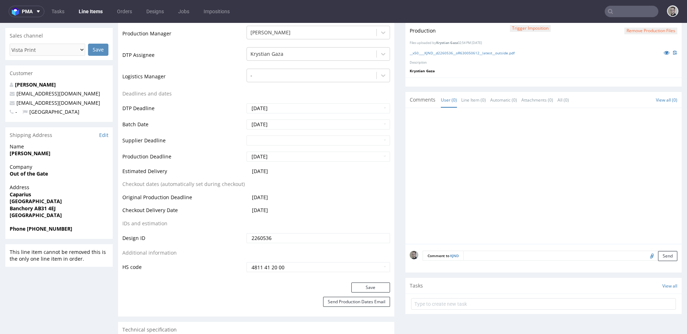
scroll to position [241, 0]
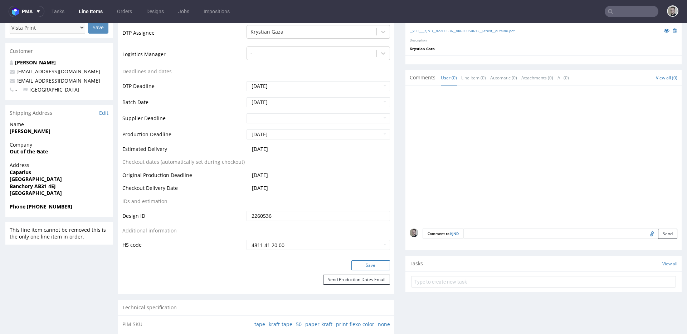
click at [366, 270] on button "Save" at bounding box center [371, 266] width 39 height 10
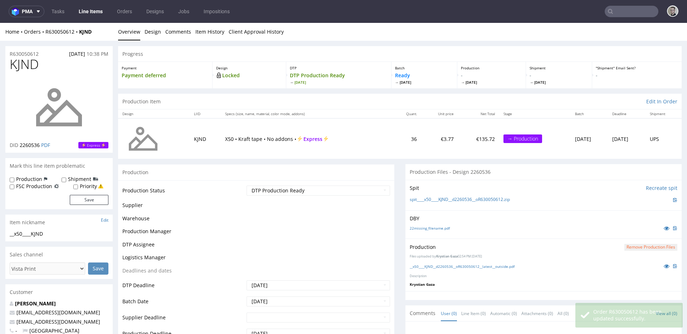
scroll to position [0, 0]
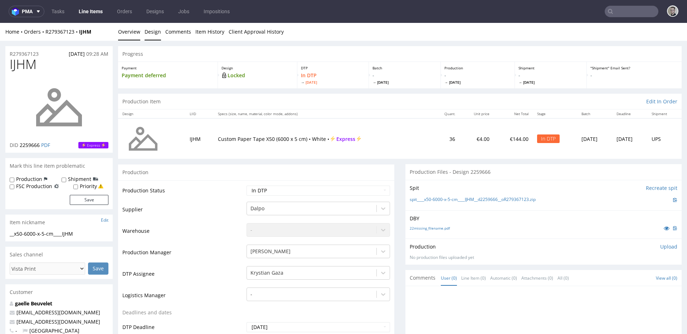
click at [150, 33] on link "Design" at bounding box center [153, 32] width 16 height 18
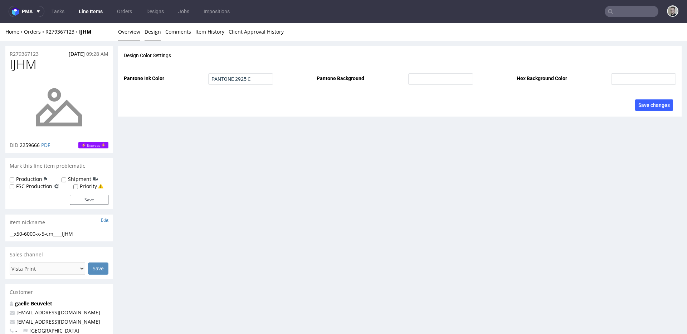
click at [124, 33] on link "Overview" at bounding box center [129, 32] width 22 height 18
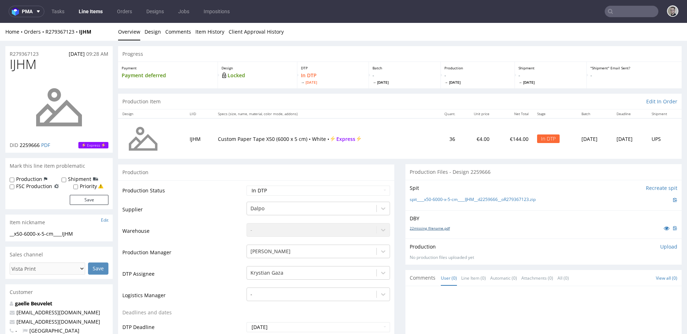
click at [437, 228] on link "22missing_filename.pdf" at bounding box center [430, 228] width 40 height 5
click at [472, 202] on link "spit____x50-6000-x-5-cm____IJHM__d2259666__oR279367123.zip" at bounding box center [473, 200] width 126 height 6
click at [661, 246] on p "Upload" at bounding box center [669, 246] width 17 height 7
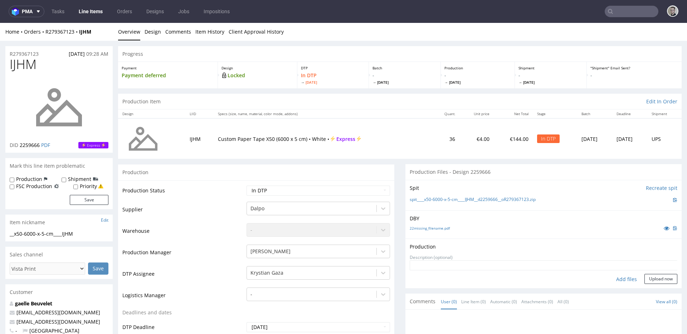
click at [613, 281] on div "Add files" at bounding box center [627, 279] width 36 height 11
type input "C:\fakepath\__x50-6000-x-5-cm____IJHM__d2259666__oR279367123__latest__outside.p…"
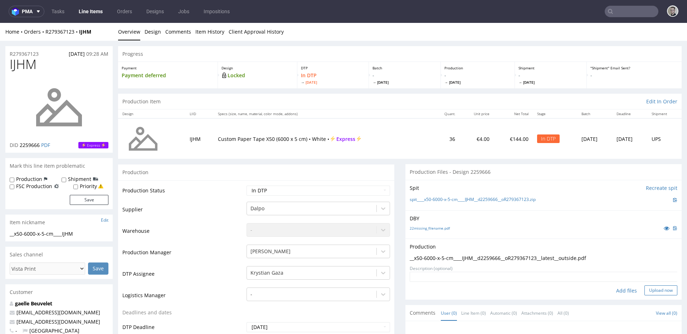
click at [652, 287] on button "Upload now" at bounding box center [661, 291] width 33 height 10
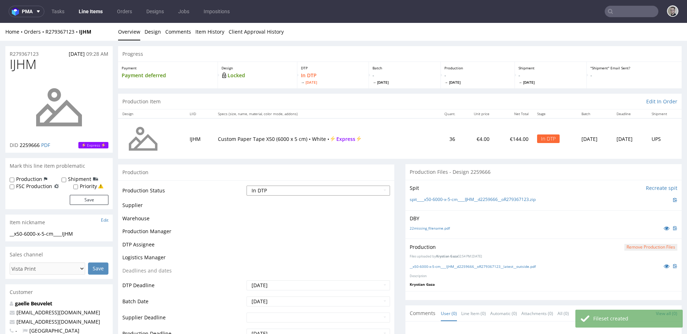
click at [294, 189] on select "Waiting for Artwork Waiting for Diecut Waiting for Mockup Waiting for DTP Waiti…" at bounding box center [319, 191] width 144 height 10
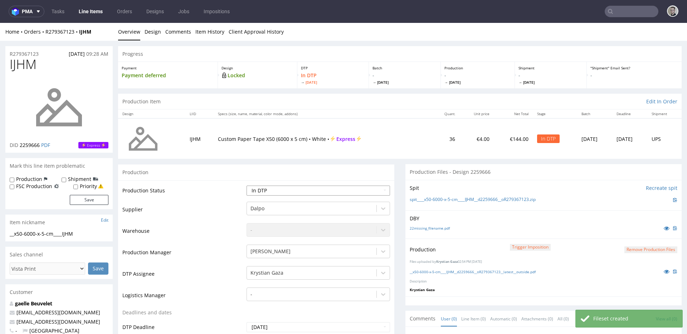
select select "dtp_production_ready"
click at [247, 186] on select "Waiting for Artwork Waiting for Diecut Waiting for Mockup Waiting for DTP Waiti…" at bounding box center [319, 191] width 144 height 10
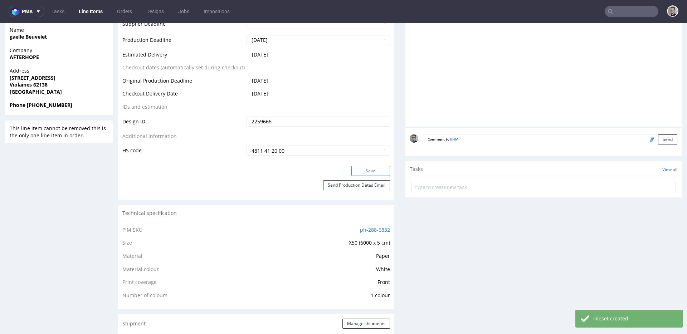
click at [380, 167] on button "Save" at bounding box center [371, 171] width 39 height 10
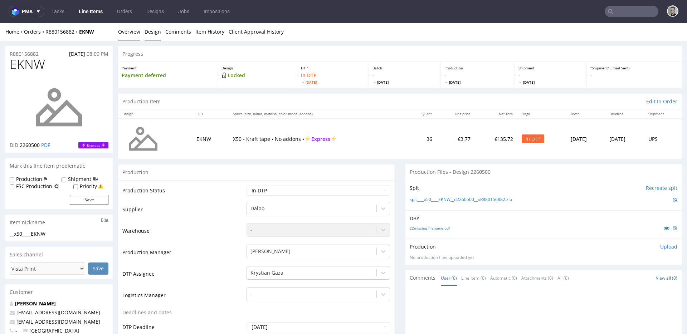
click at [149, 31] on link "Design" at bounding box center [153, 32] width 16 height 18
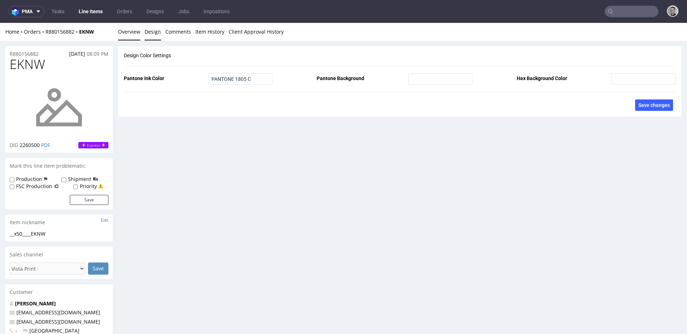
click at [125, 33] on link "Overview" at bounding box center [129, 32] width 22 height 18
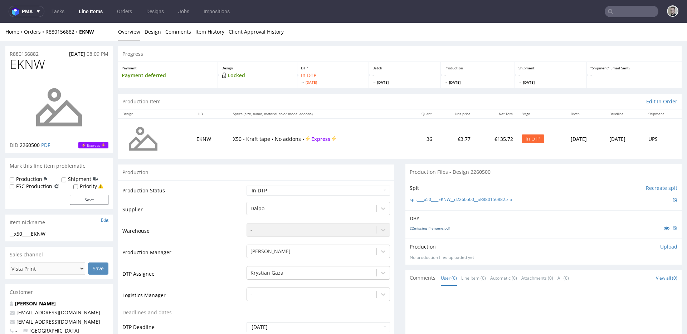
click at [435, 230] on link "22missing_filename.pdf" at bounding box center [430, 228] width 40 height 5
click at [453, 198] on link "spit____x50____EKNW__d2260500__oR880156882.zip" at bounding box center [461, 200] width 102 height 6
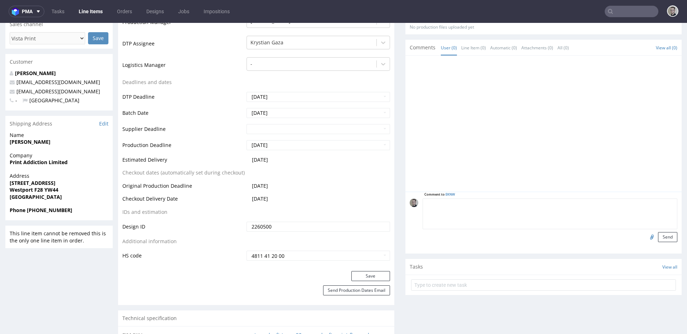
click at [588, 205] on textarea at bounding box center [550, 214] width 255 height 31
paste textarea "ISSUE: Texts in the design are smaller than minimal 2mm height and some white l…"
type textarea "ISSUE: Texts in the design are smaller than minimal 2mm height and some white l…"
click at [665, 237] on button "Send" at bounding box center [667, 237] width 19 height 10
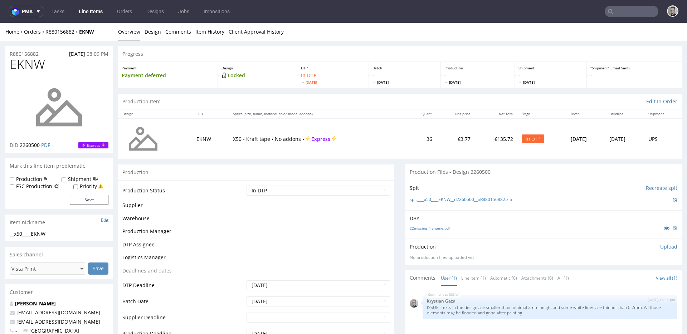
scroll to position [0, 0]
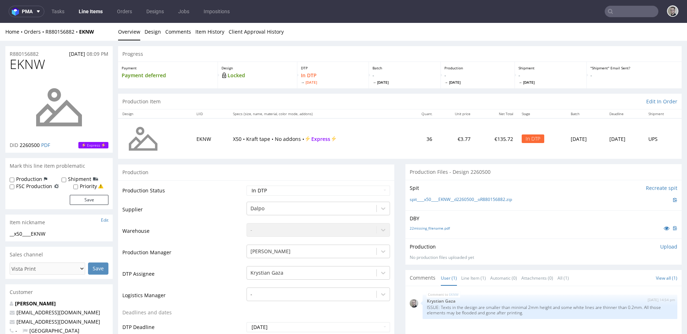
click at [661, 244] on p "Upload" at bounding box center [669, 246] width 17 height 7
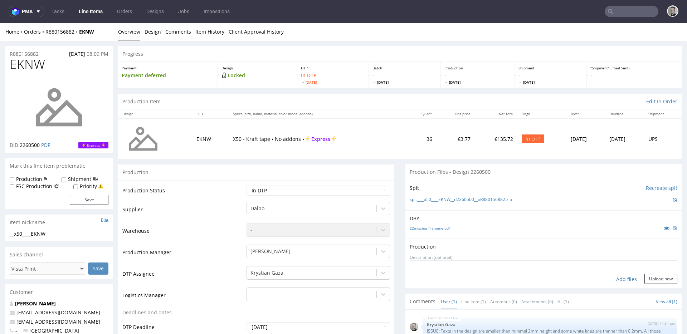
click at [619, 280] on div "Add files" at bounding box center [627, 279] width 36 height 11
type input "C:\fakepath\__x50____EKNW__d2260500__oR880156882__latest__outside.pdf"
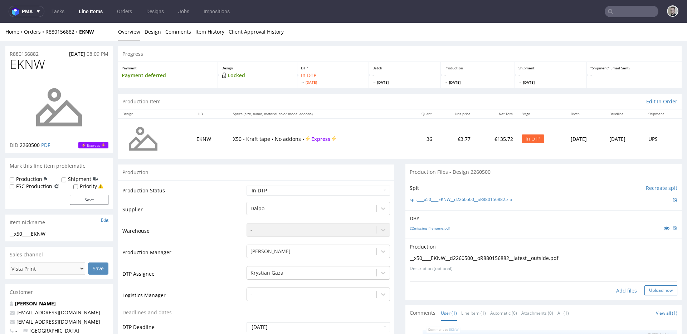
click at [651, 286] on button "Upload now" at bounding box center [661, 291] width 33 height 10
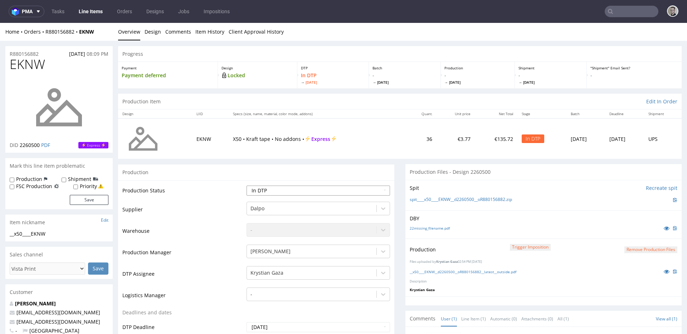
click at [321, 194] on select "Waiting for Artwork Waiting for Diecut Waiting for Mockup Waiting for DTP Waiti…" at bounding box center [319, 191] width 144 height 10
select select "dtp_production_ready"
click at [247, 186] on select "Waiting for Artwork Waiting for Diecut Waiting for Mockup Waiting for DTP Waiti…" at bounding box center [319, 191] width 144 height 10
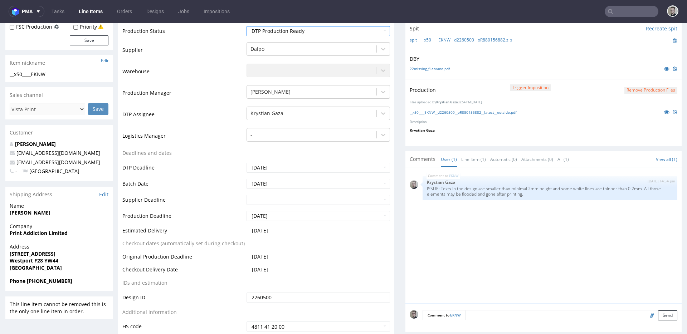
scroll to position [240, 0]
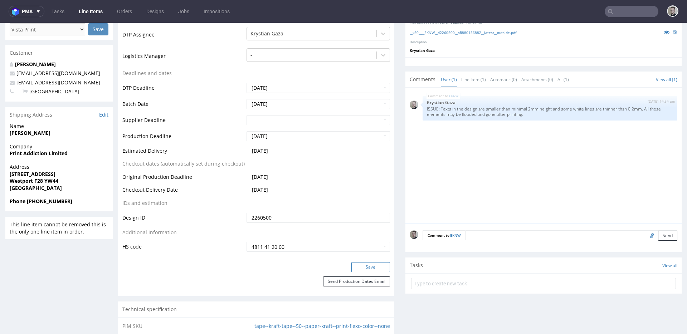
click at [377, 265] on button "Save" at bounding box center [371, 267] width 39 height 10
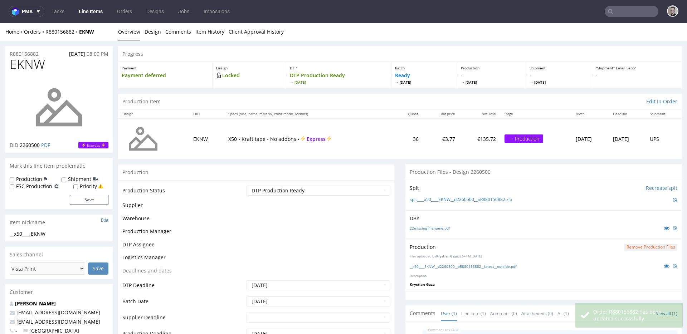
scroll to position [0, 0]
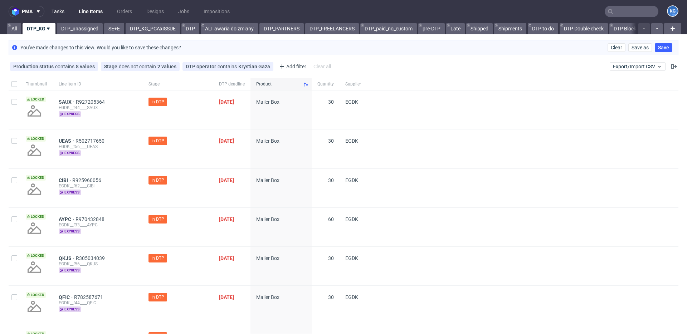
click at [62, 13] on link "Tasks" at bounding box center [57, 11] width 21 height 11
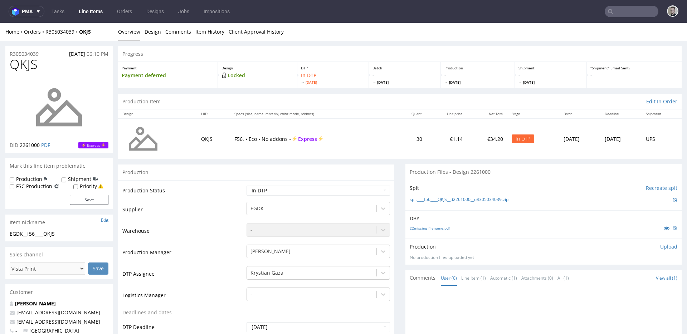
click at [435, 231] on div "22missing_filename.pdf" at bounding box center [544, 228] width 268 height 8
click at [436, 230] on link "22missing_filename.pdf" at bounding box center [430, 228] width 40 height 5
click at [450, 200] on link "spit____f56____QKJS__d2261000__oR305034039.zip" at bounding box center [459, 200] width 99 height 6
click at [661, 245] on p "Upload" at bounding box center [669, 246] width 17 height 7
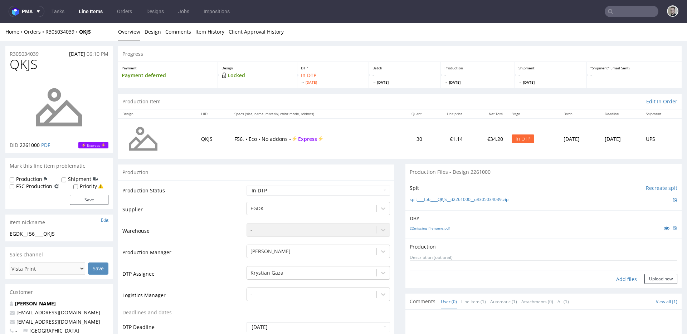
click at [620, 282] on div "Add files" at bounding box center [627, 279] width 36 height 11
type input "C:\fakepath\__f56____QKJS__d2261000__oR305034039__latest__outside.pdf"
click at [649, 292] on button "Upload now" at bounding box center [661, 291] width 33 height 10
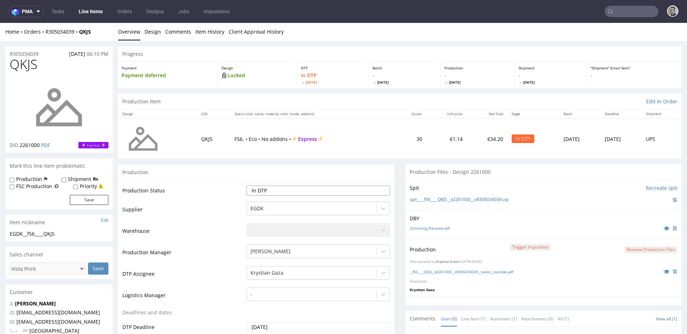
click at [290, 193] on select "Waiting for Artwork Waiting for Diecut Waiting for Mockup Waiting for DTP Waiti…" at bounding box center [319, 191] width 144 height 10
select select "dtp_production_ready"
click at [247, 186] on select "Waiting for Artwork Waiting for Diecut Waiting for Mockup Waiting for DTP Waiti…" at bounding box center [319, 191] width 144 height 10
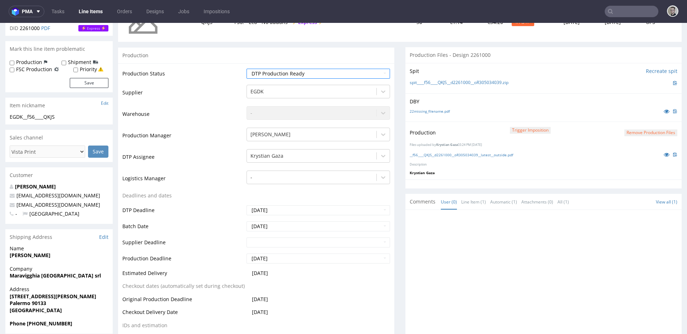
scroll to position [221, 0]
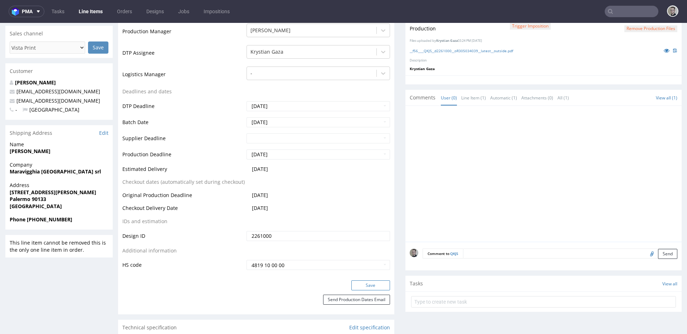
click at [366, 282] on button "Save" at bounding box center [371, 286] width 39 height 10
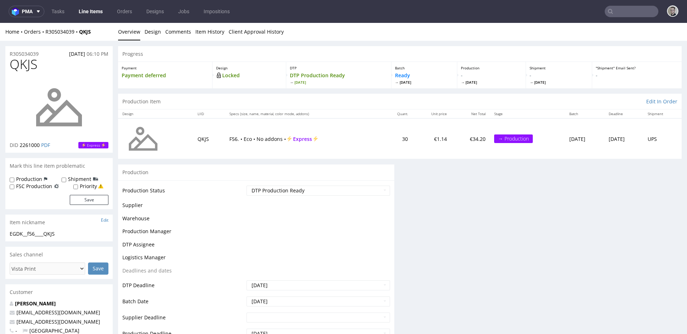
scroll to position [0, 0]
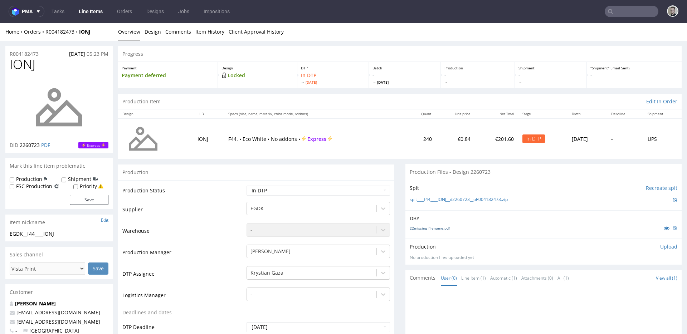
click at [436, 227] on link "22missing_filename.pdf" at bounding box center [430, 228] width 40 height 5
click at [457, 200] on link "spit____f44____IONJ__d2260723__oR004182473.zip" at bounding box center [459, 200] width 98 height 6
click at [661, 247] on p "Upload" at bounding box center [669, 246] width 17 height 7
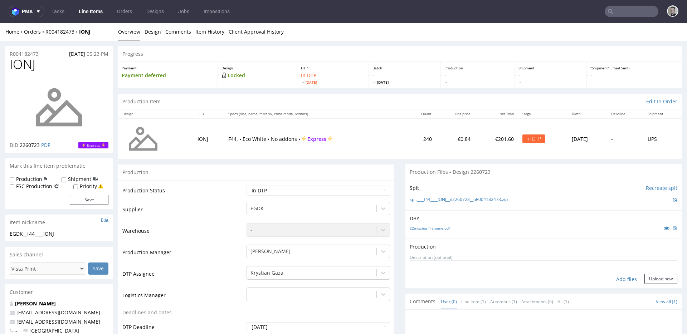
click at [613, 277] on div "Add files" at bounding box center [627, 279] width 36 height 11
type input "C:\fakepath\__f44____IONJ__d2260723__oR004182473__latest__outside.pdf"
click at [645, 289] on button "Upload now" at bounding box center [661, 291] width 33 height 10
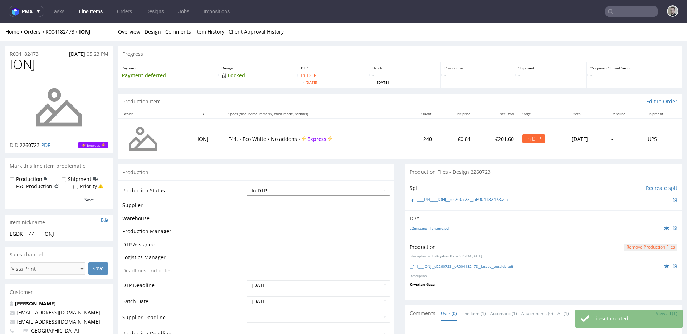
click at [282, 189] on select "Waiting for Artwork Waiting for Diecut Waiting for Mockup Waiting for DTP Waiti…" at bounding box center [319, 191] width 144 height 10
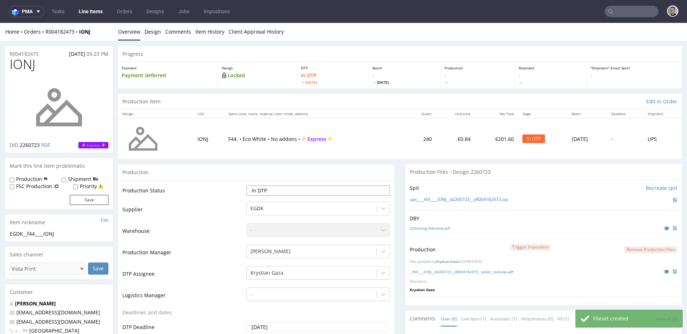
select select "dtp_production_ready"
click at [247, 186] on select "Waiting for Artwork Waiting for Diecut Waiting for Mockup Waiting for DTP Waiti…" at bounding box center [319, 191] width 144 height 10
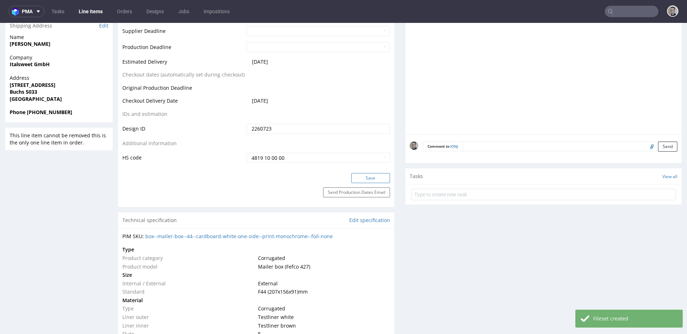
click at [370, 180] on button "Save" at bounding box center [371, 178] width 39 height 10
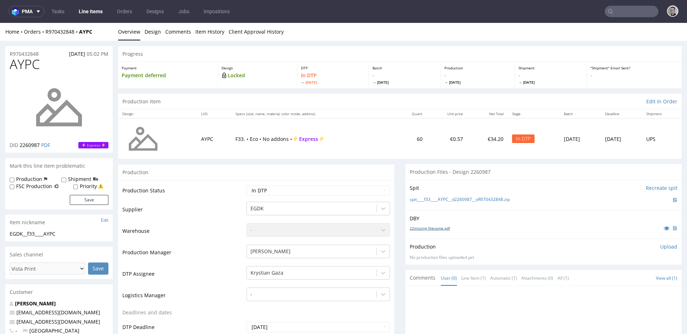
click at [435, 228] on link "22missing_filename.pdf" at bounding box center [430, 228] width 40 height 5
click at [449, 202] on link "spit____f33____AYPC__d2260987__oR970432848.zip" at bounding box center [460, 200] width 100 height 6
click at [663, 249] on p "Upload" at bounding box center [669, 246] width 17 height 7
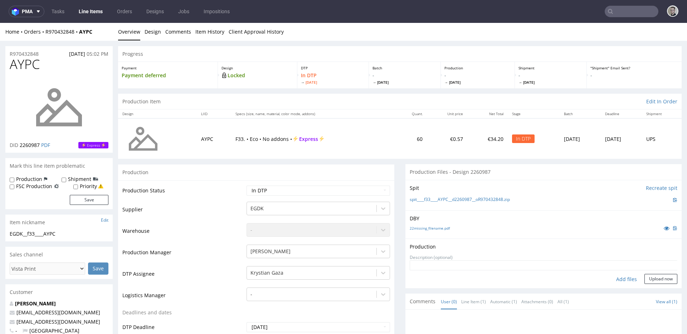
click at [616, 277] on div "Add files" at bounding box center [627, 279] width 36 height 11
type input "C:\fakepath\__f33____AYPC__d2260987__oR970432848__latest__outside.pdf"
click at [657, 290] on button "Upload now" at bounding box center [661, 291] width 33 height 10
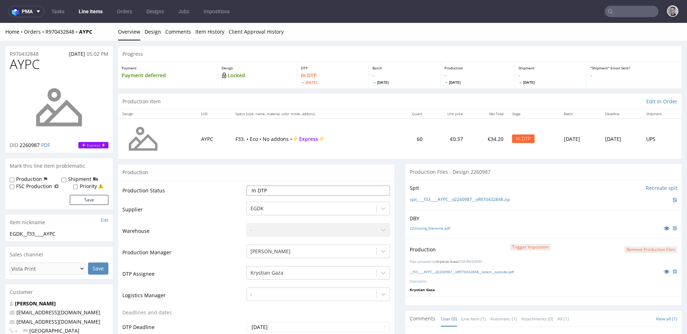
click at [285, 187] on select "Waiting for Artwork Waiting for Diecut Waiting for Mockup Waiting for DTP Waiti…" at bounding box center [319, 191] width 144 height 10
click at [247, 186] on select "Waiting for Artwork Waiting for Diecut Waiting for Mockup Waiting for DTP Waiti…" at bounding box center [319, 191] width 144 height 10
click at [303, 191] on select "Waiting for Artwork Waiting for Diecut Waiting for Mockup Waiting for DTP Waiti…" at bounding box center [319, 191] width 144 height 10
select select "dtp_production_ready"
click at [247, 186] on select "Waiting for Artwork Waiting for Diecut Waiting for Mockup Waiting for DTP Waiti…" at bounding box center [319, 191] width 144 height 10
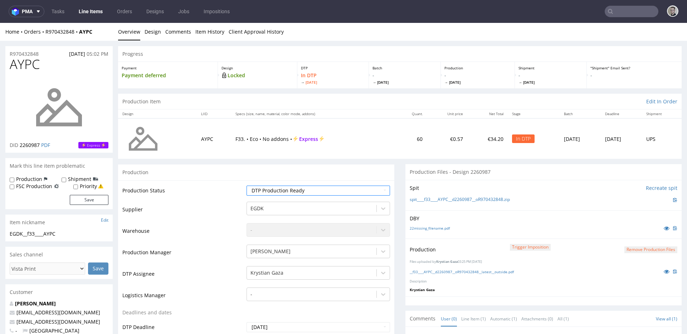
scroll to position [207, 0]
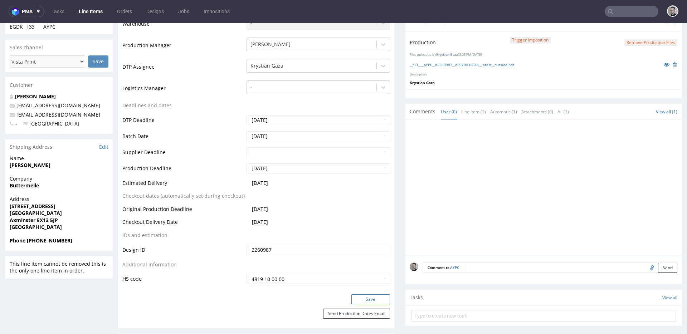
click at [367, 305] on div "Save" at bounding box center [256, 302] width 276 height 14
click at [371, 299] on button "Save" at bounding box center [371, 300] width 39 height 10
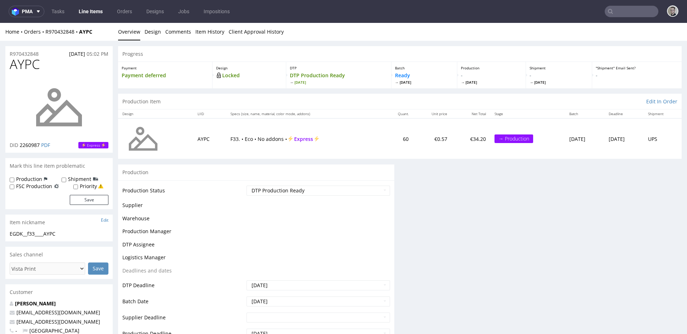
scroll to position [0, 0]
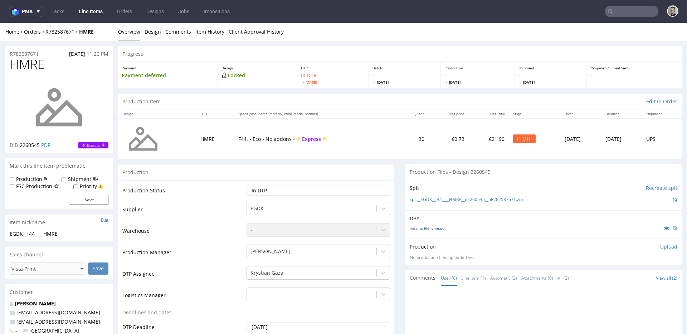
click at [435, 230] on link "missing_filename.pdf" at bounding box center [428, 228] width 36 height 5
click at [438, 200] on link "spit__EGDK__f44____HMRE__d2260545__oR782587671.zip" at bounding box center [466, 200] width 113 height 6
click at [661, 245] on p "Upload" at bounding box center [669, 246] width 17 height 7
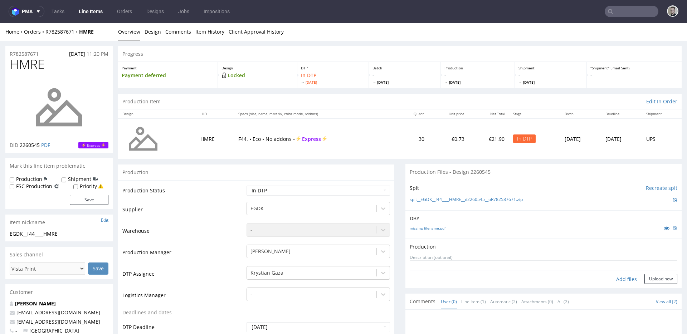
click at [618, 279] on div "Add files" at bounding box center [627, 279] width 36 height 11
type input "C:\fakepath\EGDK__f44____HMRE__d2260545__oR782587671__latest__outside.pdf"
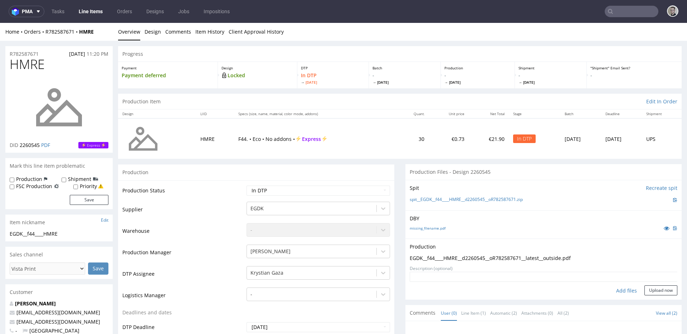
click at [658, 285] on form "Add files Upload now" at bounding box center [544, 284] width 268 height 24
click at [658, 290] on button "Upload now" at bounding box center [661, 291] width 33 height 10
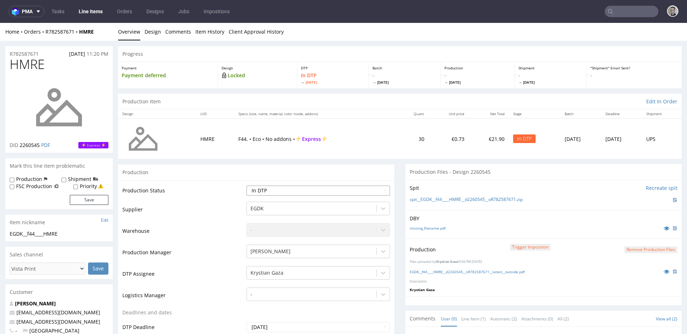
click at [276, 188] on select "Waiting for Artwork Waiting for Diecut Waiting for Mockup Waiting for DTP Waiti…" at bounding box center [319, 191] width 144 height 10
click at [247, 186] on select "Waiting for Artwork Waiting for Diecut Waiting for Mockup Waiting for DTP Waiti…" at bounding box center [319, 191] width 144 height 10
click at [296, 193] on select "Waiting for Artwork Waiting for Diecut Waiting for Mockup Waiting for DTP Waiti…" at bounding box center [319, 191] width 144 height 10
select select "dtp_production_ready"
click at [247, 186] on select "Waiting for Artwork Waiting for Diecut Waiting for Mockup Waiting for DTP Waiti…" at bounding box center [319, 191] width 144 height 10
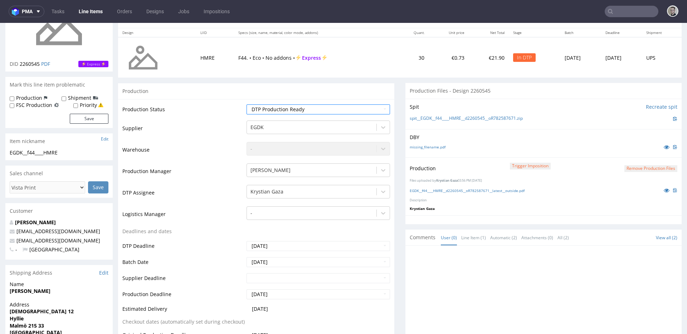
scroll to position [328, 0]
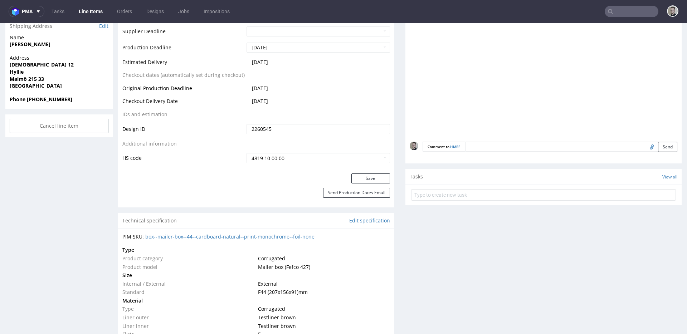
drag, startPoint x: 362, startPoint y: 178, endPoint x: 338, endPoint y: 132, distance: 51.1
click at [362, 178] on button "Save" at bounding box center [371, 179] width 39 height 10
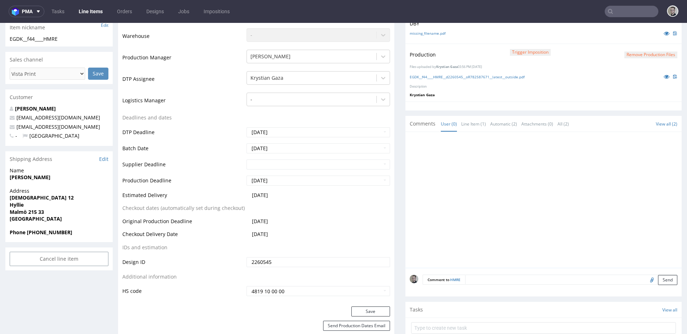
scroll to position [0, 0]
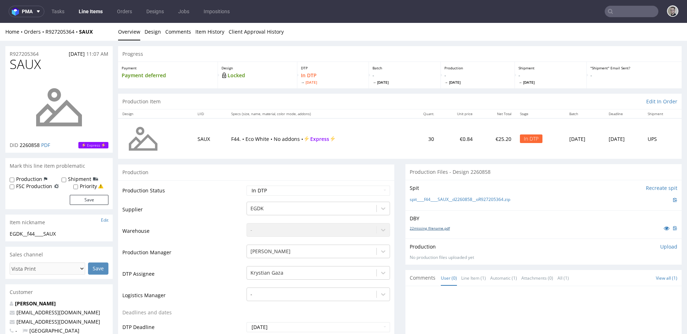
click at [434, 227] on link "22missing_filename.pdf" at bounding box center [430, 228] width 40 height 5
click at [469, 200] on link "spit____f44____SAUX__d2260858__oR927205364.zip" at bounding box center [460, 200] width 101 height 6
click at [661, 248] on p "Upload" at bounding box center [669, 246] width 17 height 7
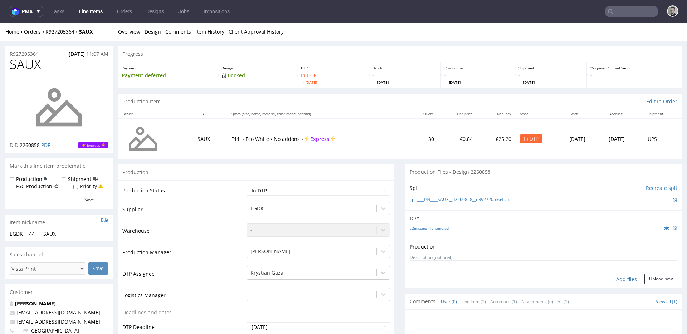
click at [620, 278] on div "Add files" at bounding box center [627, 279] width 36 height 11
type input "C:\fakepath\__f44____SAUX__d2260858__oR927205364__latest__outside.pdf"
click at [645, 288] on button "Upload now" at bounding box center [661, 291] width 33 height 10
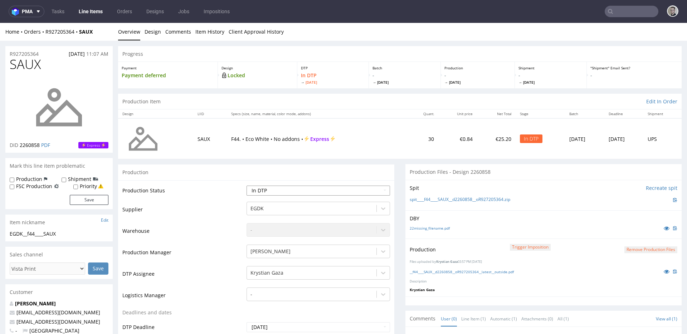
click at [296, 194] on select "Waiting for Artwork Waiting for Diecut Waiting for Mockup Waiting for DTP Waiti…" at bounding box center [319, 191] width 144 height 10
select select "dtp_production_ready"
click at [247, 186] on select "Waiting for Artwork Waiting for Diecut Waiting for Mockup Waiting for DTP Waiti…" at bounding box center [319, 191] width 144 height 10
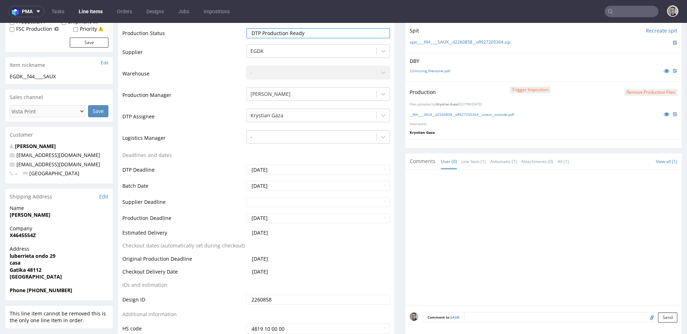
scroll to position [227, 0]
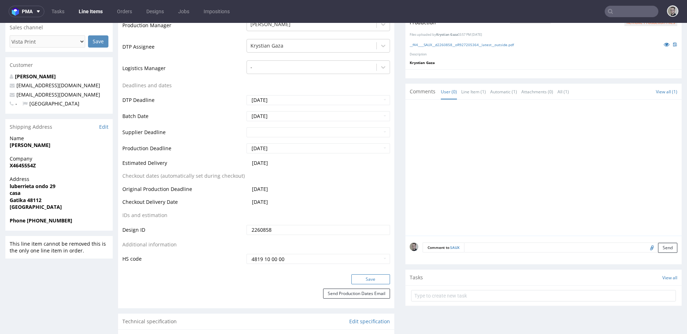
click at [373, 278] on button "Save" at bounding box center [371, 280] width 39 height 10
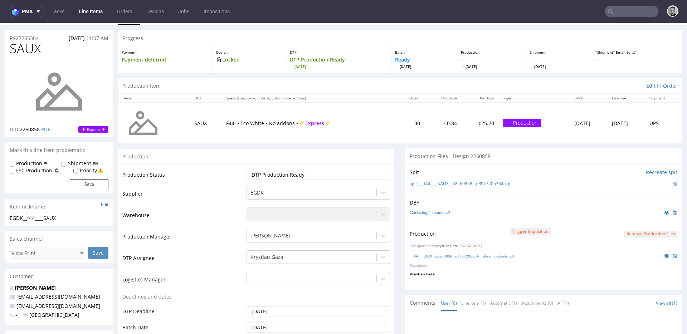
scroll to position [0, 0]
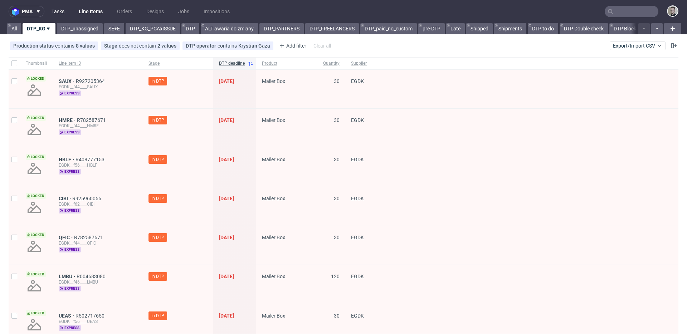
click at [58, 11] on link "Tasks" at bounding box center [57, 11] width 21 height 11
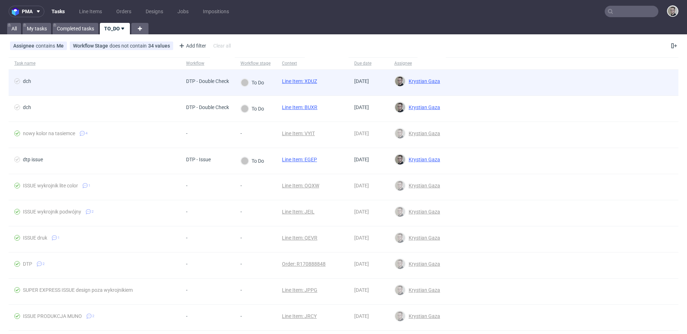
drag, startPoint x: 314, startPoint y: 106, endPoint x: 308, endPoint y: 78, distance: 28.2
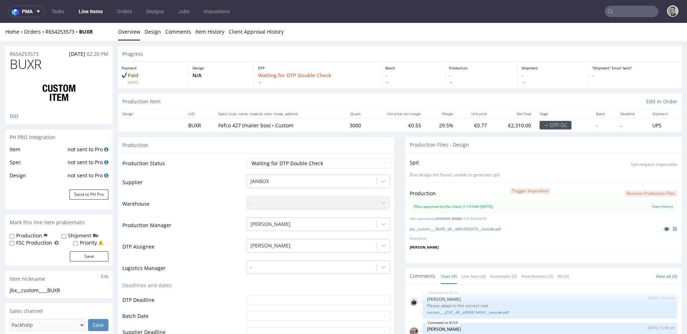
click at [664, 229] on icon at bounding box center [667, 229] width 6 height 5
click at [284, 162] on select "Waiting for Artwork Waiting for Diecut Waiting for Mockup Waiting for DTP Waiti…" at bounding box center [319, 164] width 144 height 10
select select "dtp_production_ready"
click at [247, 159] on select "Waiting for Artwork Waiting for Diecut Waiting for Mockup Waiting for DTP Waiti…" at bounding box center [319, 164] width 144 height 10
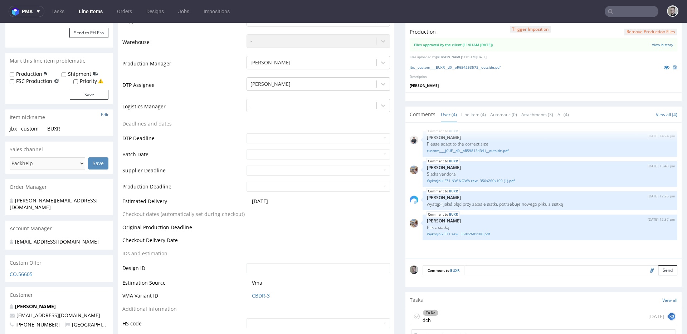
scroll to position [224, 0]
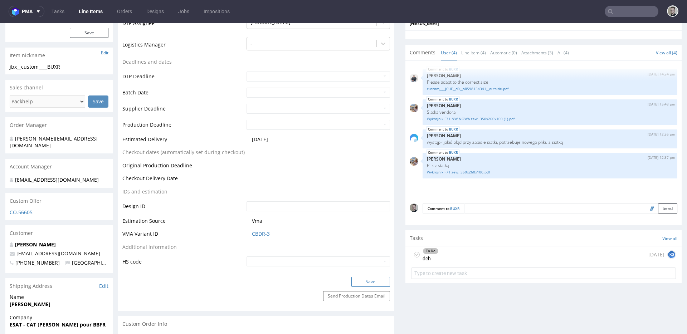
click at [370, 279] on button "Save" at bounding box center [371, 282] width 39 height 10
click at [414, 253] on icon at bounding box center [417, 255] width 6 height 6
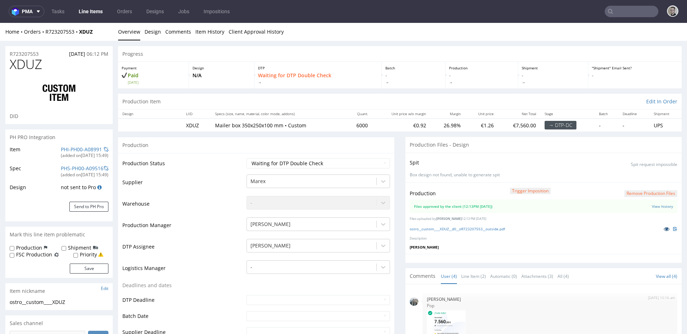
click at [664, 228] on icon at bounding box center [667, 229] width 6 height 5
click at [259, 166] on select "Waiting for Artwork Waiting for Diecut Waiting for Mockup Waiting for DTP Waiti…" at bounding box center [319, 164] width 144 height 10
select select "dtp_production_ready"
click at [247, 159] on select "Waiting for Artwork Waiting for Diecut Waiting for Mockup Waiting for DTP Waiti…" at bounding box center [319, 164] width 144 height 10
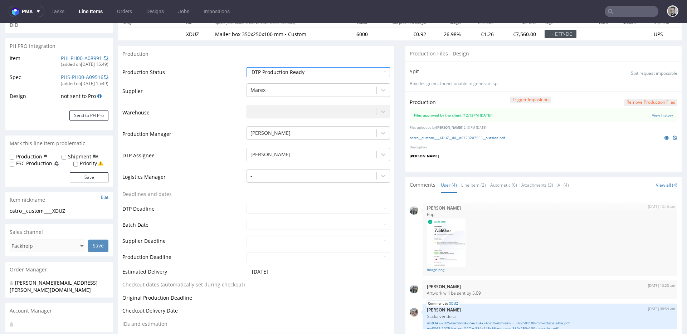
scroll to position [231, 0]
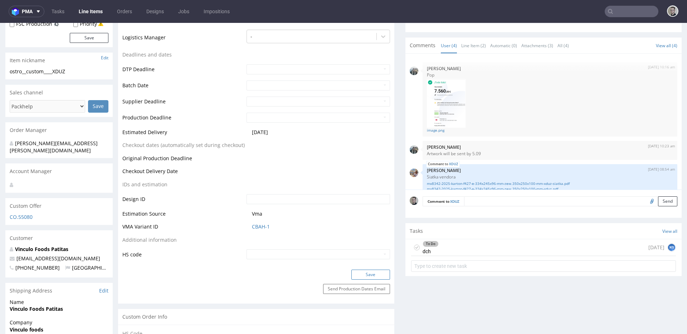
click at [366, 274] on button "Save" at bounding box center [371, 275] width 39 height 10
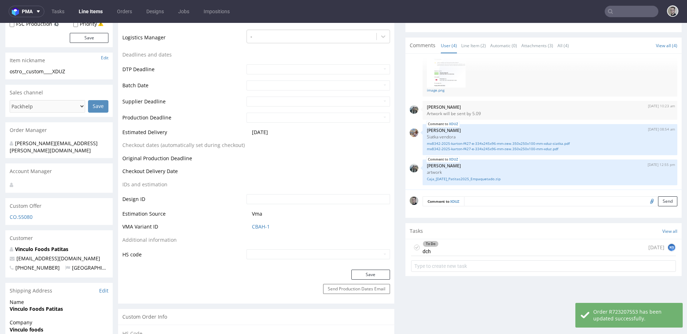
click at [416, 247] on use at bounding box center [417, 248] width 3 height 3
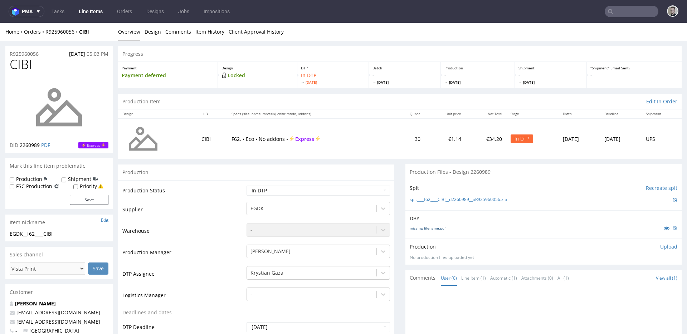
click at [434, 228] on link "missing_filename.pdf" at bounding box center [428, 228] width 36 height 5
click at [453, 200] on link "spit____f62____CIBI__d2260989__oR925960056.zip" at bounding box center [458, 200] width 97 height 6
click at [661, 247] on p "Upload" at bounding box center [669, 246] width 17 height 7
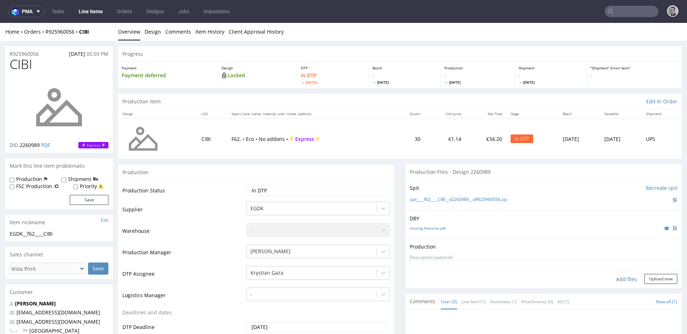
click at [618, 281] on div "Add files" at bounding box center [627, 279] width 36 height 11
type input "C:\fakepath\__f62____CIBI__d2260989__oR925960056__latest__outside.pdf"
click at [661, 291] on button "Upload now" at bounding box center [661, 291] width 33 height 10
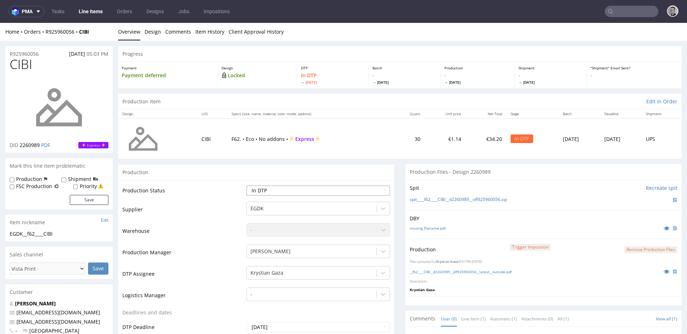
click at [316, 189] on select "Waiting for Artwork Waiting for Diecut Waiting for Mockup Waiting for DTP Waiti…" at bounding box center [319, 191] width 144 height 10
select select "dtp_production_ready"
click at [247, 186] on select "Waiting for Artwork Waiting for Diecut Waiting for Mockup Waiting for DTP Waiti…" at bounding box center [319, 191] width 144 height 10
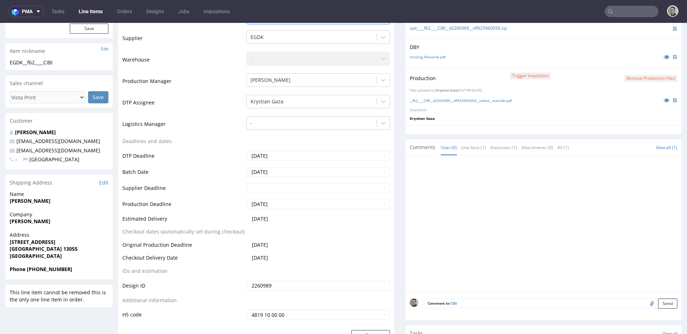
scroll to position [233, 0]
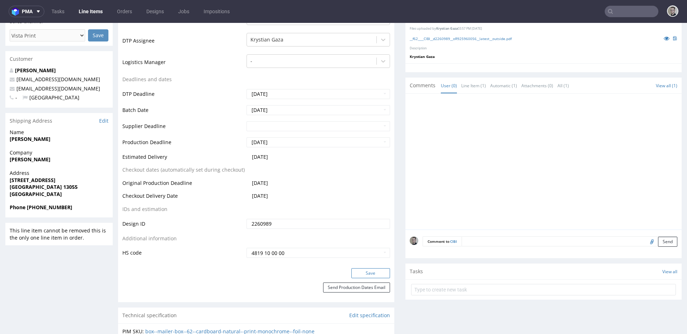
drag, startPoint x: 368, startPoint y: 270, endPoint x: 366, endPoint y: 254, distance: 16.4
click at [369, 270] on button "Save" at bounding box center [371, 274] width 39 height 10
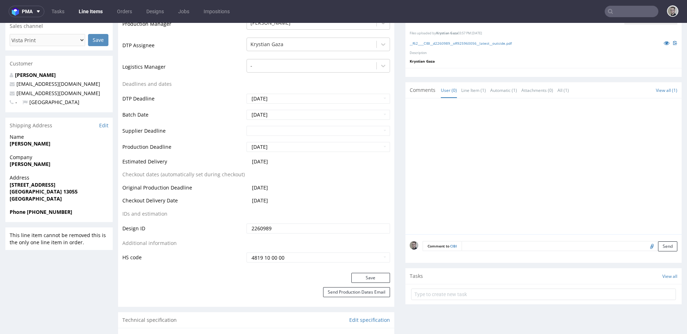
scroll to position [0, 0]
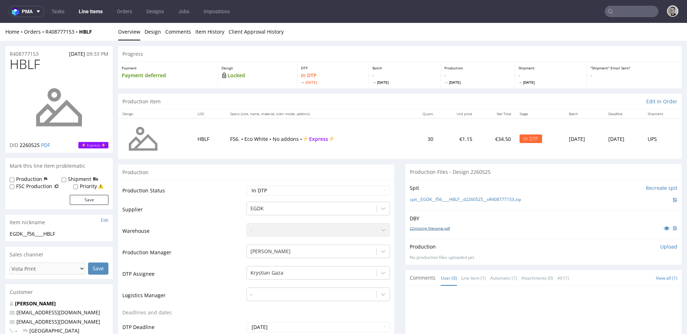
click at [441, 226] on link "22missing_filename.pdf" at bounding box center [430, 228] width 40 height 5
click at [459, 199] on link "spit__EGDK__f56____HBLF__d2260525__oR408777153.zip" at bounding box center [465, 200] width 111 height 6
click at [661, 244] on p "Upload" at bounding box center [669, 246] width 17 height 7
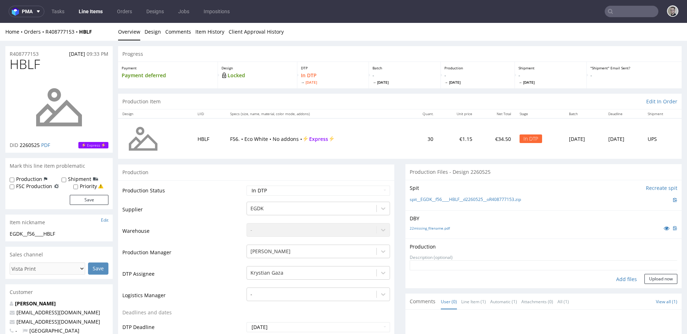
click at [617, 276] on div "Add files" at bounding box center [627, 279] width 36 height 11
type input "C:\fakepath\EGDK__f56____HBLF__d2260525__oR408777153__latest__outside.pdf"
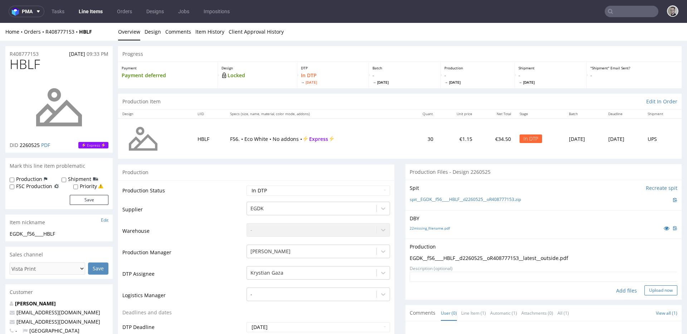
click at [649, 289] on button "Upload now" at bounding box center [661, 291] width 33 height 10
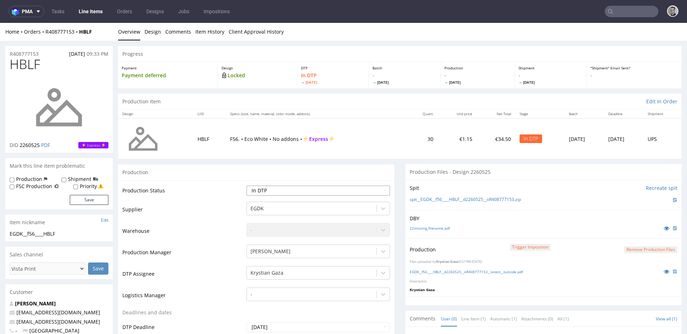
click at [294, 189] on select "Waiting for Artwork Waiting for Diecut Waiting for Mockup Waiting for DTP Waiti…" at bounding box center [319, 191] width 144 height 10
select select "dtp_production_ready"
click at [247, 186] on select "Waiting for Artwork Waiting for Diecut Waiting for Mockup Waiting for DTP Waiti…" at bounding box center [319, 191] width 144 height 10
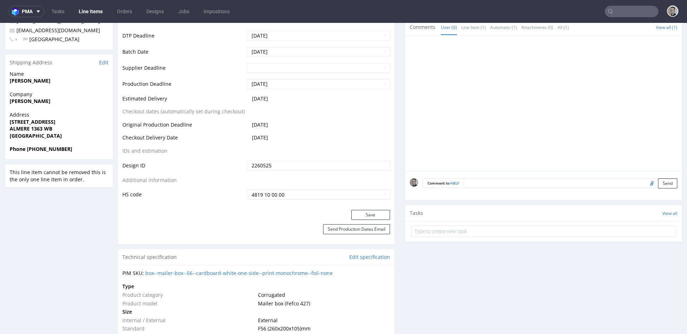
scroll to position [304, 0]
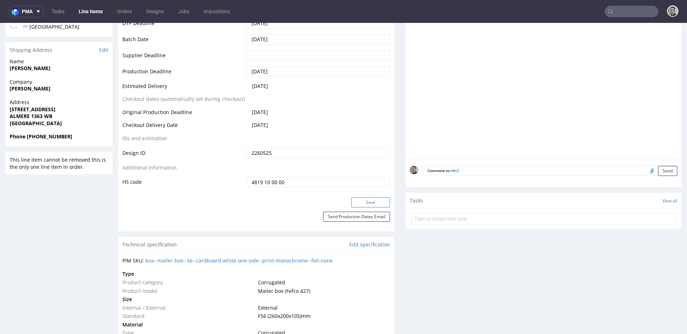
click at [379, 203] on button "Save" at bounding box center [371, 203] width 39 height 10
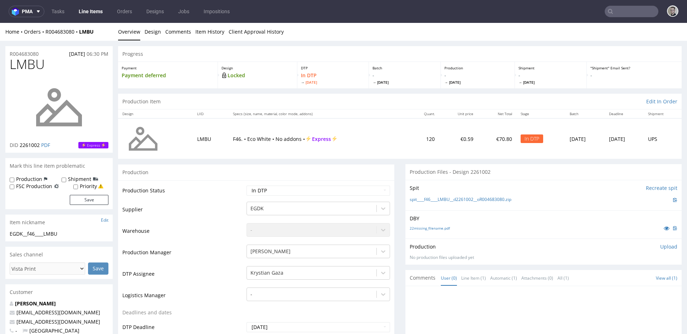
click at [435, 231] on div "22missing_filename.pdf" at bounding box center [544, 228] width 268 height 8
click at [438, 229] on link "22missing_filename.pdf" at bounding box center [430, 228] width 40 height 5
click at [491, 201] on link "spit____f46____LMBU__d2261002__oR004683080.zip" at bounding box center [461, 200] width 102 height 6
click at [349, 170] on div "Production" at bounding box center [256, 172] width 276 height 16
click at [661, 249] on p "Upload" at bounding box center [669, 246] width 17 height 7
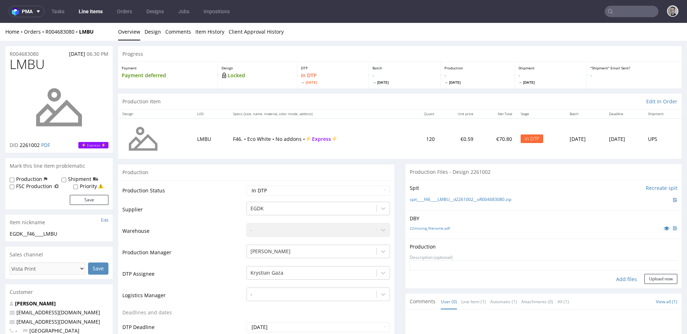
click at [616, 278] on div "Add files" at bounding box center [627, 279] width 36 height 11
type input "C:\fakepath\__f46____LMBU__d2261002__oR004683080__latest__outside.pdf"
click at [653, 291] on button "Upload now" at bounding box center [661, 291] width 33 height 10
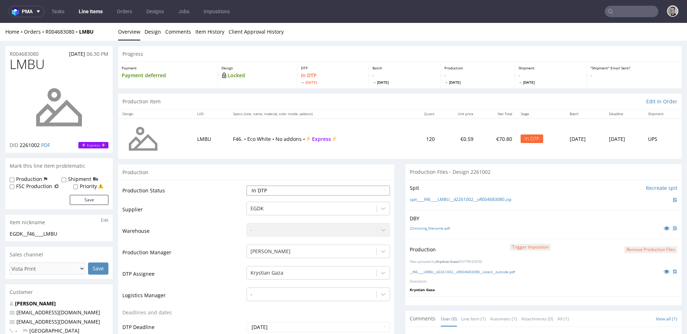
click at [283, 190] on select "Waiting for Artwork Waiting for Diecut Waiting for Mockup Waiting for DTP Waiti…" at bounding box center [319, 191] width 144 height 10
select select "dtp_production_ready"
click at [247, 186] on select "Waiting for Artwork Waiting for Diecut Waiting for Mockup Waiting for DTP Waiti…" at bounding box center [319, 191] width 144 height 10
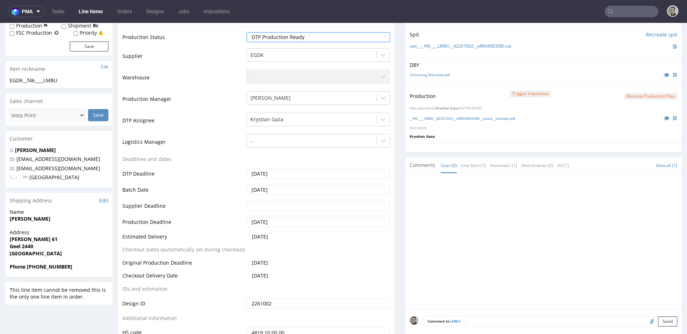
scroll to position [303, 0]
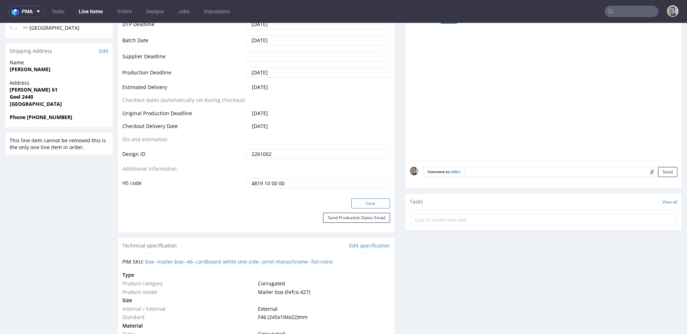
click at [377, 205] on button "Save" at bounding box center [371, 204] width 39 height 10
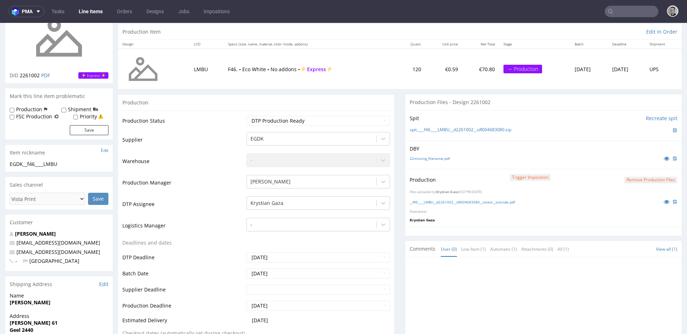
scroll to position [0, 0]
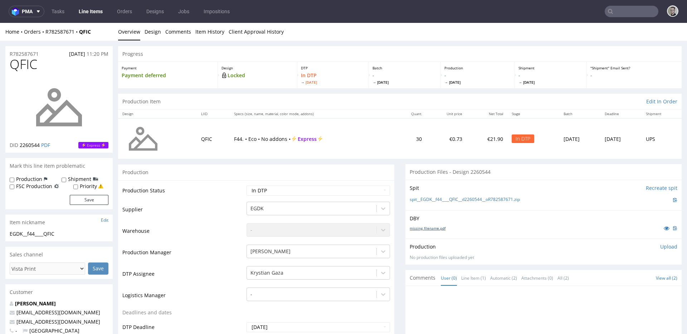
click at [434, 226] on link "missing_filename.pdf" at bounding box center [428, 228] width 36 height 5
click at [462, 199] on link "spit__EGDK__f44____QFIC__d2260544__oR782587671.zip" at bounding box center [465, 200] width 110 height 6
click at [661, 247] on p "Upload" at bounding box center [669, 246] width 17 height 7
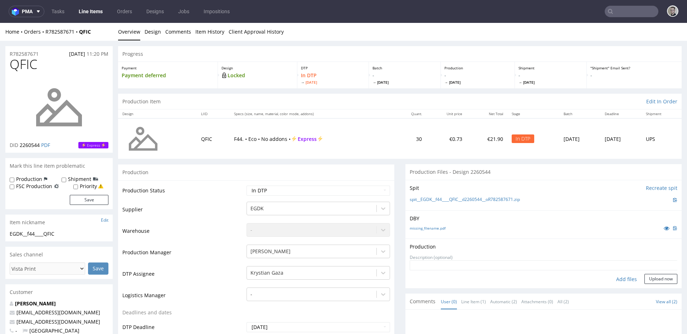
click at [619, 278] on div "Add files" at bounding box center [627, 279] width 36 height 11
type input "C:\fakepath\EGDK__f44____QFIC__d2260544__oR782587671__latest__outside.pdf"
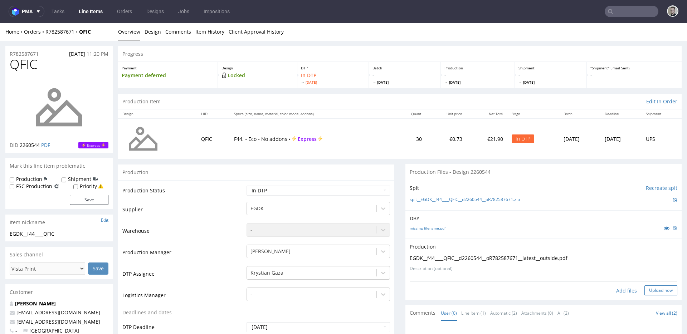
click at [648, 290] on button "Upload now" at bounding box center [661, 291] width 33 height 10
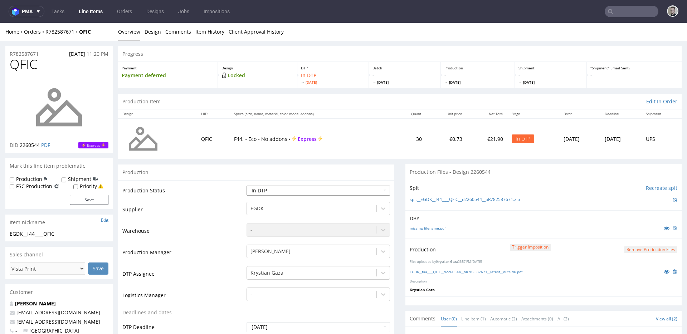
click at [259, 195] on select "Waiting for Artwork Waiting for Diecut Waiting for Mockup Waiting for DTP Waiti…" at bounding box center [319, 191] width 144 height 10
select select "dtp_production_ready"
click at [247, 186] on select "Waiting for Artwork Waiting for Diecut Waiting for Mockup Waiting for DTP Waiti…" at bounding box center [319, 191] width 144 height 10
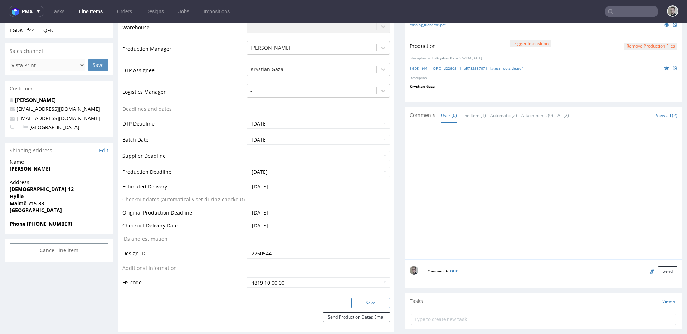
scroll to position [334, 0]
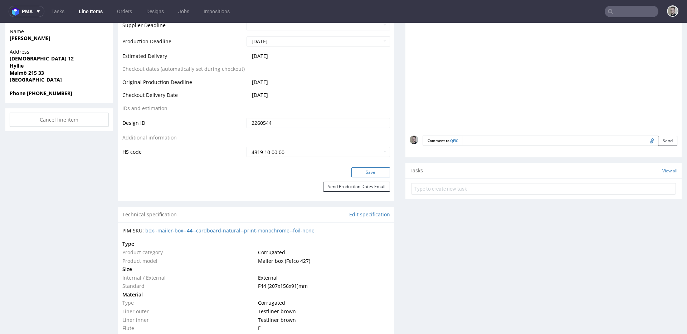
click at [378, 177] on button "Save" at bounding box center [371, 173] width 39 height 10
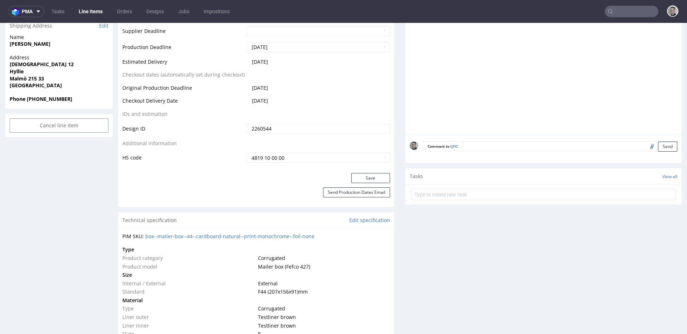
scroll to position [0, 0]
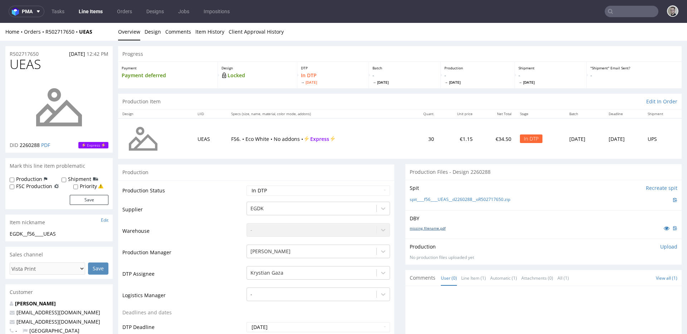
click at [428, 228] on link "missing_filename.pdf" at bounding box center [428, 228] width 36 height 5
click at [477, 198] on link "spit____f56____UEAS__d2260288__oR502717650.zip" at bounding box center [460, 200] width 101 height 6
click at [661, 247] on p "Upload" at bounding box center [669, 246] width 17 height 7
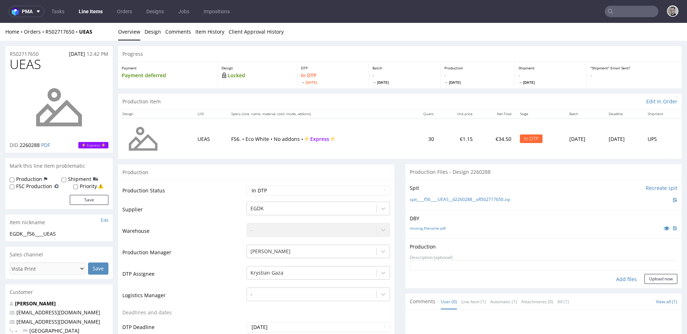
click at [614, 280] on div "Add files" at bounding box center [627, 279] width 36 height 11
type input "C:\fakepath\__f56____UEAS__d2260288__oR502717650__latest__outside.pdf"
click at [646, 287] on button "Upload now" at bounding box center [661, 291] width 33 height 10
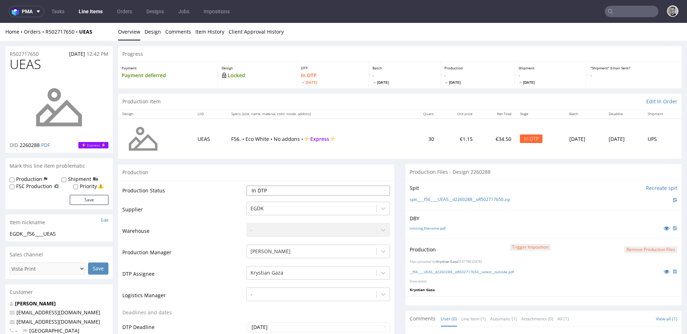
click at [289, 188] on select "Waiting for Artwork Waiting for Diecut Waiting for Mockup Waiting for DTP Waiti…" at bounding box center [319, 191] width 144 height 10
select select "dtp_production_ready"
click at [247, 186] on select "Waiting for Artwork Waiting for Diecut Waiting for Mockup Waiting for DTP Waiti…" at bounding box center [319, 191] width 144 height 10
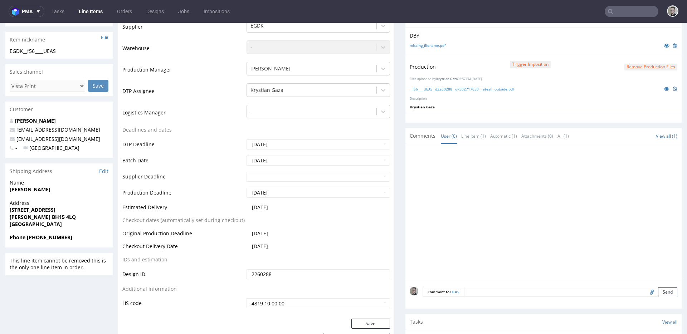
scroll to position [329, 0]
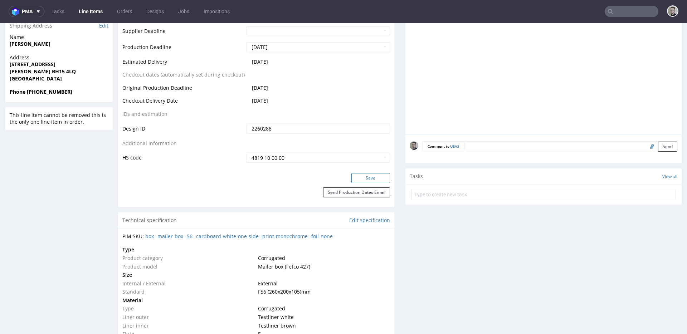
click at [374, 179] on button "Save" at bounding box center [371, 178] width 39 height 10
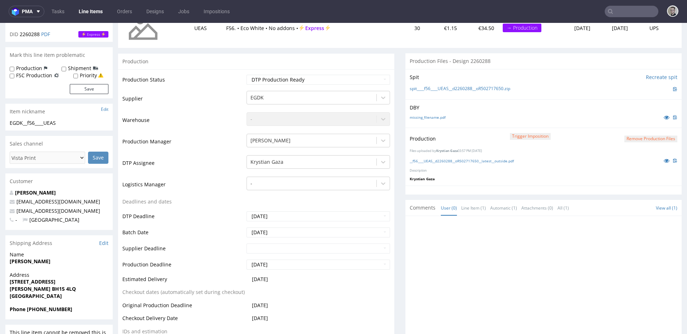
scroll to position [0, 0]
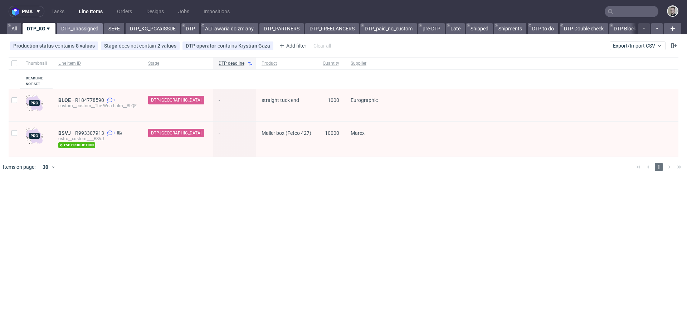
click at [90, 27] on link "DTP_unassigned" at bounding box center [80, 28] width 46 height 11
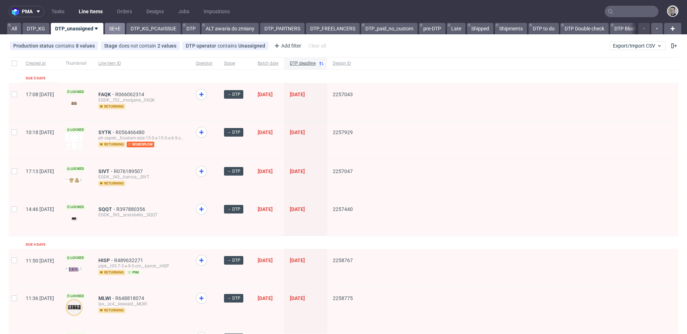
click at [118, 28] on link "SE+E" at bounding box center [115, 28] width 20 height 11
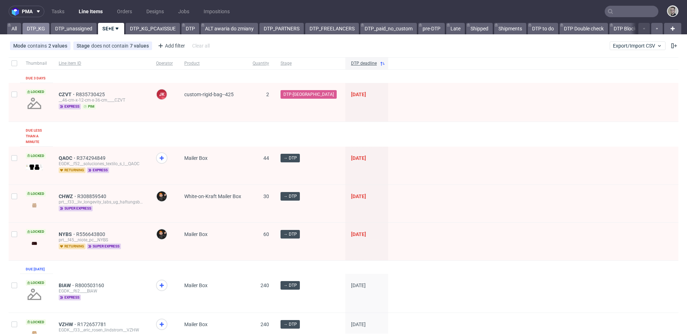
click at [35, 29] on link "DTP_KG" at bounding box center [36, 28] width 27 height 11
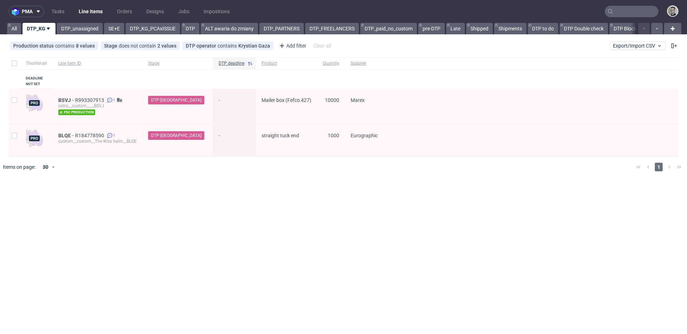
click at [86, 21] on nav "pma Tasks Line Items Orders Designs Jobs Impositions" at bounding box center [343, 11] width 687 height 23
click at [87, 23] on nav "pma Tasks Line Items Orders Designs Jobs Impositions" at bounding box center [343, 11] width 687 height 23
click at [93, 27] on link "DTP_unassigned" at bounding box center [80, 28] width 46 height 11
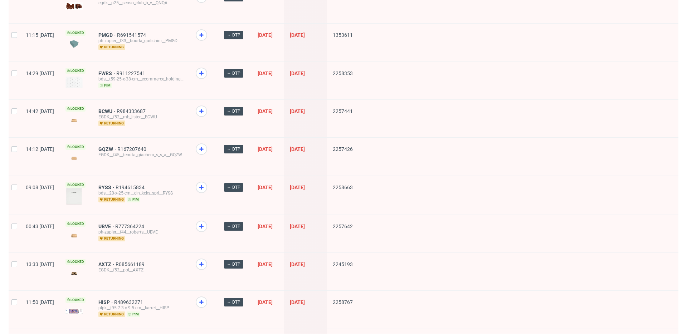
scroll to position [925, 0]
